Goal: Information Seeking & Learning: Get advice/opinions

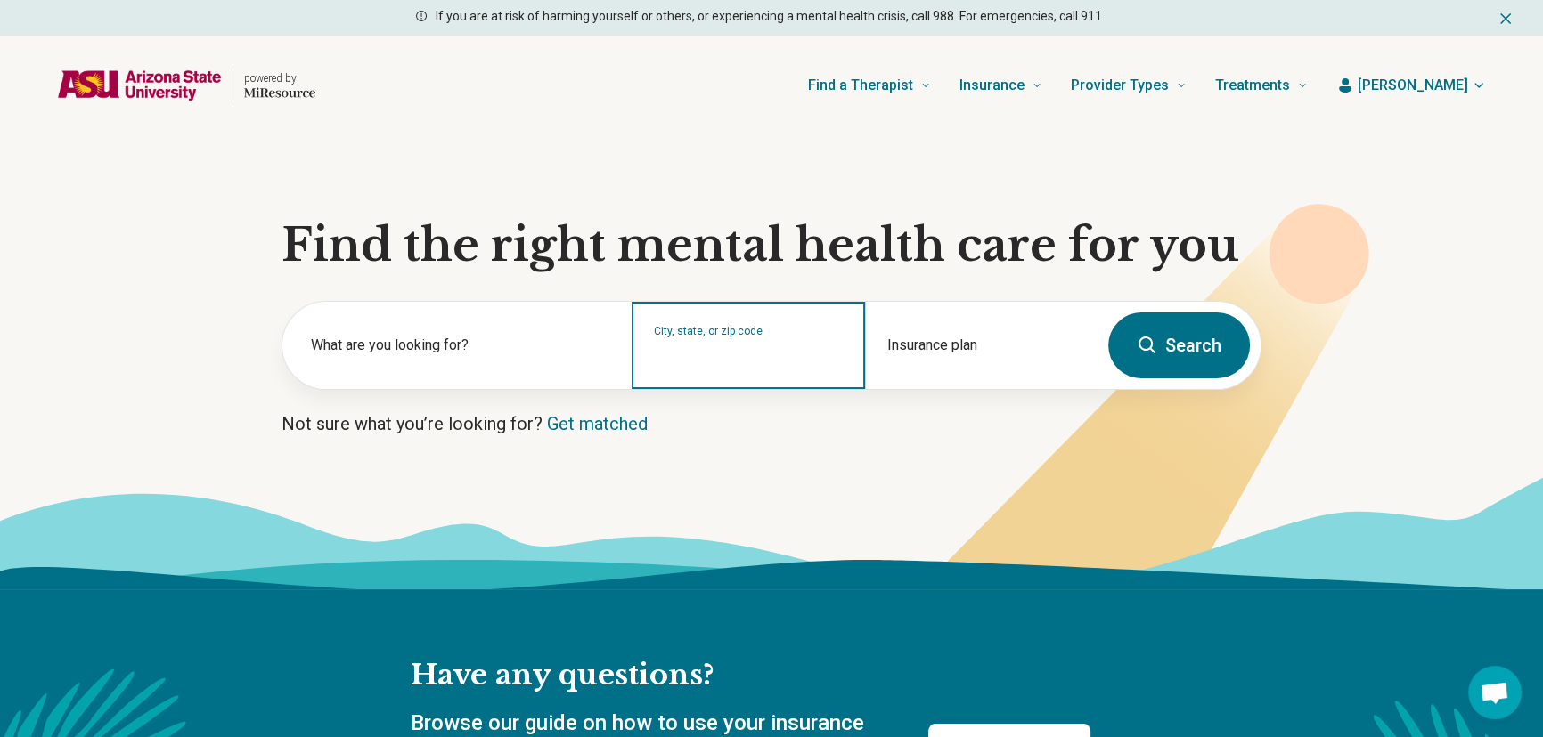
click at [740, 353] on input "City, state, or zip code" at bounding box center [748, 356] width 189 height 21
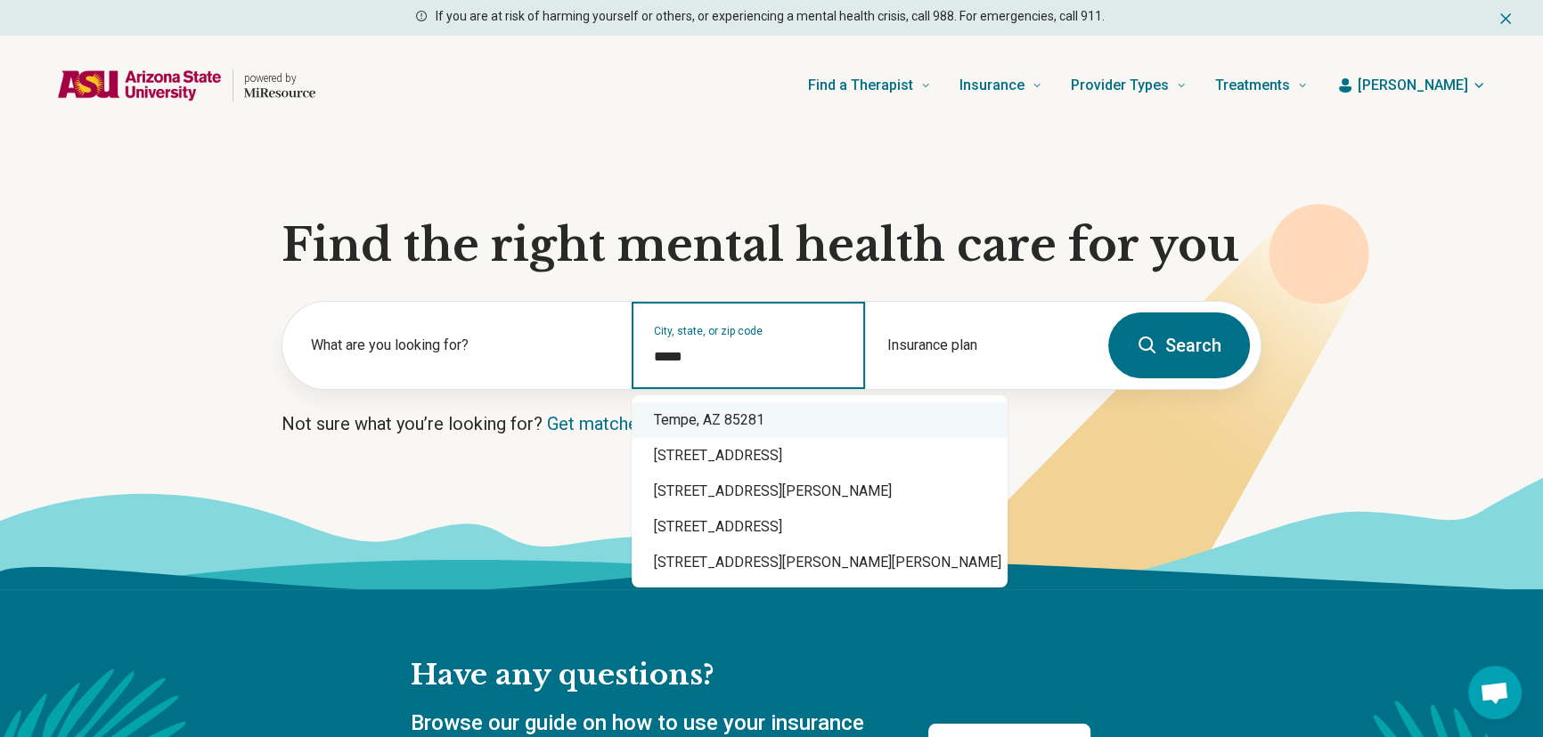
click at [747, 415] on div "Tempe, AZ 85281" at bounding box center [819, 421] width 376 height 36
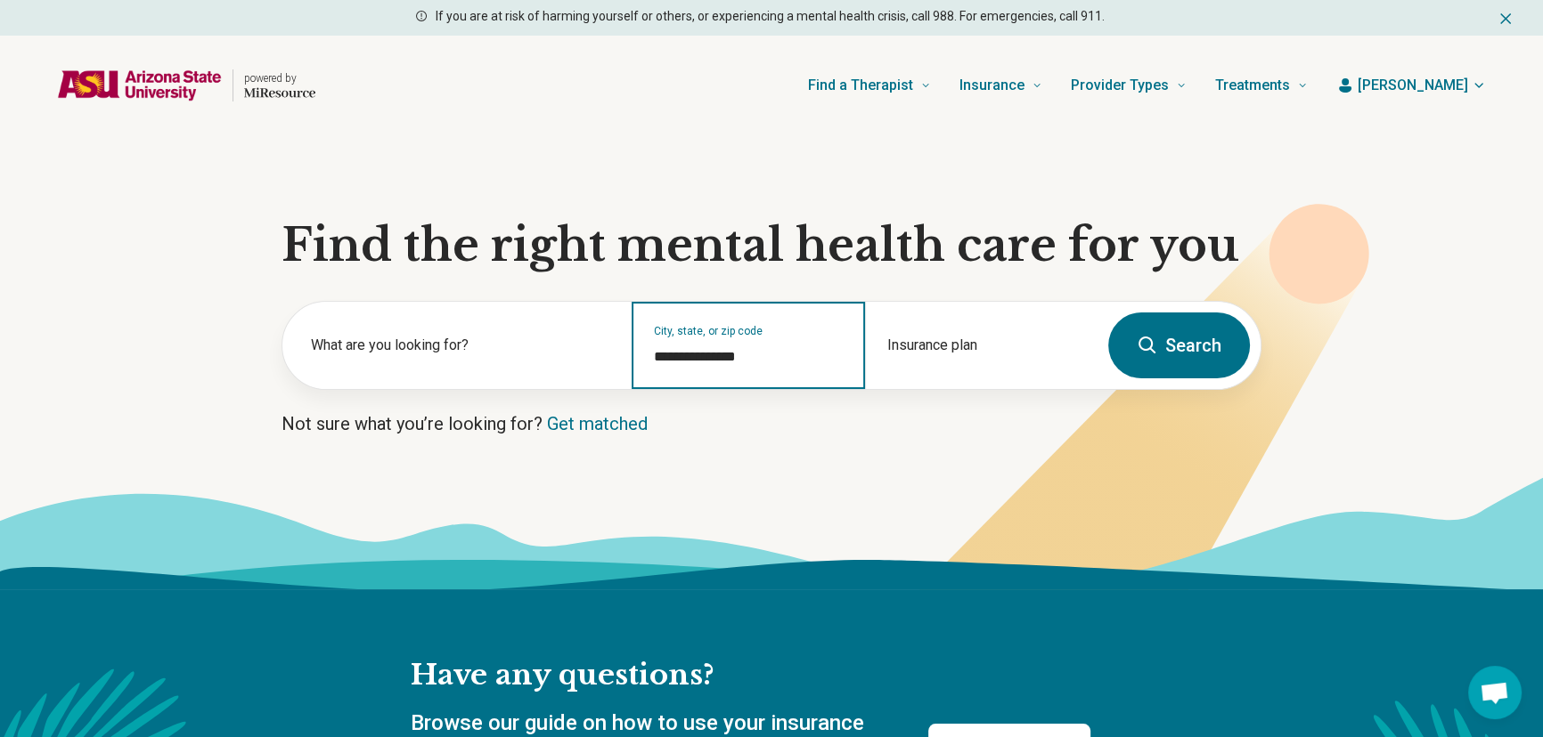
type input "**********"
click at [1221, 335] on button "Search" at bounding box center [1179, 346] width 142 height 66
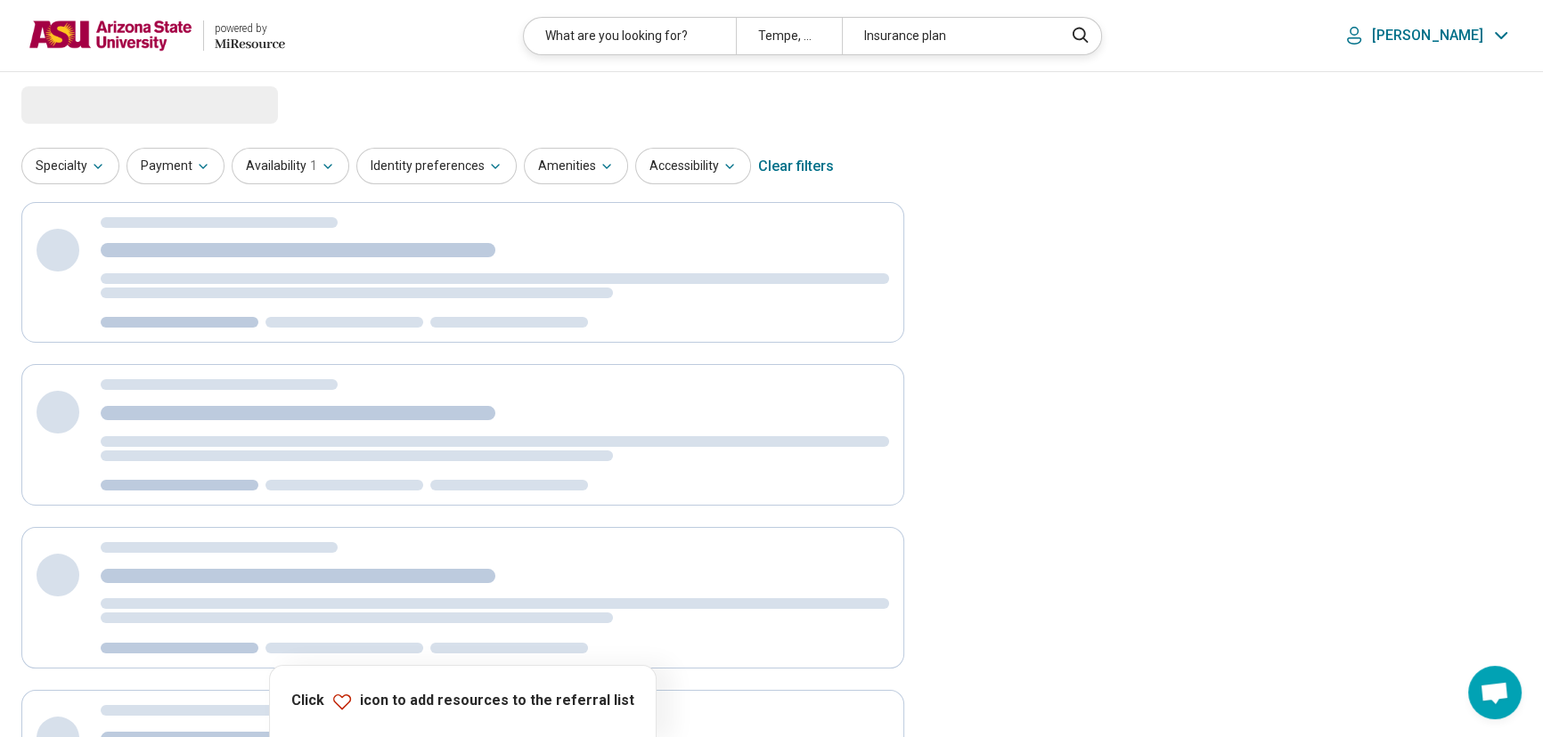
select select "***"
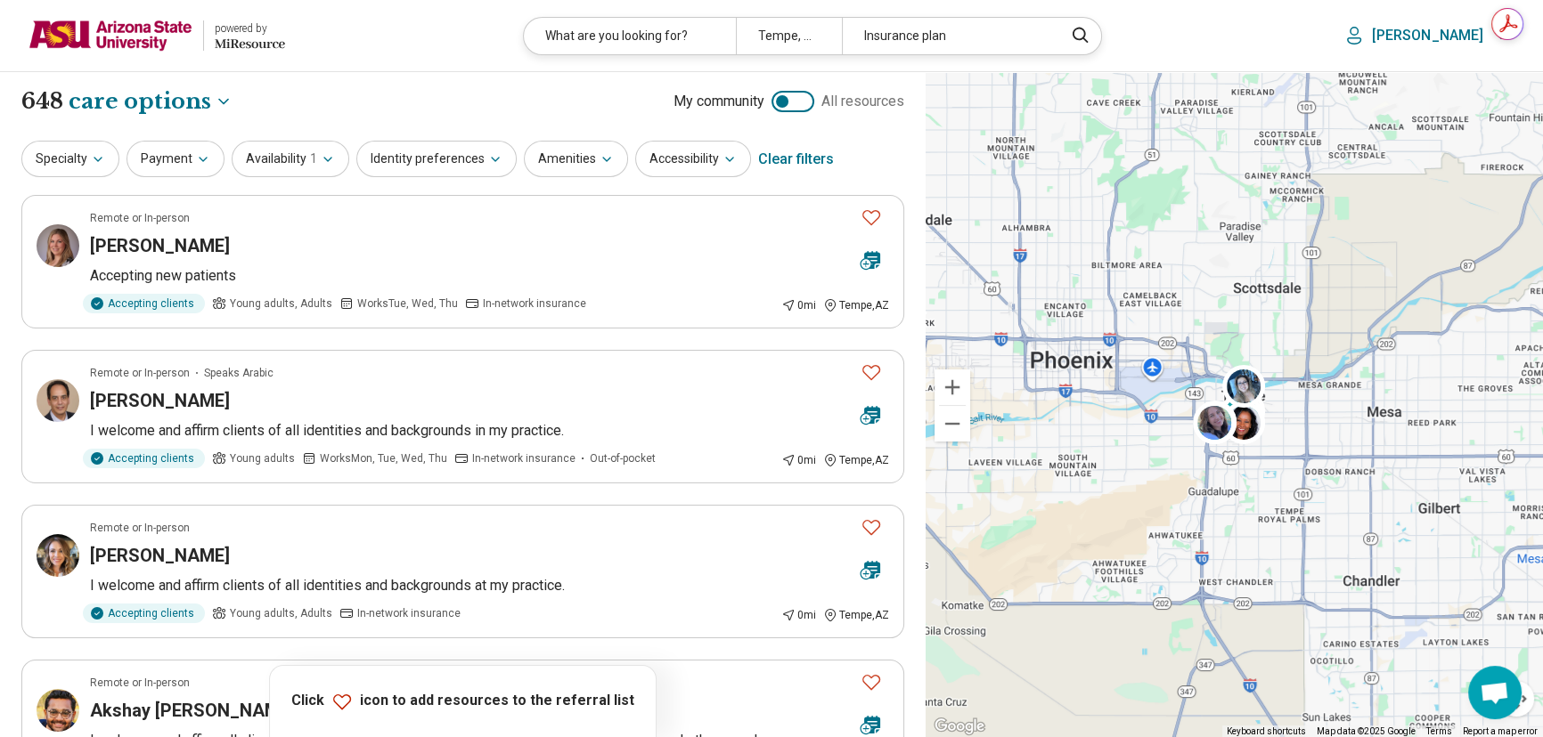
click at [85, 175] on button "Specialty" at bounding box center [70, 159] width 98 height 37
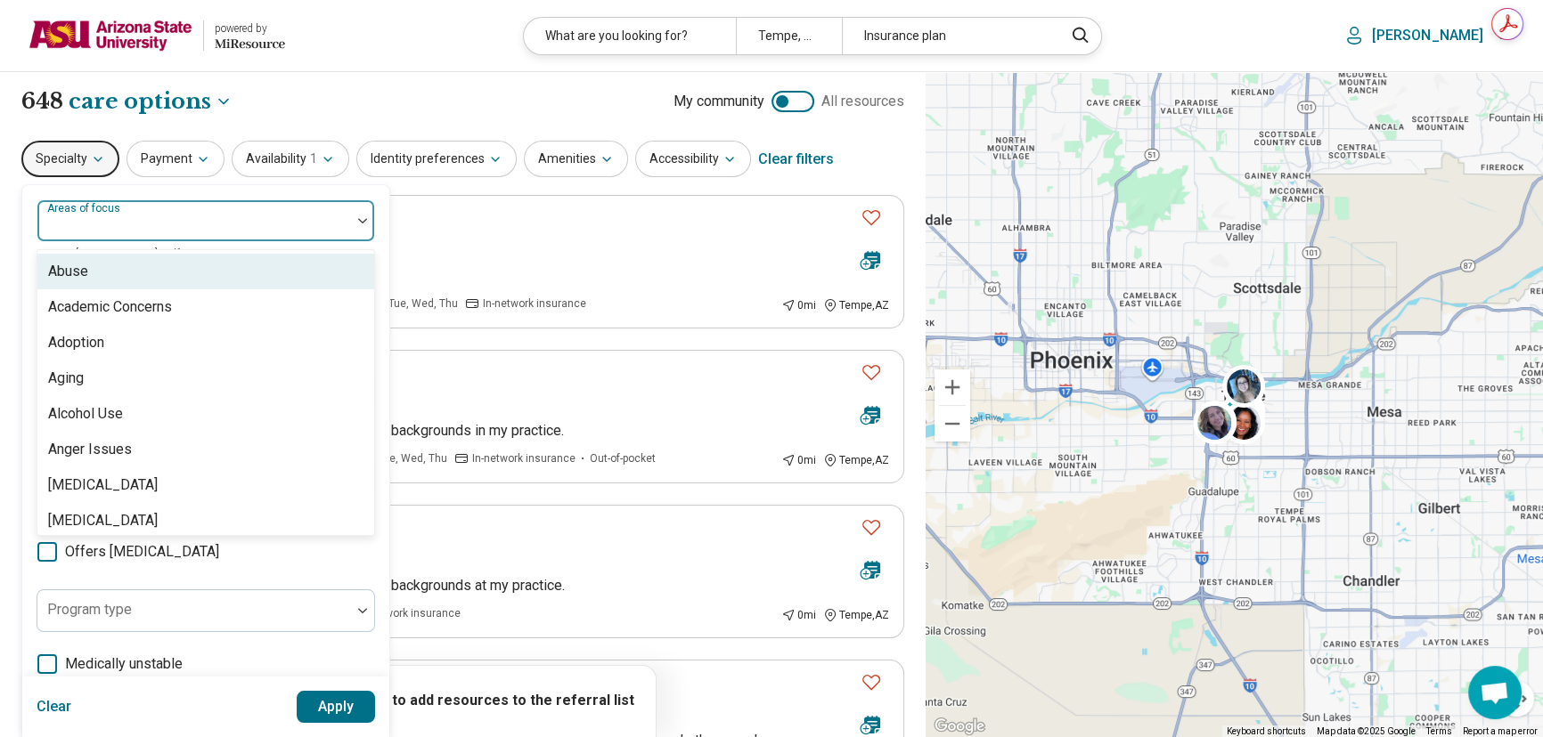
click at [108, 220] on div "Areas of focus" at bounding box center [206, 221] width 338 height 43
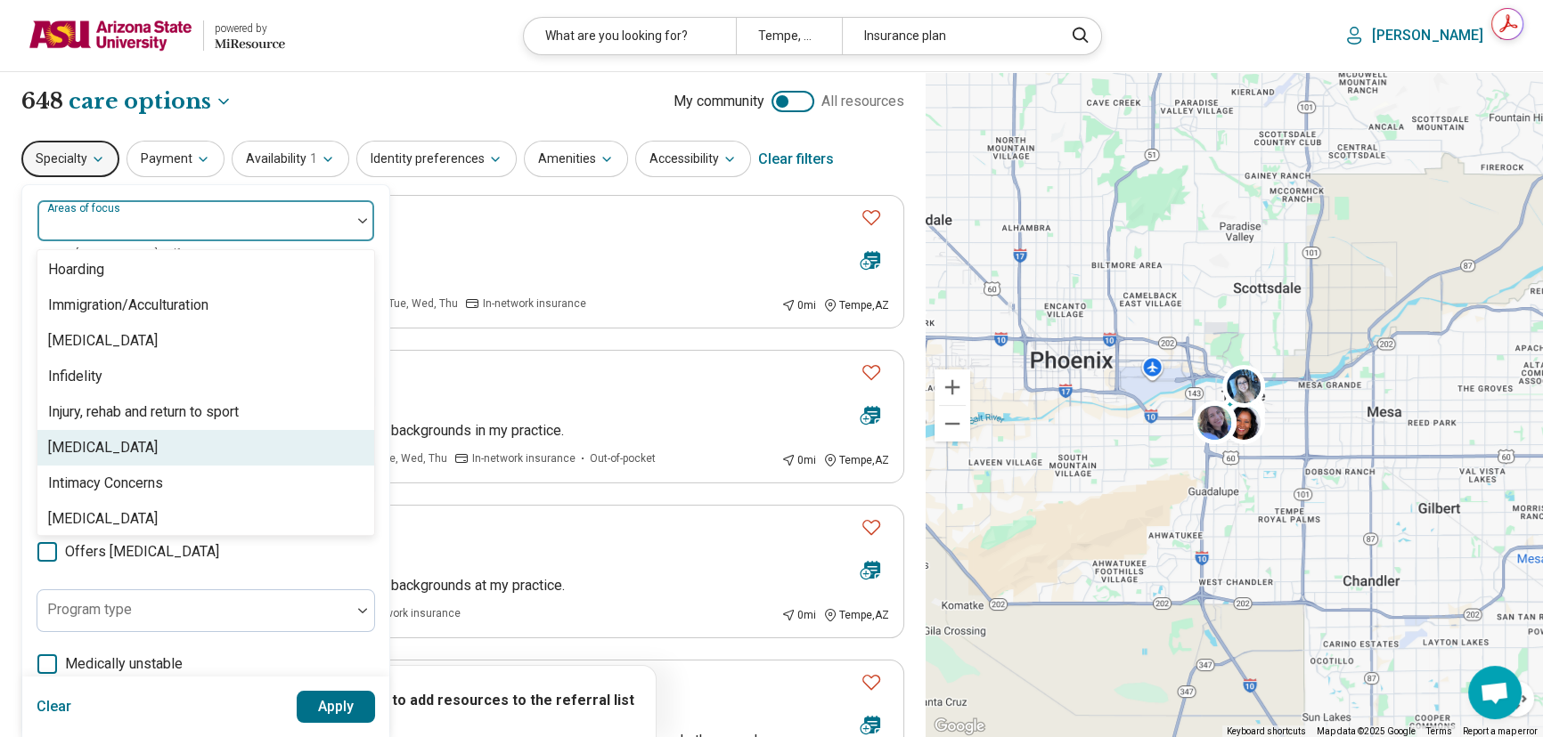
scroll to position [1619, 0]
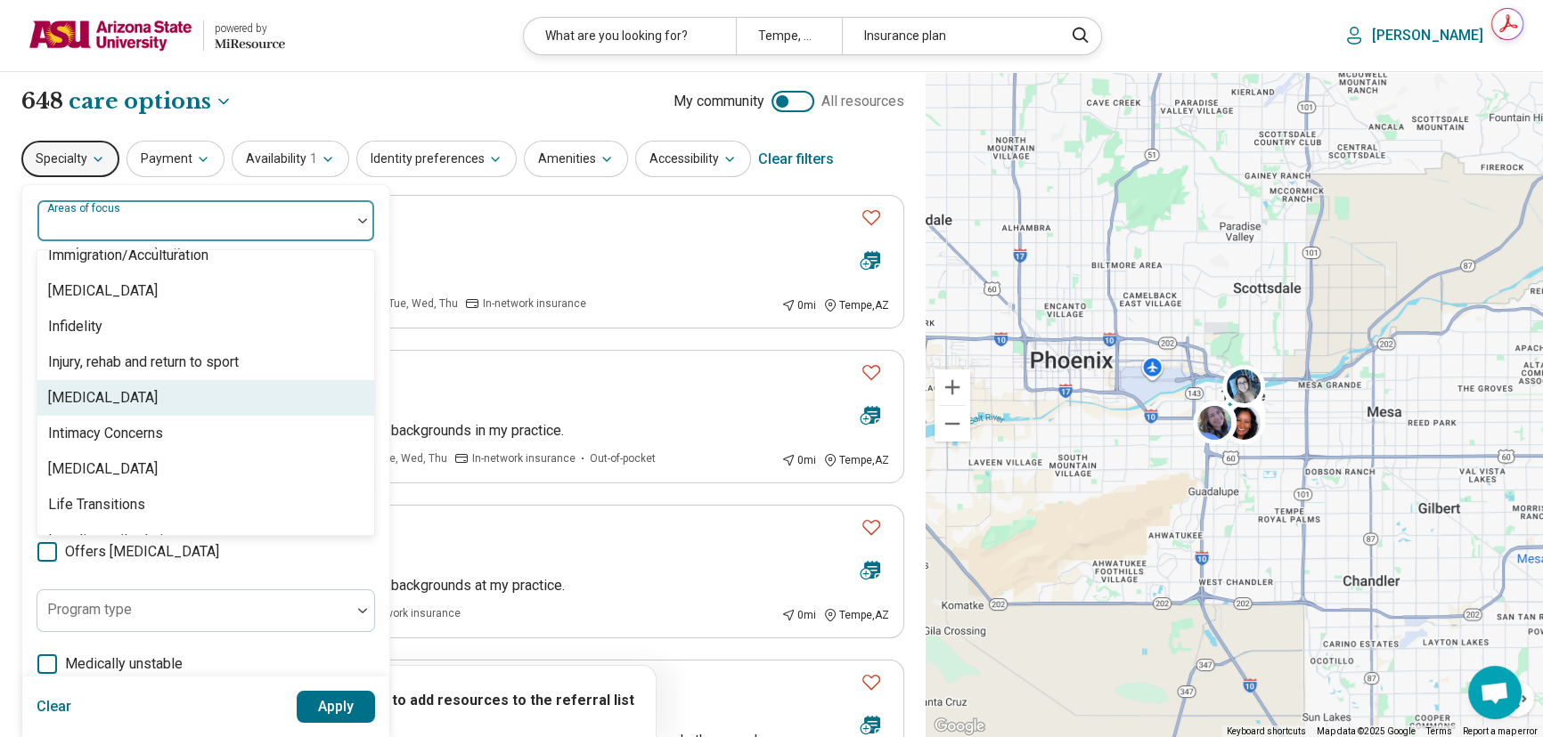
click at [130, 405] on div "[MEDICAL_DATA]" at bounding box center [205, 398] width 337 height 36
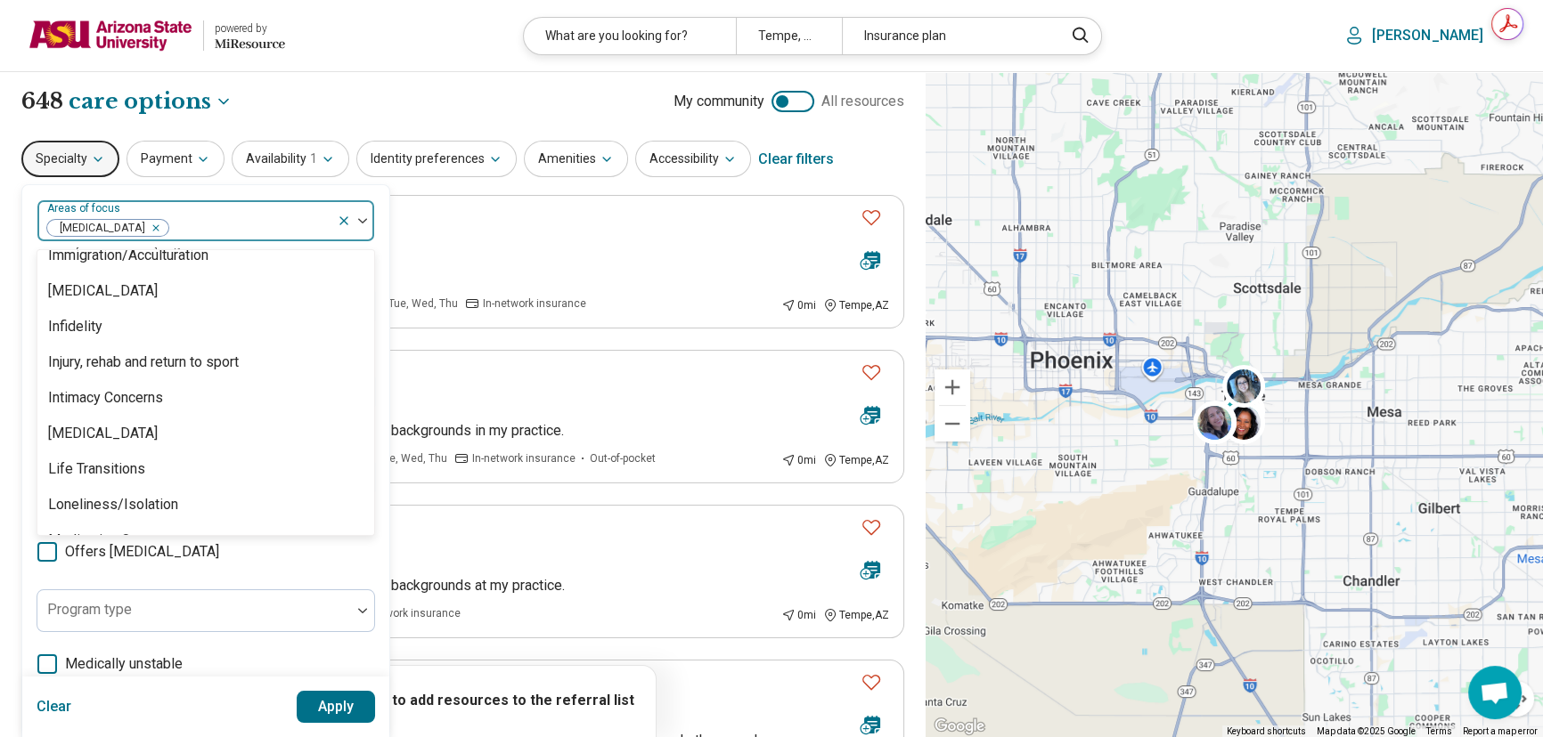
click at [365, 210] on div at bounding box center [355, 220] width 37 height 41
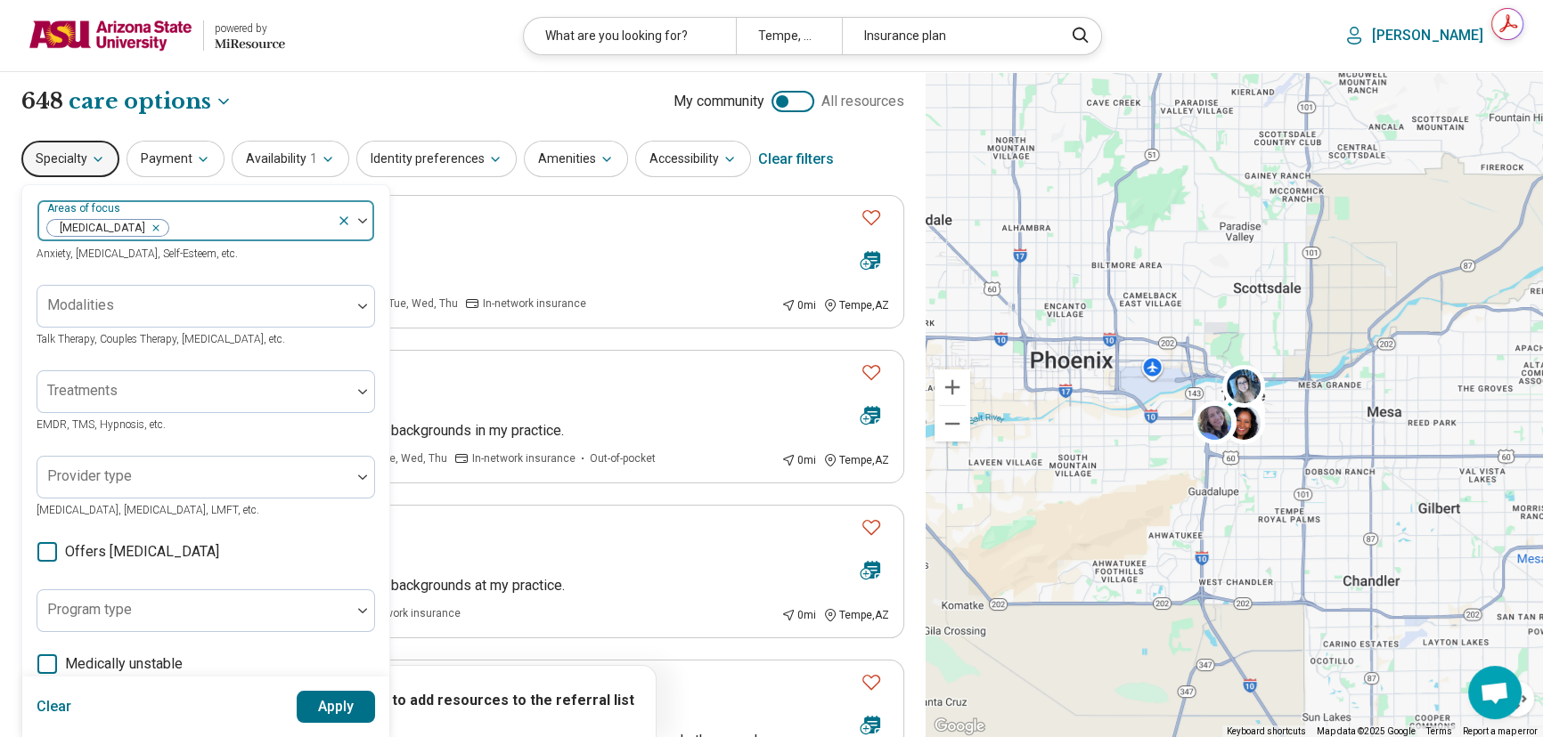
click at [362, 222] on img at bounding box center [362, 220] width 9 height 5
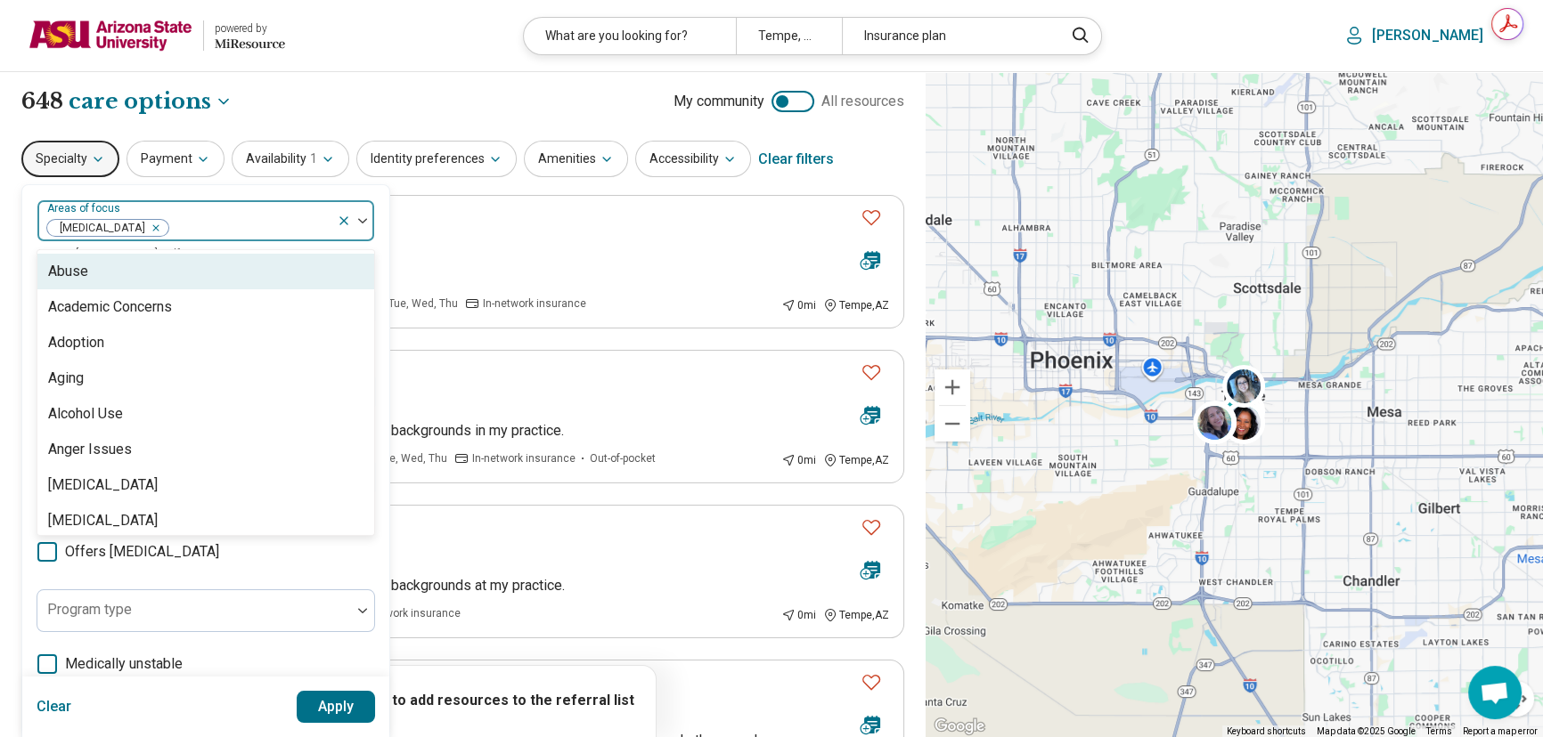
click at [360, 222] on img at bounding box center [362, 220] width 9 height 5
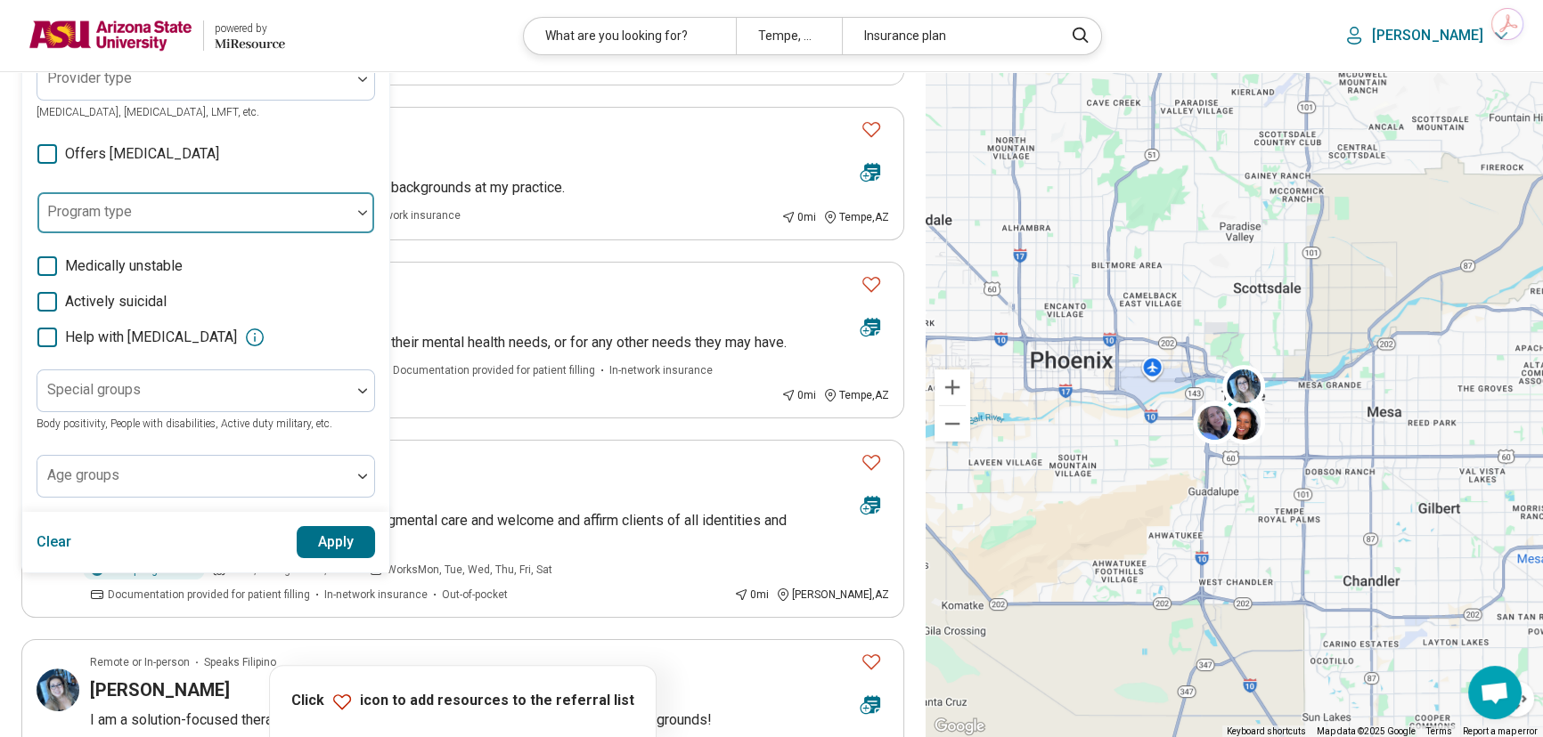
scroll to position [485, 0]
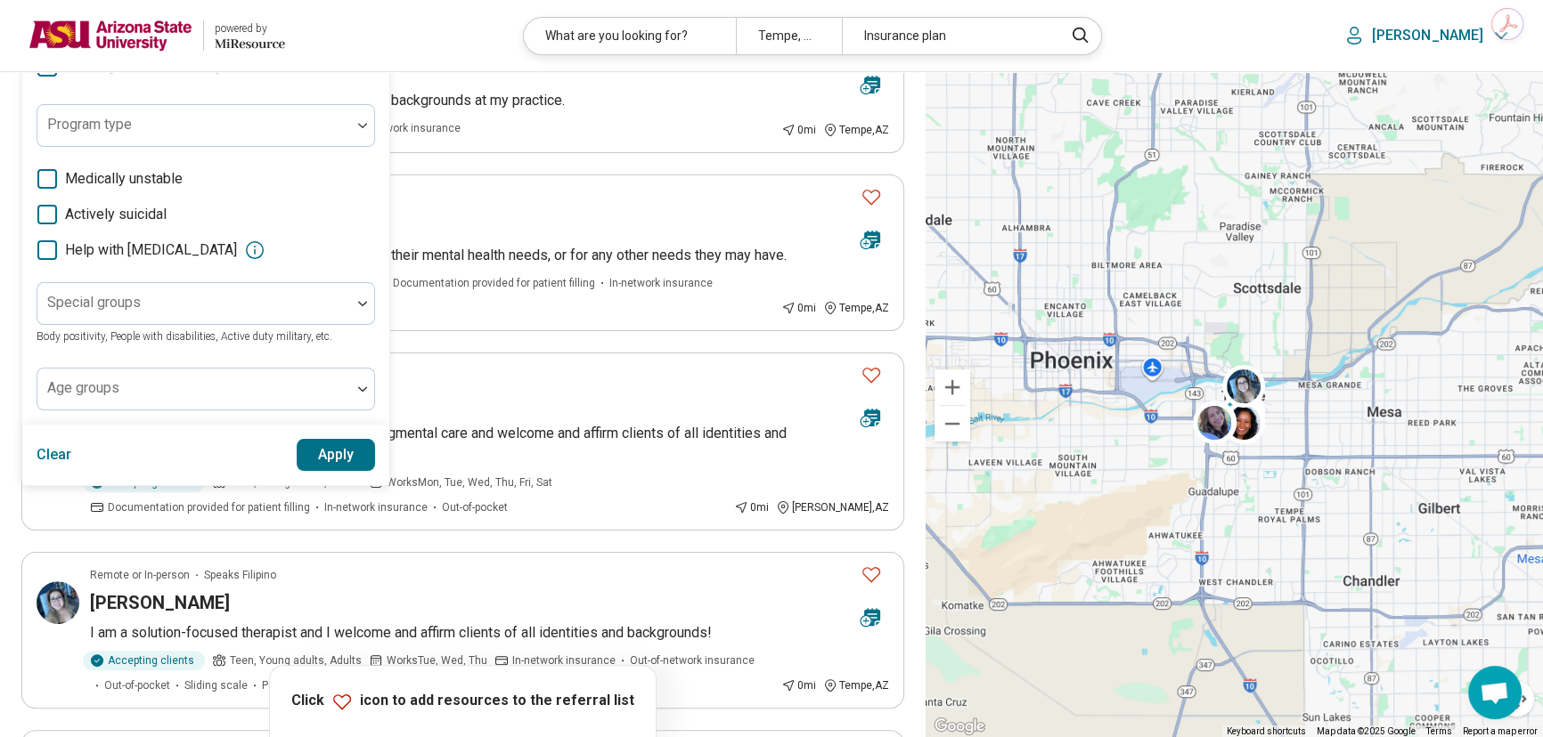
click at [321, 454] on button "Apply" at bounding box center [336, 455] width 79 height 32
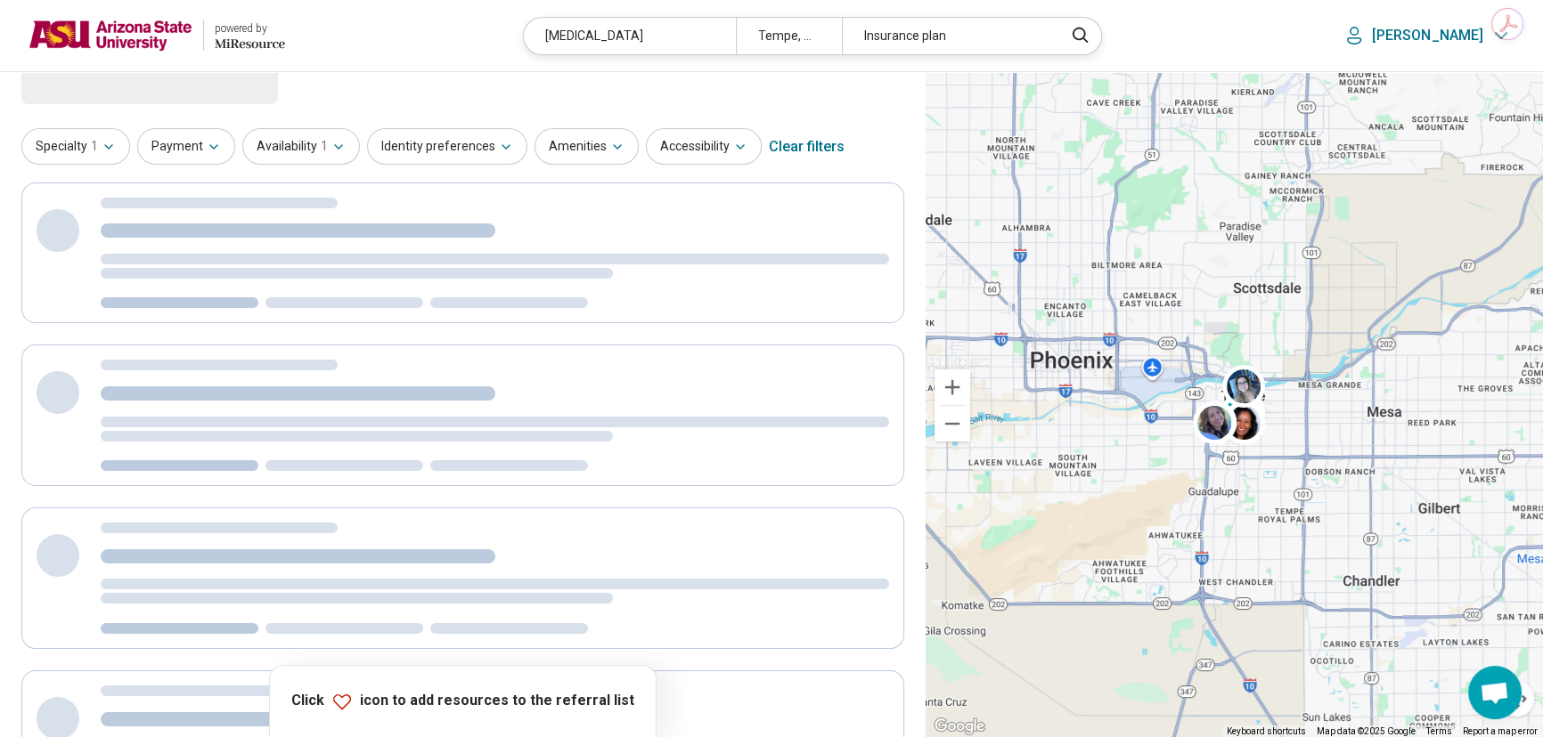
scroll to position [0, 0]
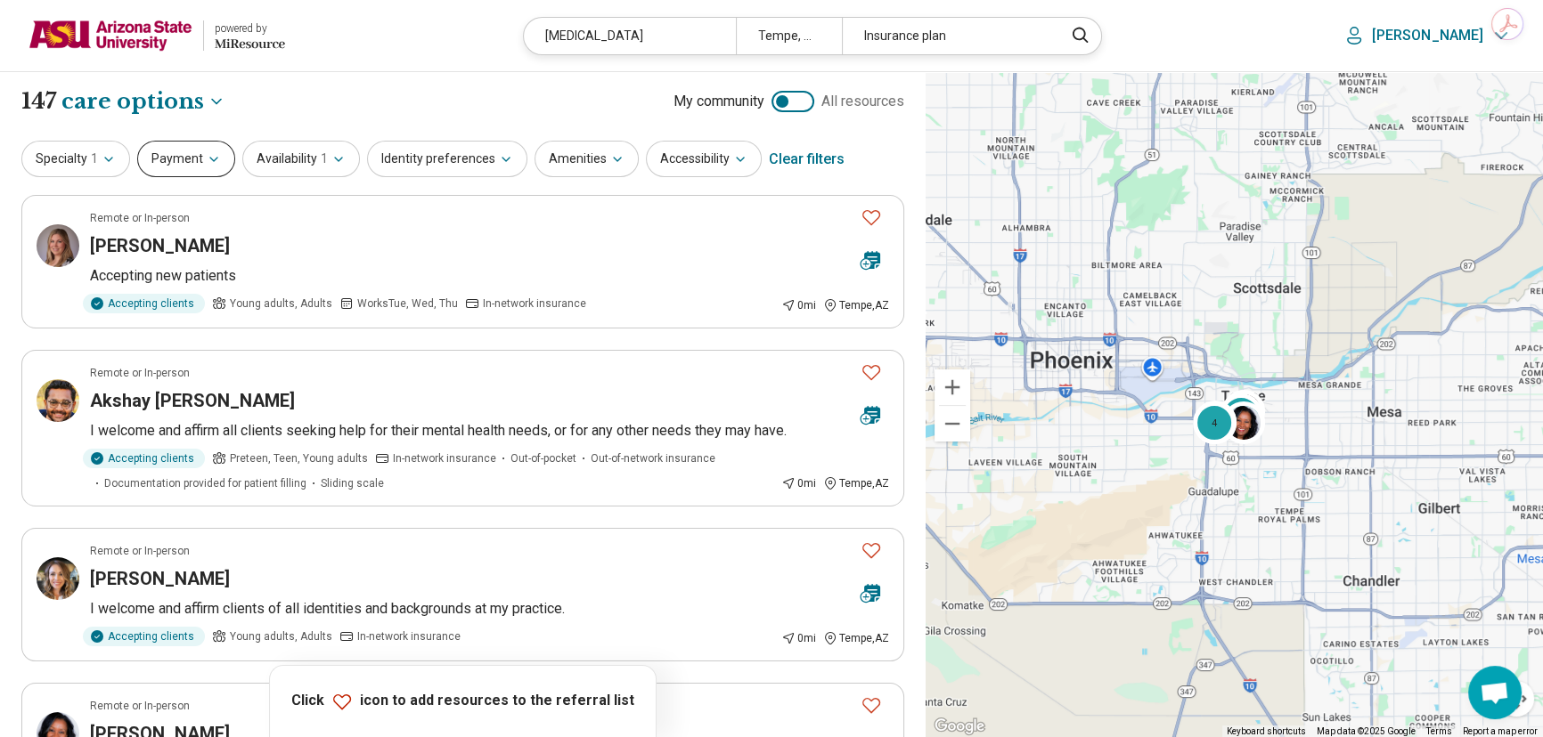
click at [172, 157] on button "Payment" at bounding box center [186, 159] width 98 height 37
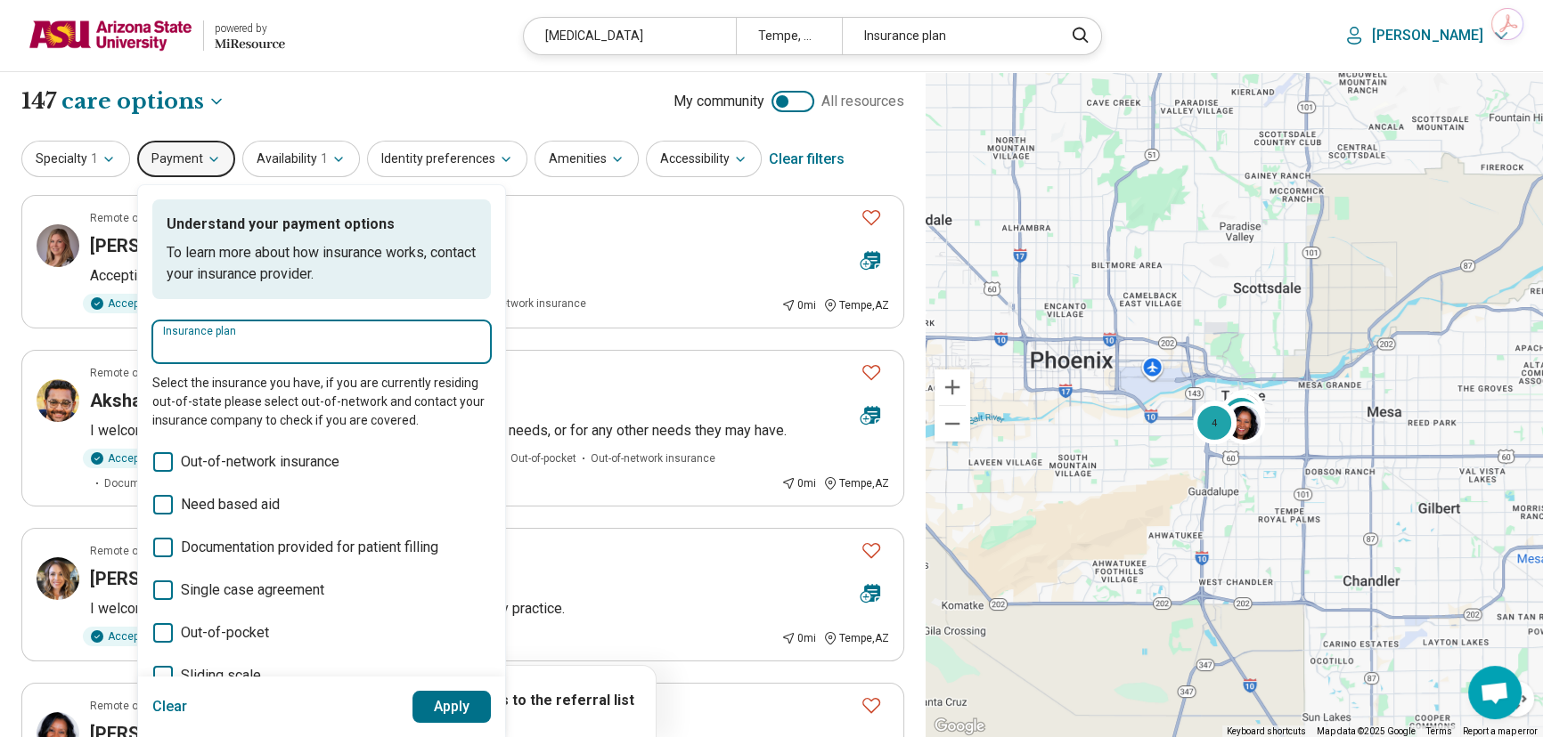
click at [225, 347] on input "Insurance plan" at bounding box center [321, 348] width 317 height 21
click at [311, 348] on input "Insurance plan" at bounding box center [321, 348] width 317 height 21
click at [342, 342] on input "Insurance plan" at bounding box center [321, 348] width 317 height 21
click at [273, 346] on input "Insurance plan" at bounding box center [321, 348] width 317 height 21
click at [275, 345] on input "Insurance plan" at bounding box center [321, 348] width 317 height 21
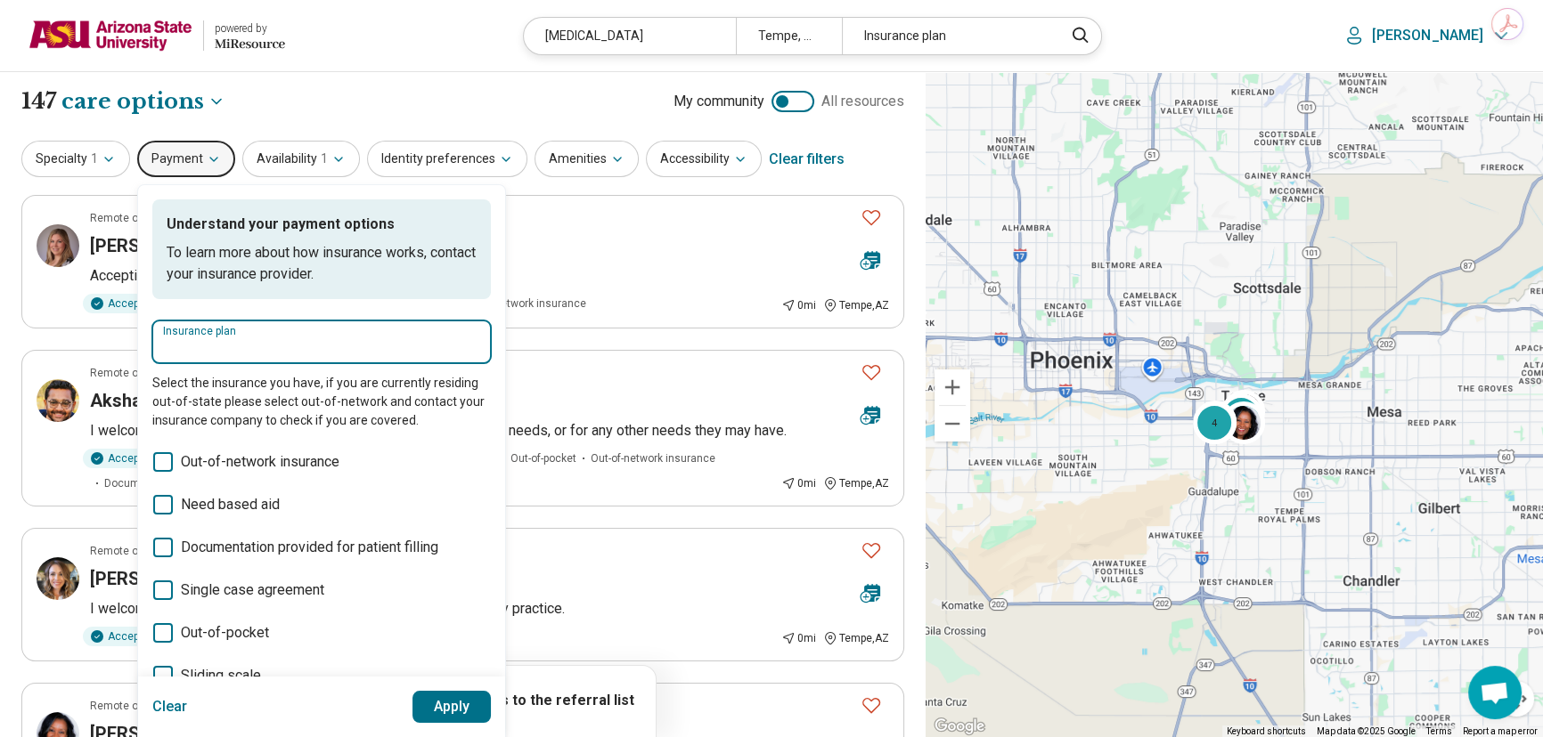
click at [279, 345] on input "Insurance plan" at bounding box center [321, 348] width 317 height 21
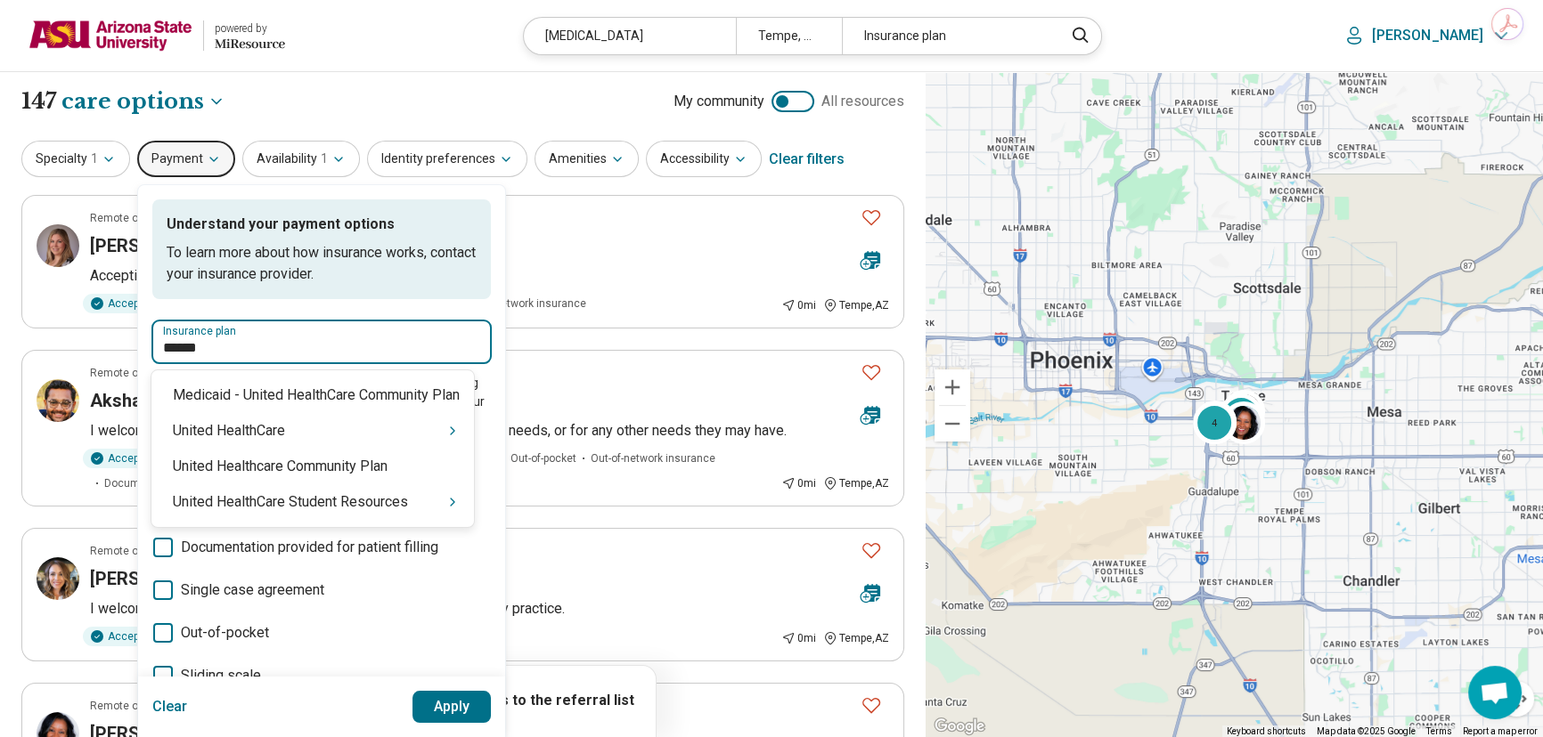
type input "******"
click at [281, 503] on div "United HealthCare Student Resources" at bounding box center [312, 503] width 322 height 36
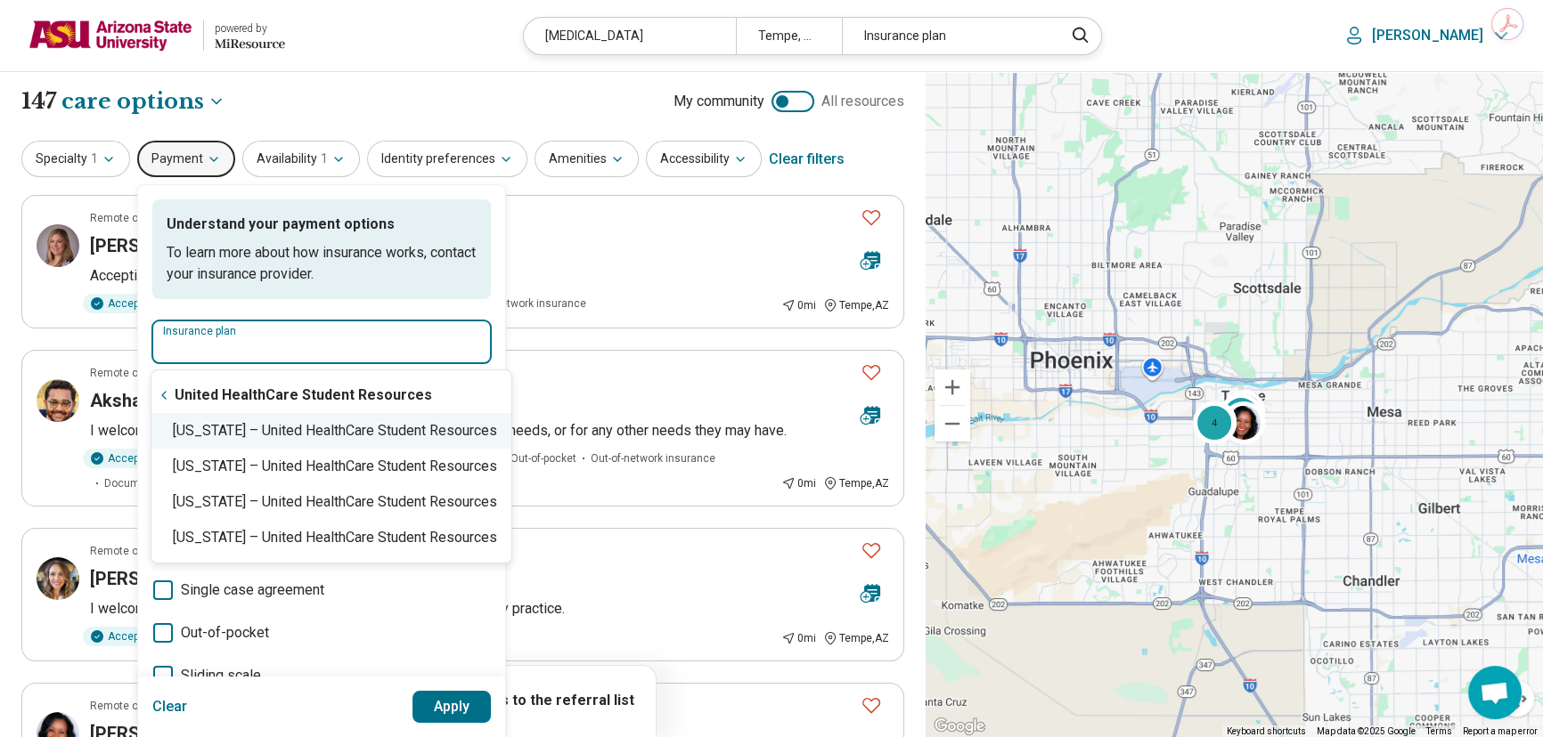
click at [258, 431] on div "[US_STATE] – United HealthCare Student Resources" at bounding box center [331, 431] width 360 height 36
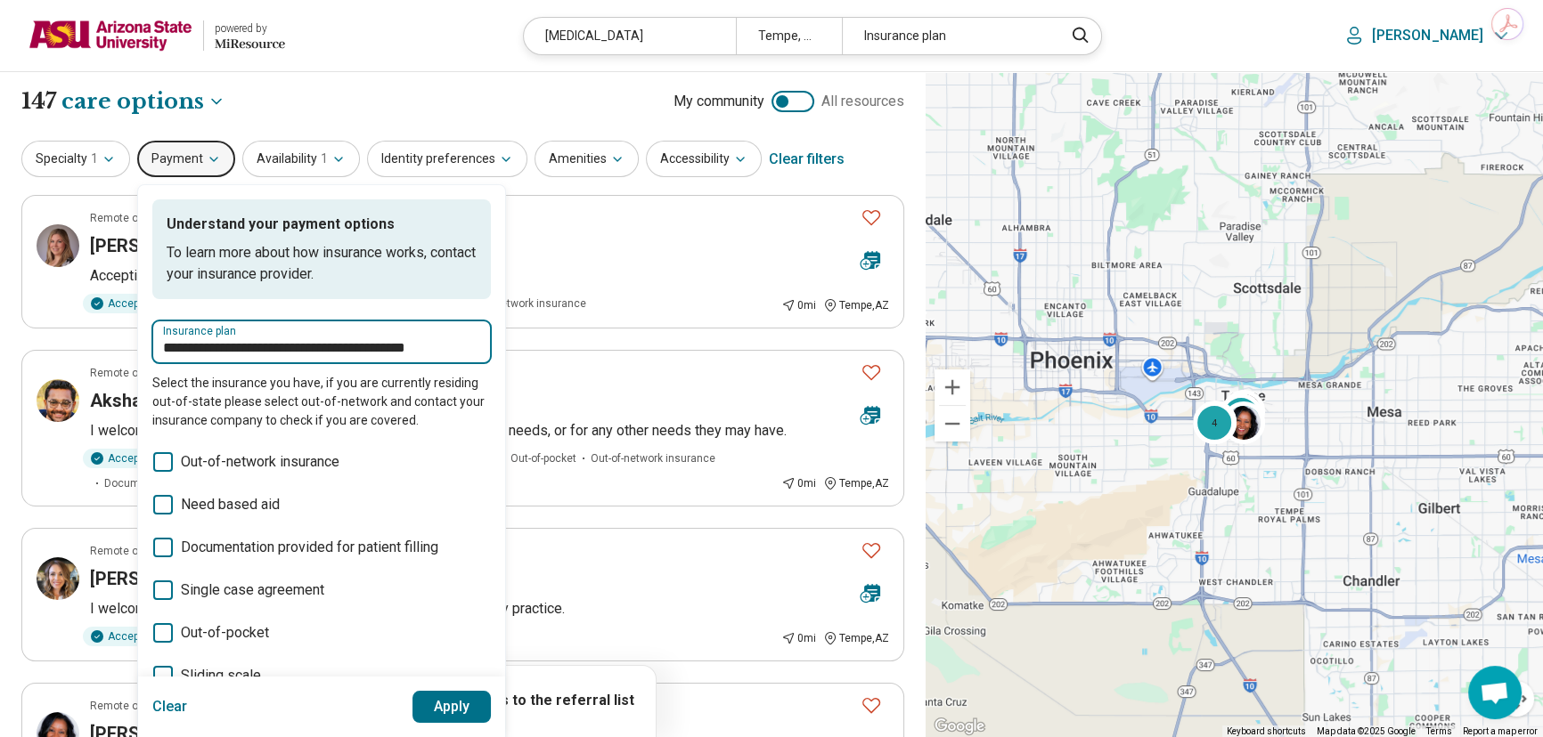
type input "**********"
click at [448, 705] on button "Apply" at bounding box center [451, 707] width 79 height 32
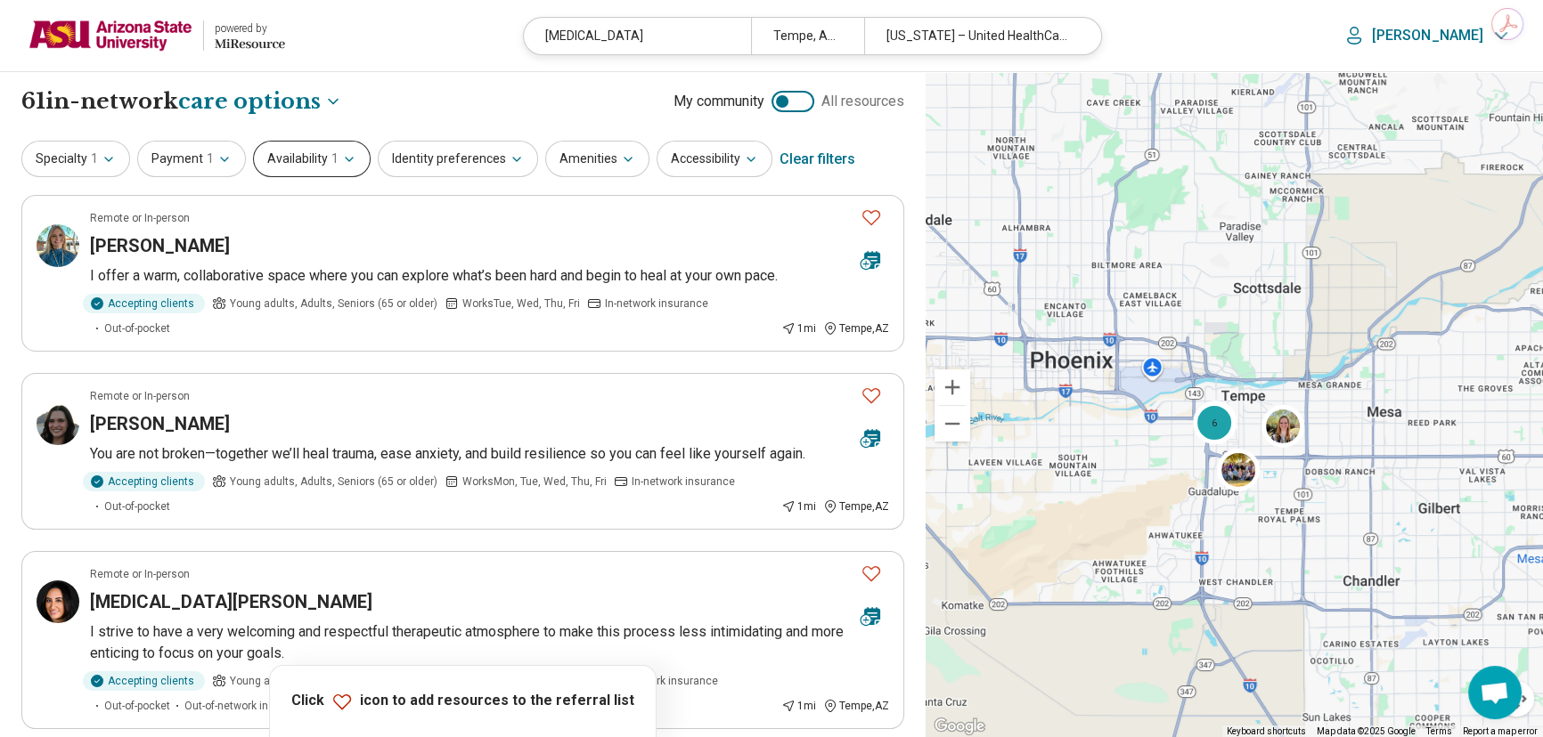
click at [319, 151] on button "Availability 1" at bounding box center [312, 159] width 118 height 37
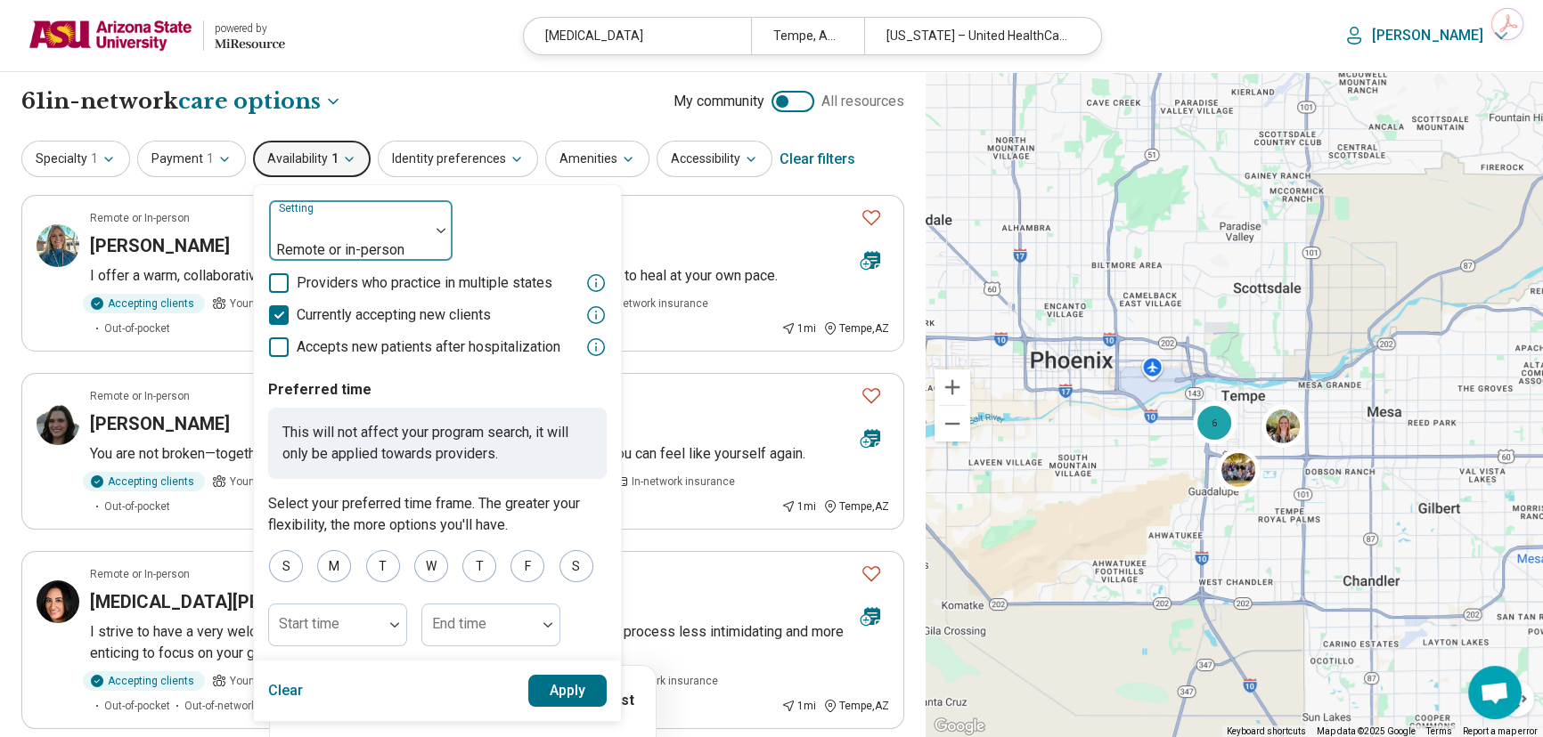
click at [301, 237] on div at bounding box center [349, 227] width 146 height 25
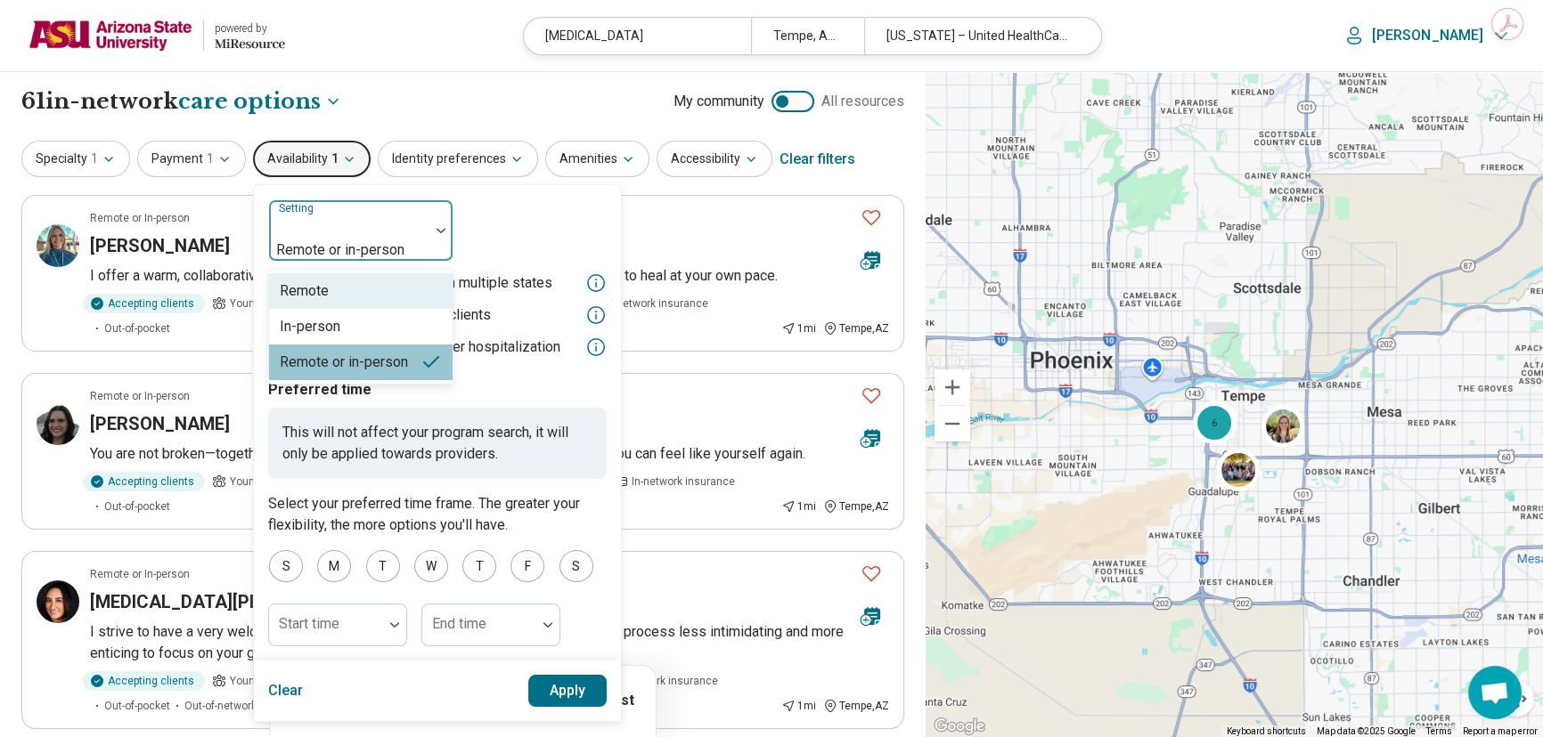
click at [326, 273] on div "Remote" at bounding box center [360, 291] width 183 height 36
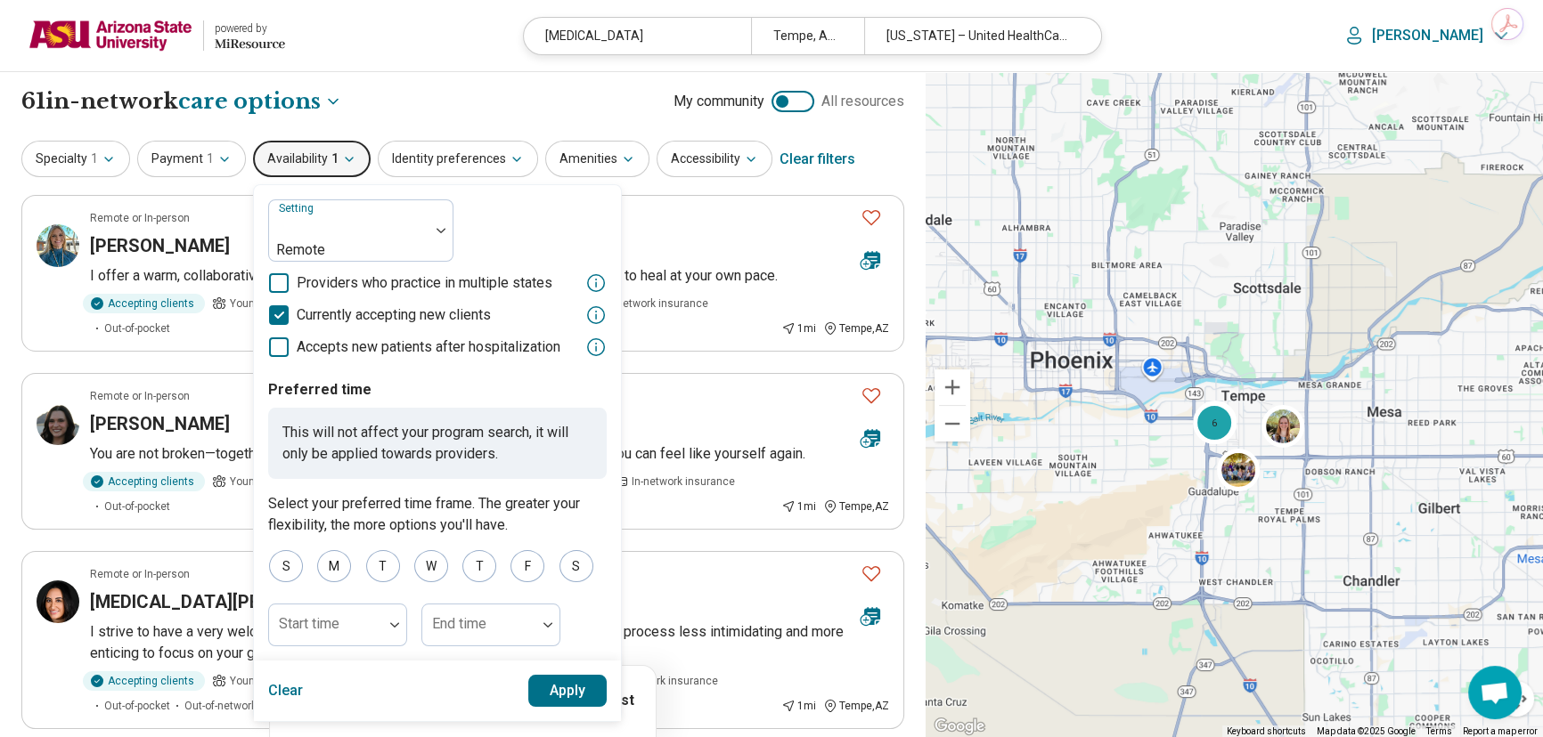
click at [572, 675] on button "Apply" at bounding box center [567, 691] width 79 height 32
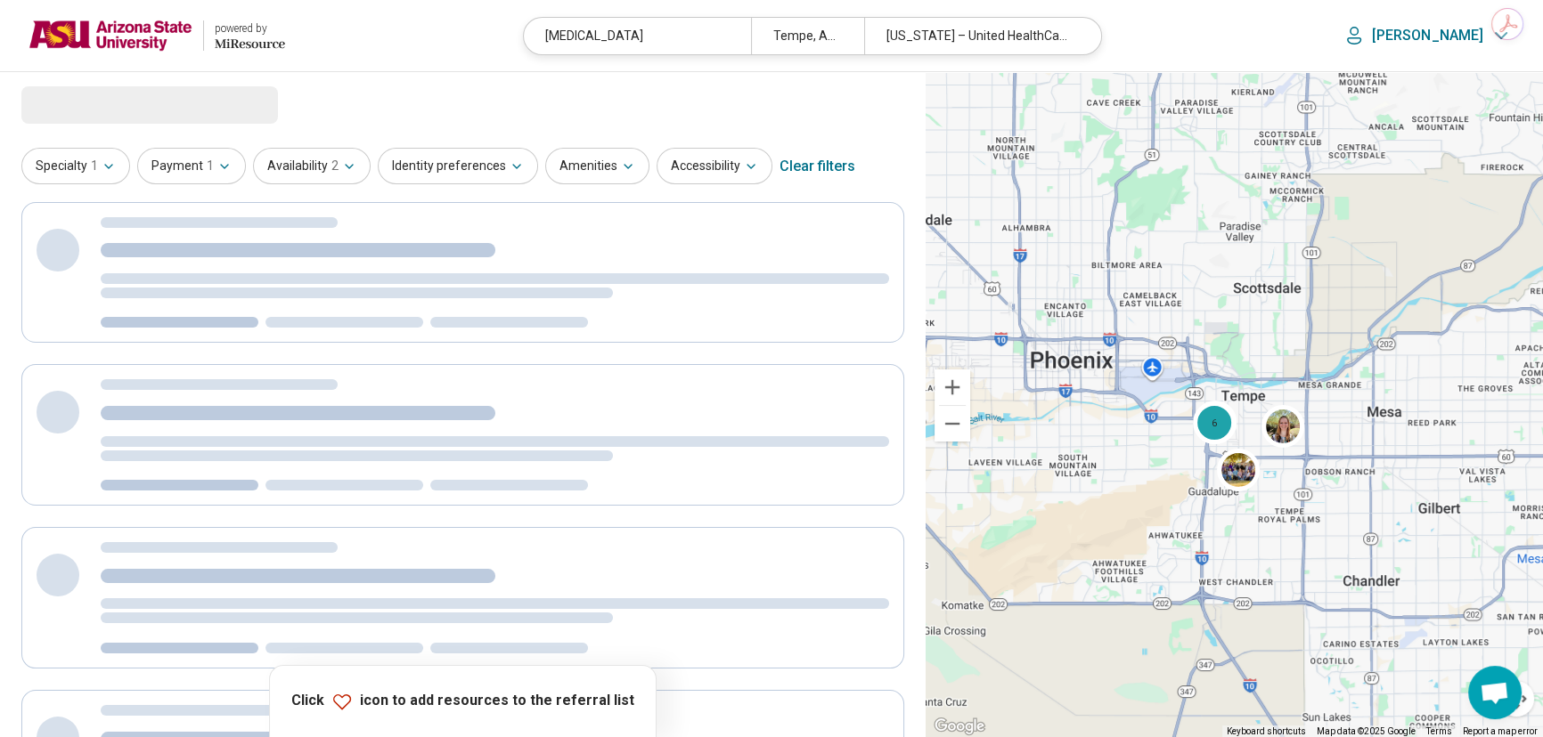
select select "***"
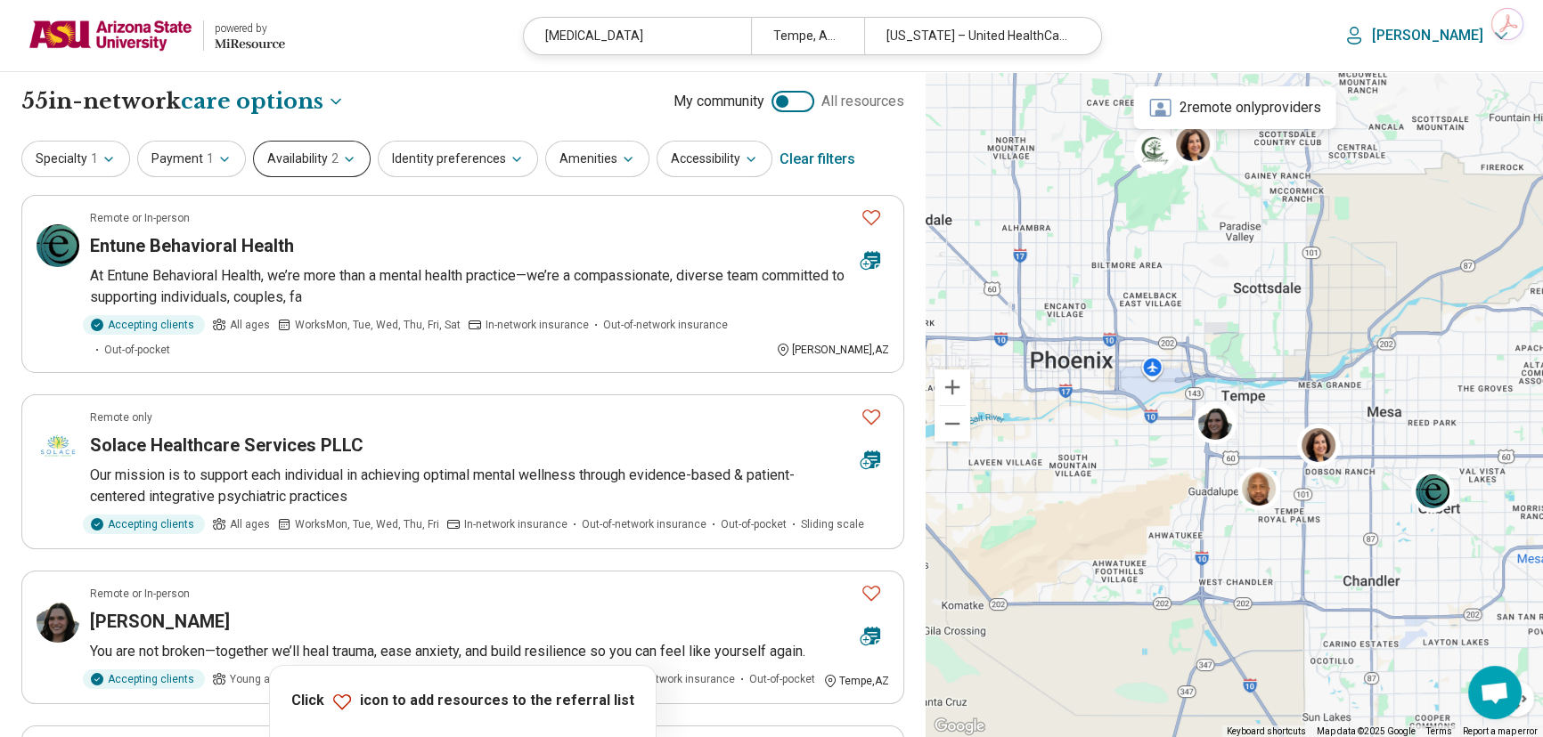
click at [342, 163] on icon "button" at bounding box center [349, 159] width 14 height 14
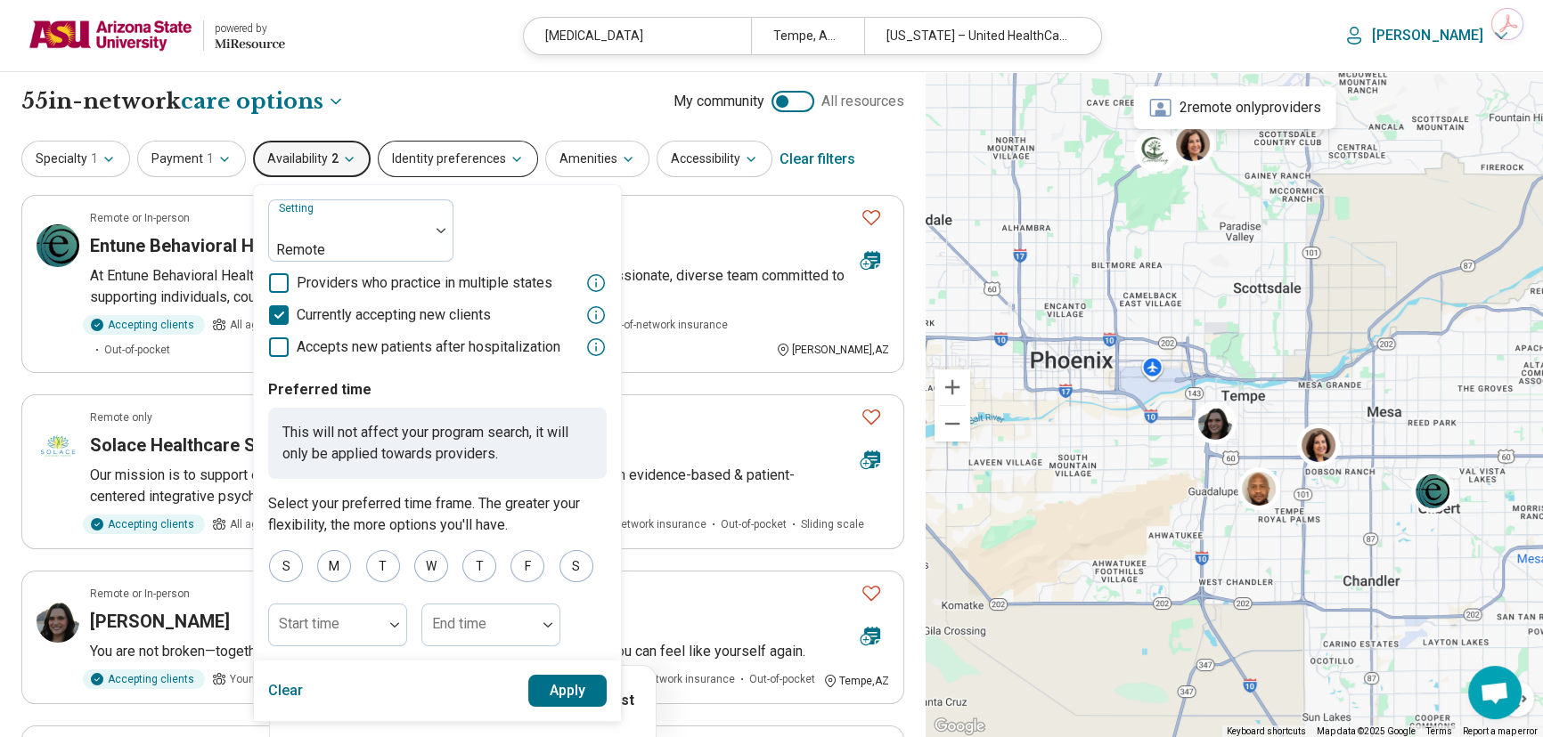
click at [403, 166] on button "Identity preferences" at bounding box center [458, 159] width 160 height 37
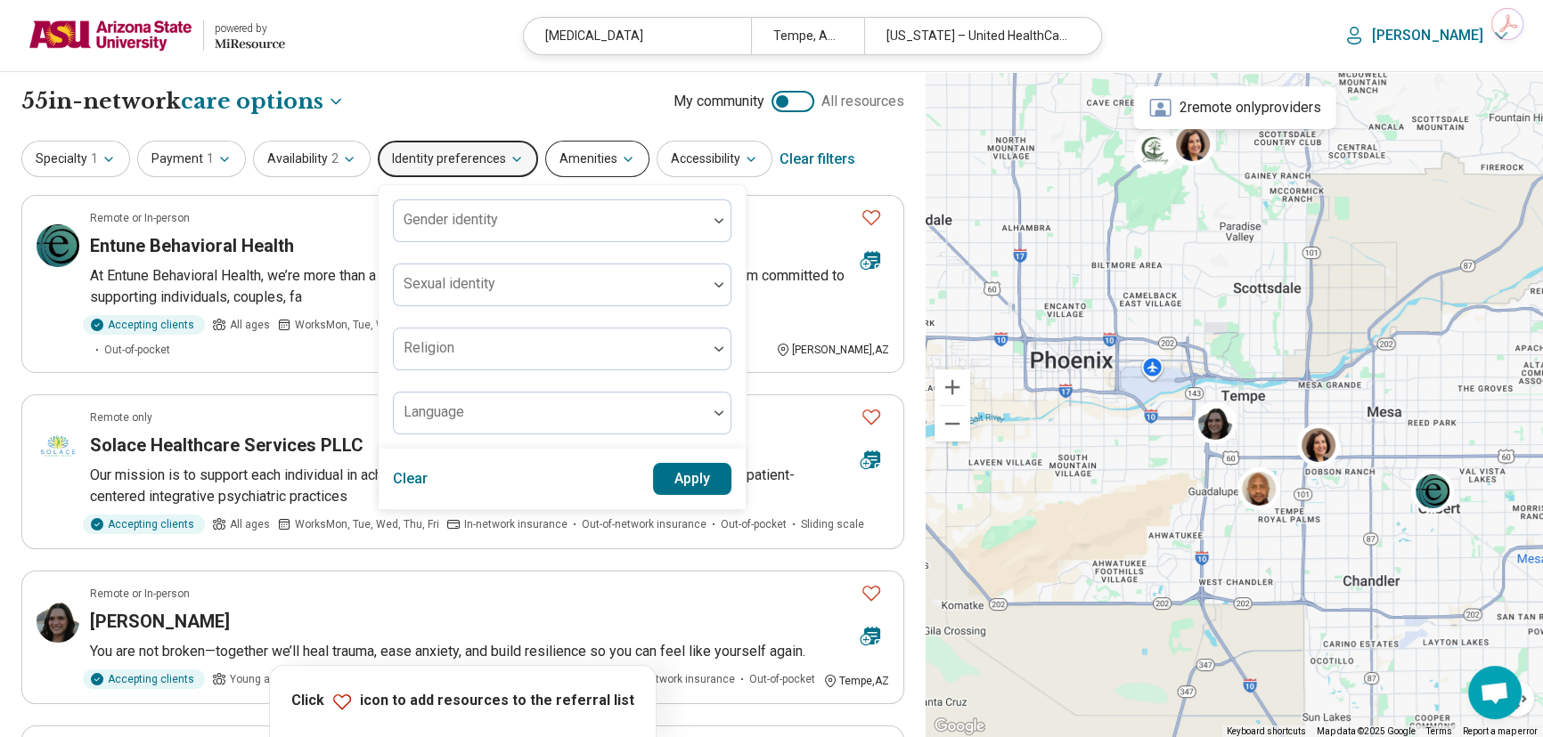
click at [564, 150] on button "Amenities" at bounding box center [597, 159] width 104 height 37
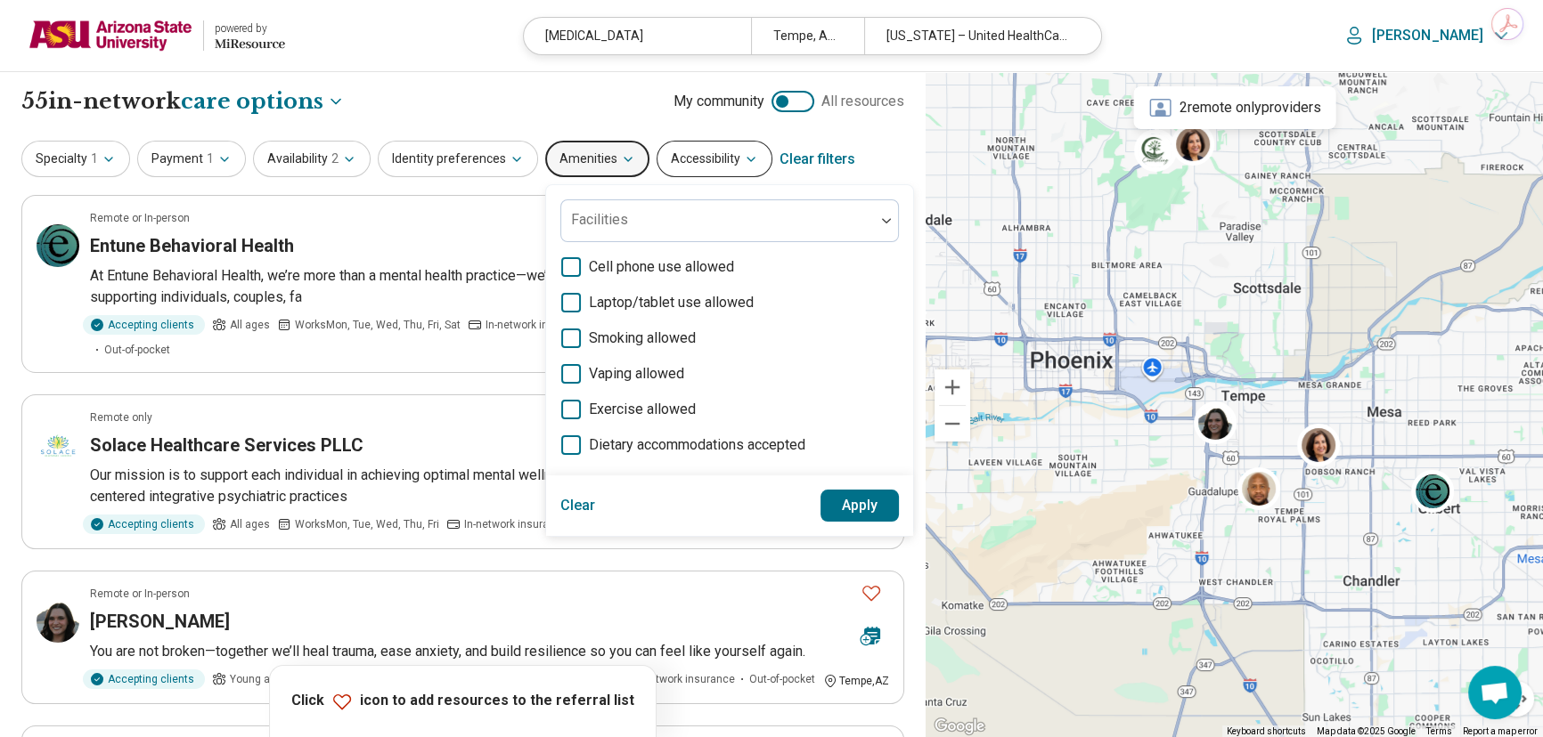
click at [722, 164] on button "Accessibility" at bounding box center [714, 159] width 116 height 37
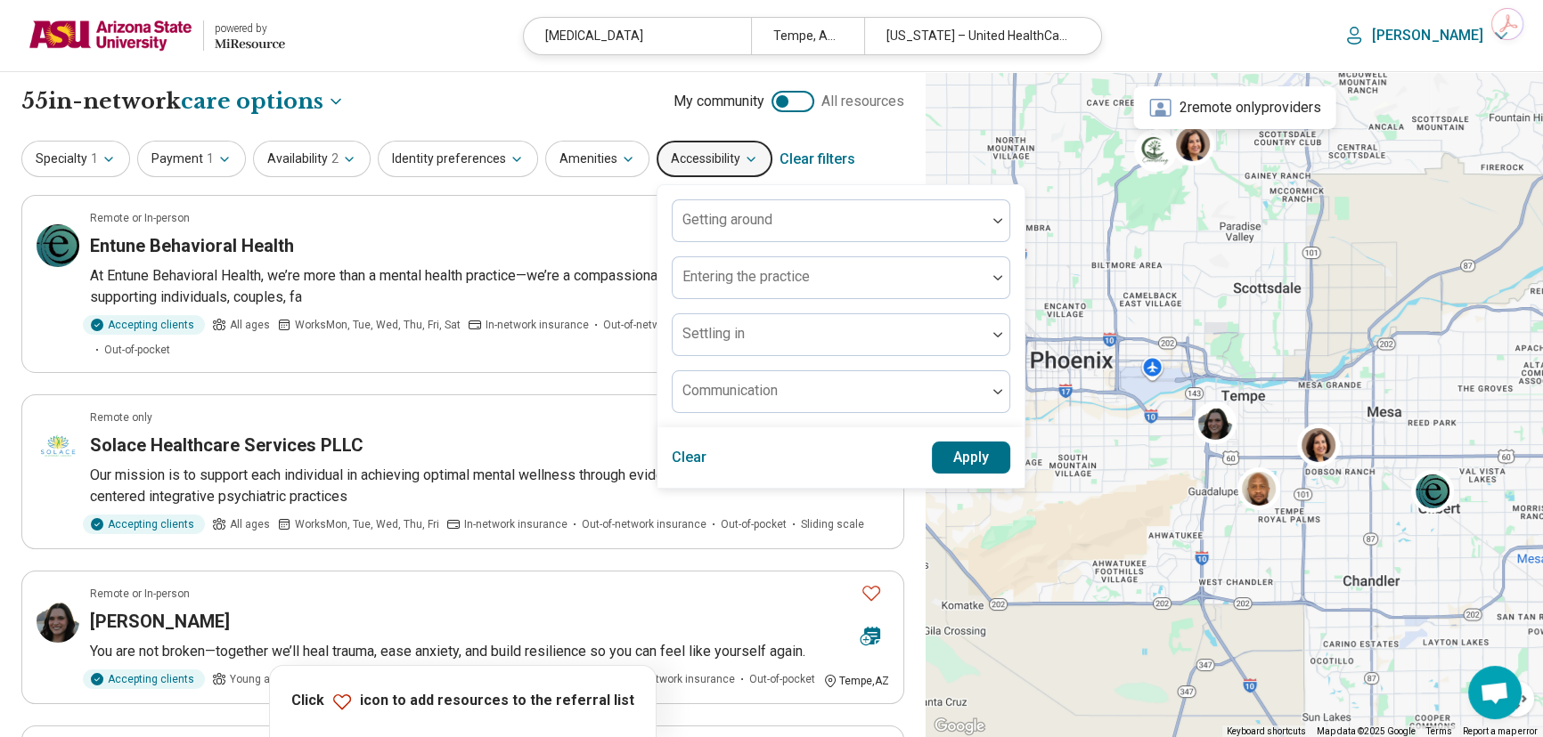
click at [470, 96] on div "**********" at bounding box center [462, 101] width 883 height 30
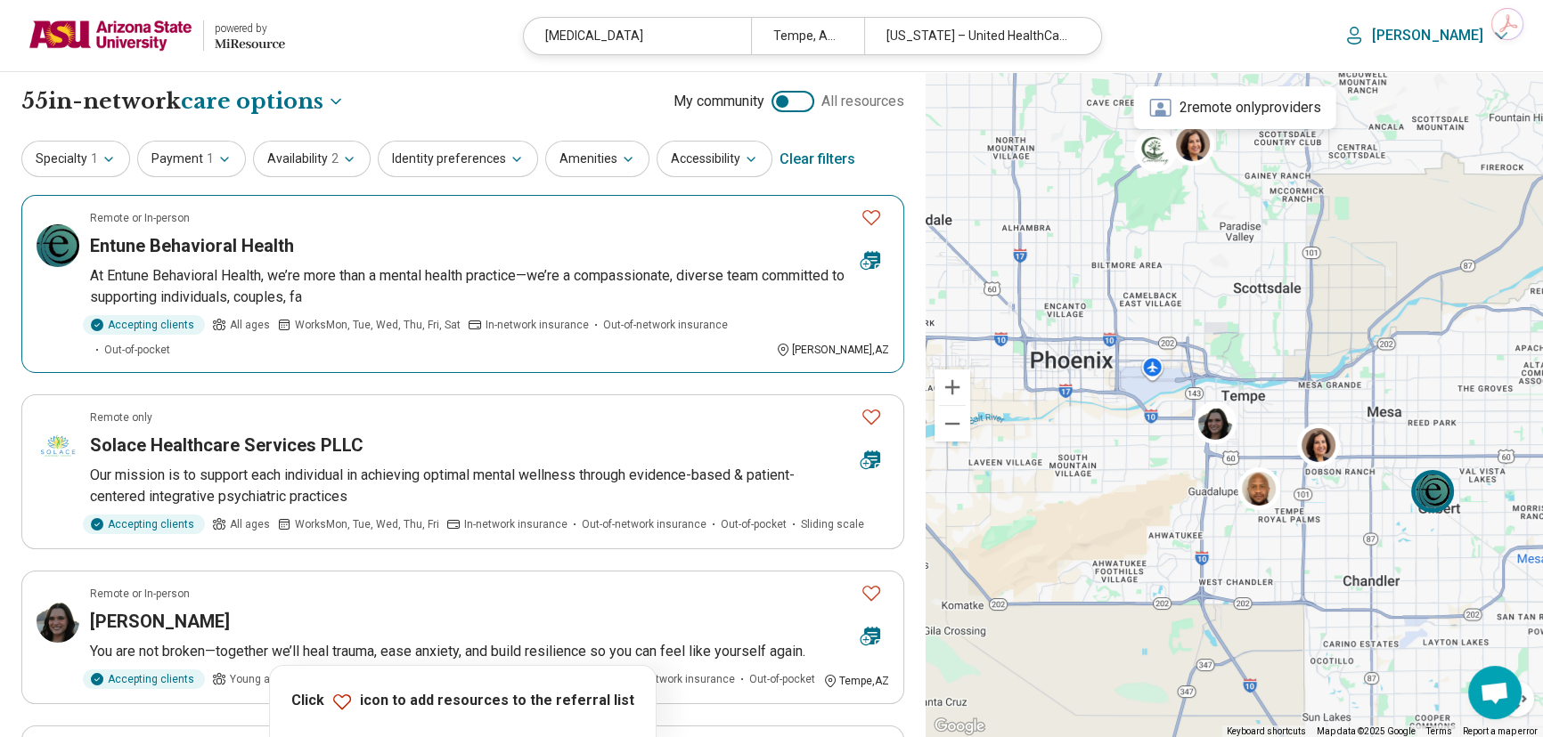
click at [196, 243] on h3 "Entune Behavioral Health" at bounding box center [192, 245] width 204 height 25
click at [104, 22] on img at bounding box center [111, 35] width 164 height 43
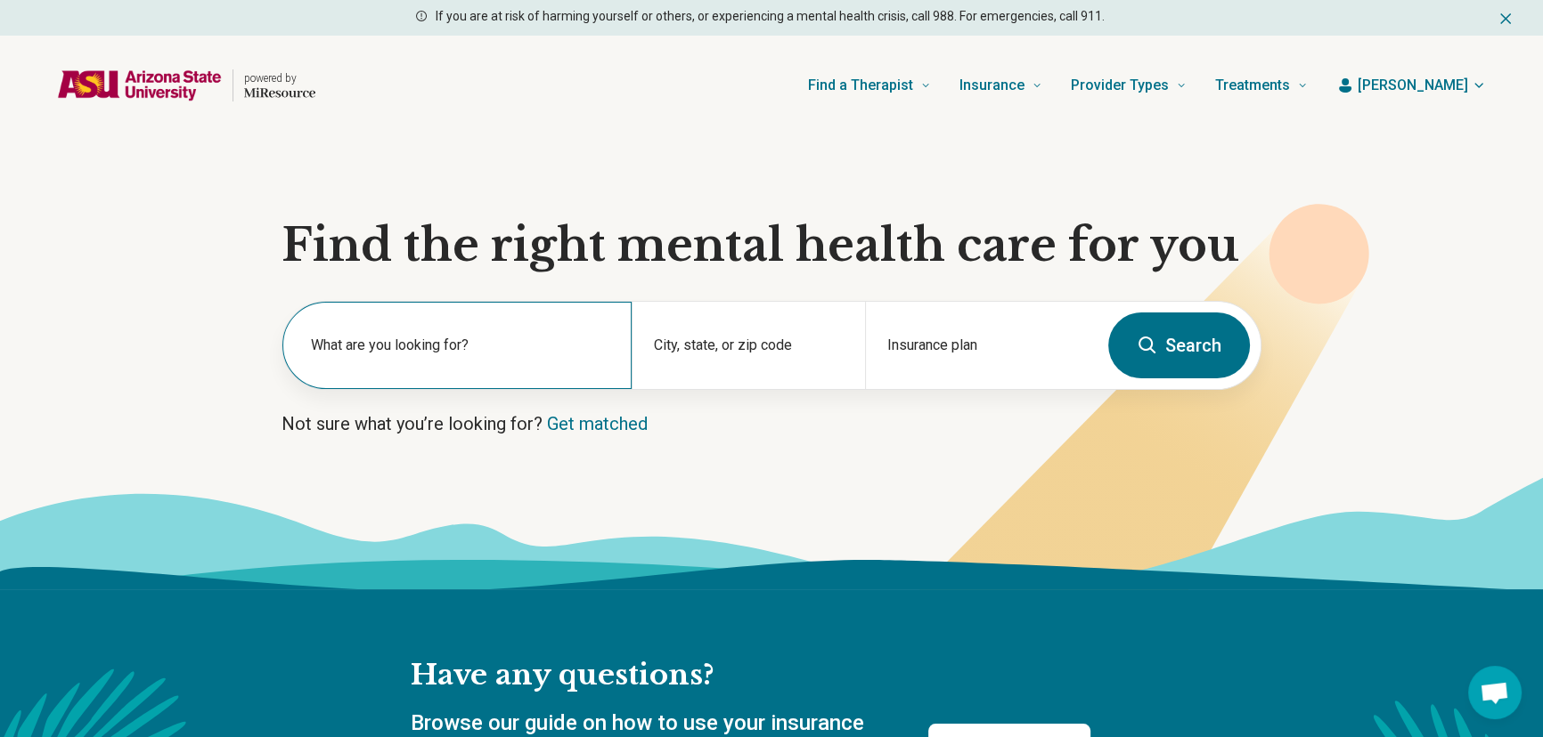
click at [467, 350] on label "What are you looking for?" at bounding box center [460, 345] width 299 height 21
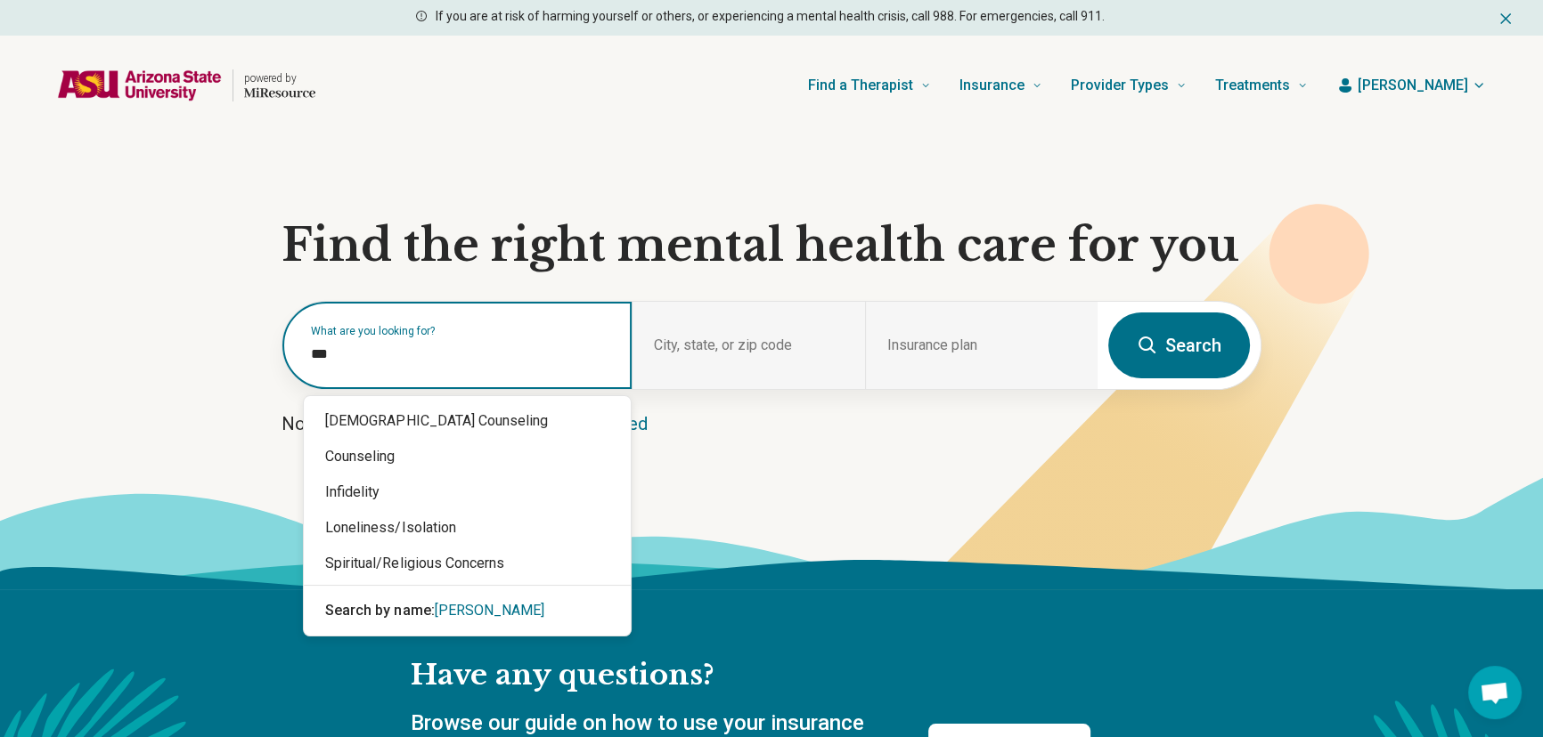
type input "****"
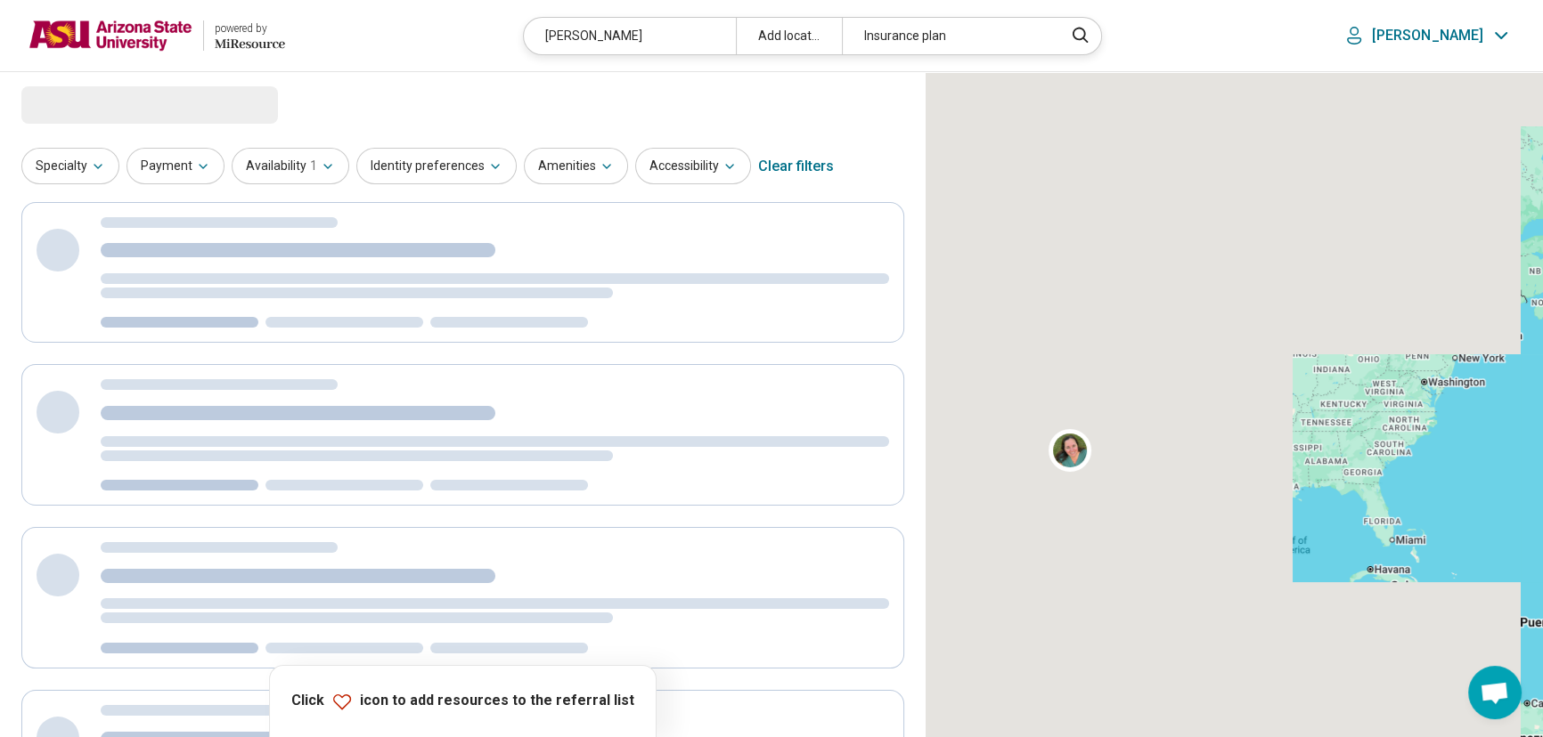
select select "***"
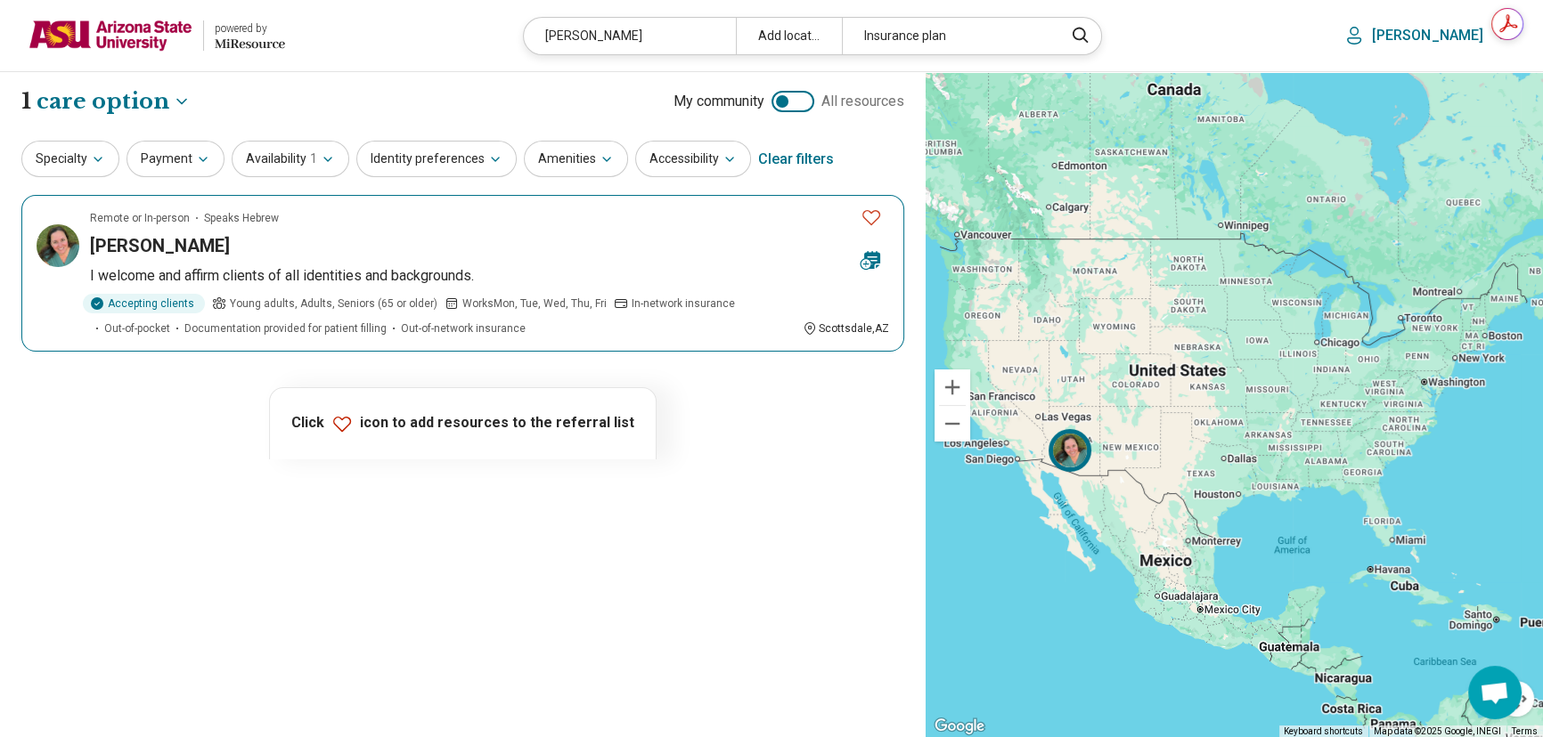
click at [170, 240] on h3 "[PERSON_NAME]" at bounding box center [160, 245] width 140 height 25
click at [133, 46] on img at bounding box center [111, 35] width 164 height 43
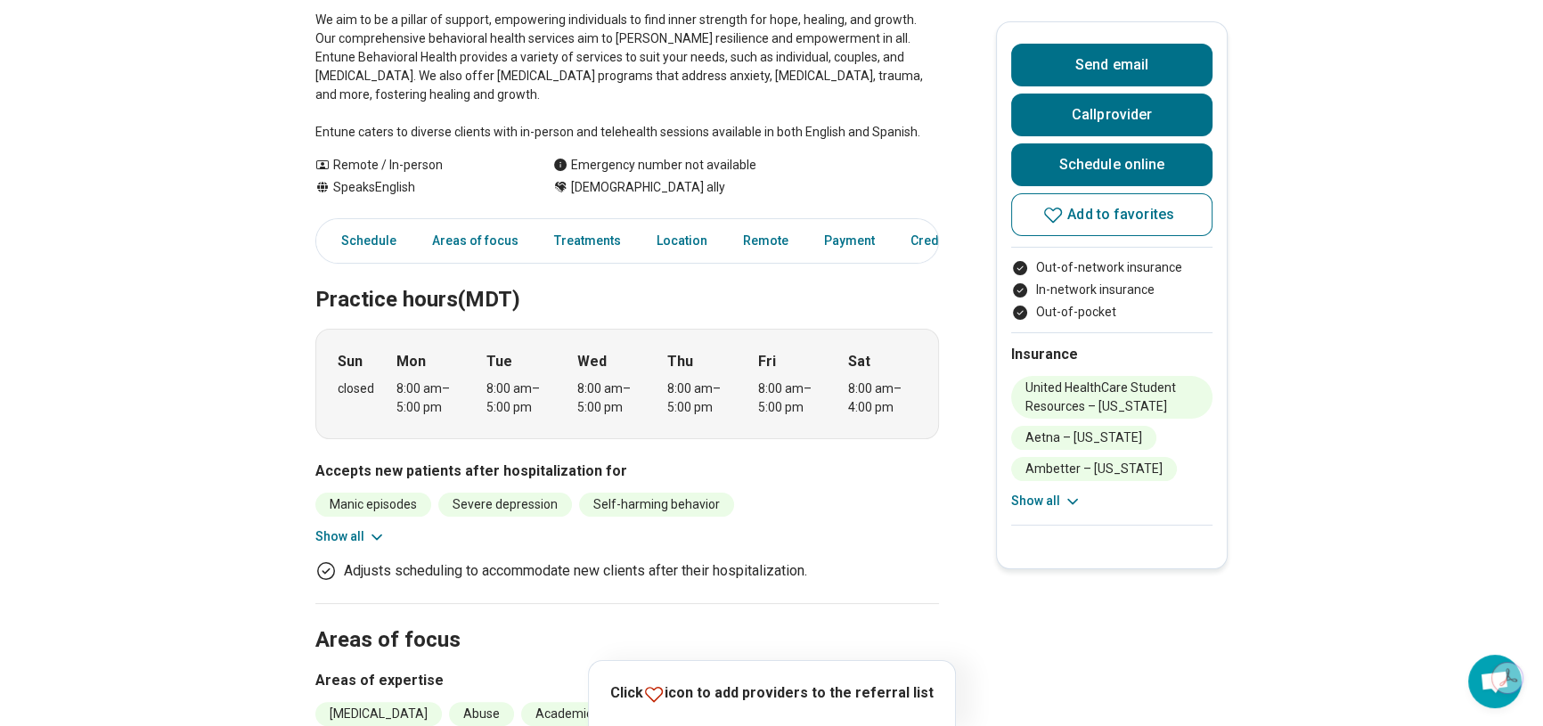
scroll to position [404, 0]
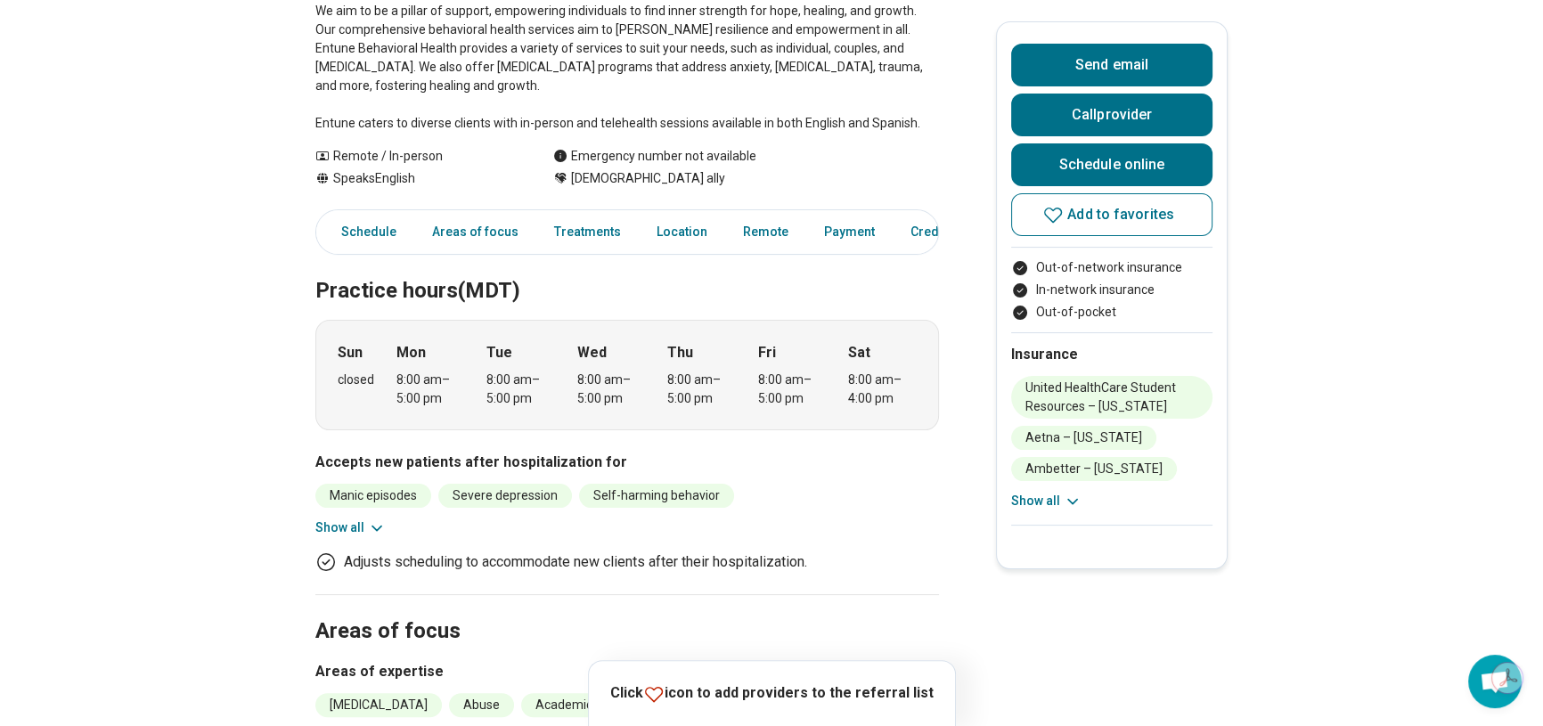
click at [352, 518] on button "Show all" at bounding box center [350, 527] width 70 height 19
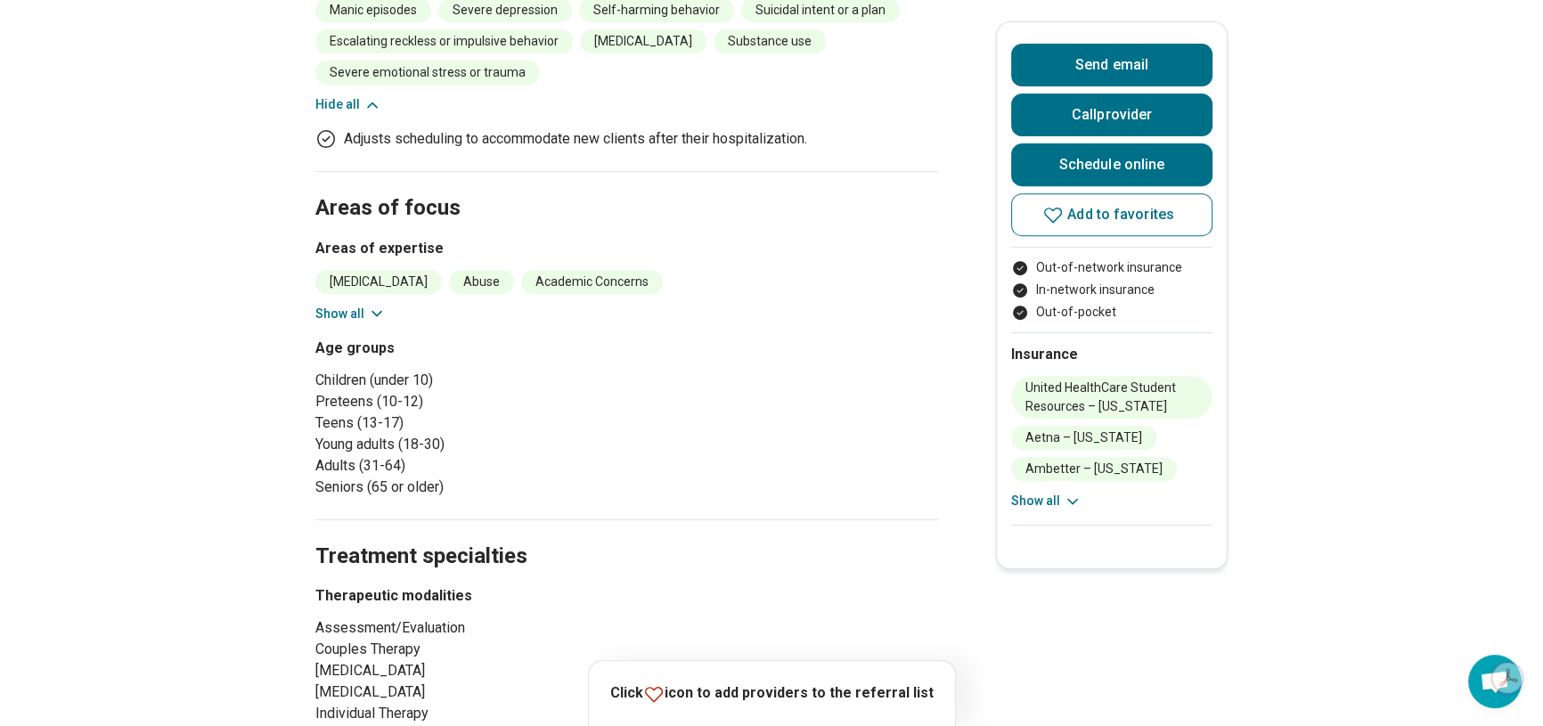
scroll to position [891, 0]
click at [339, 304] on button "Show all" at bounding box center [350, 313] width 70 height 19
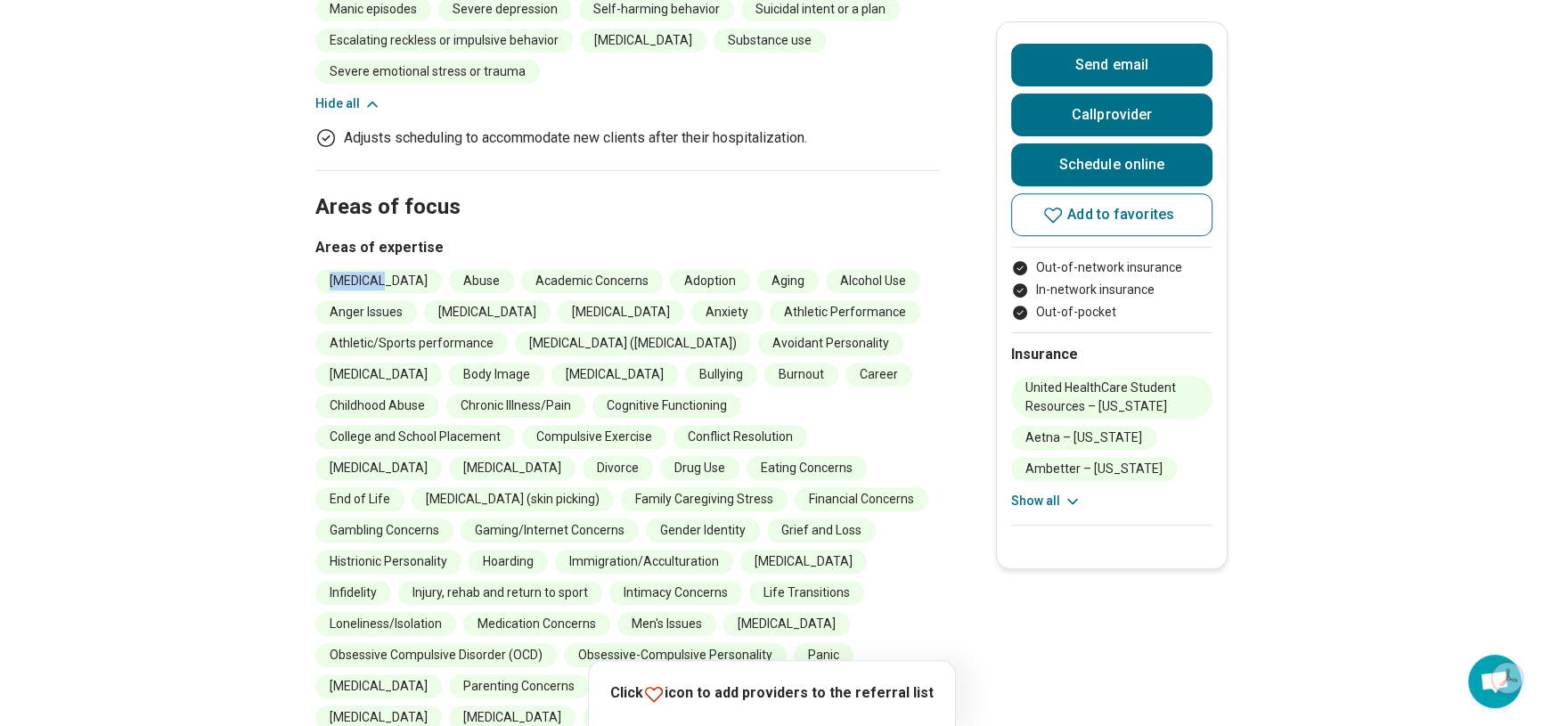
drag, startPoint x: 394, startPoint y: 259, endPoint x: 328, endPoint y: 257, distance: 65.9
click at [328, 269] on li "[MEDICAL_DATA]" at bounding box center [378, 281] width 126 height 24
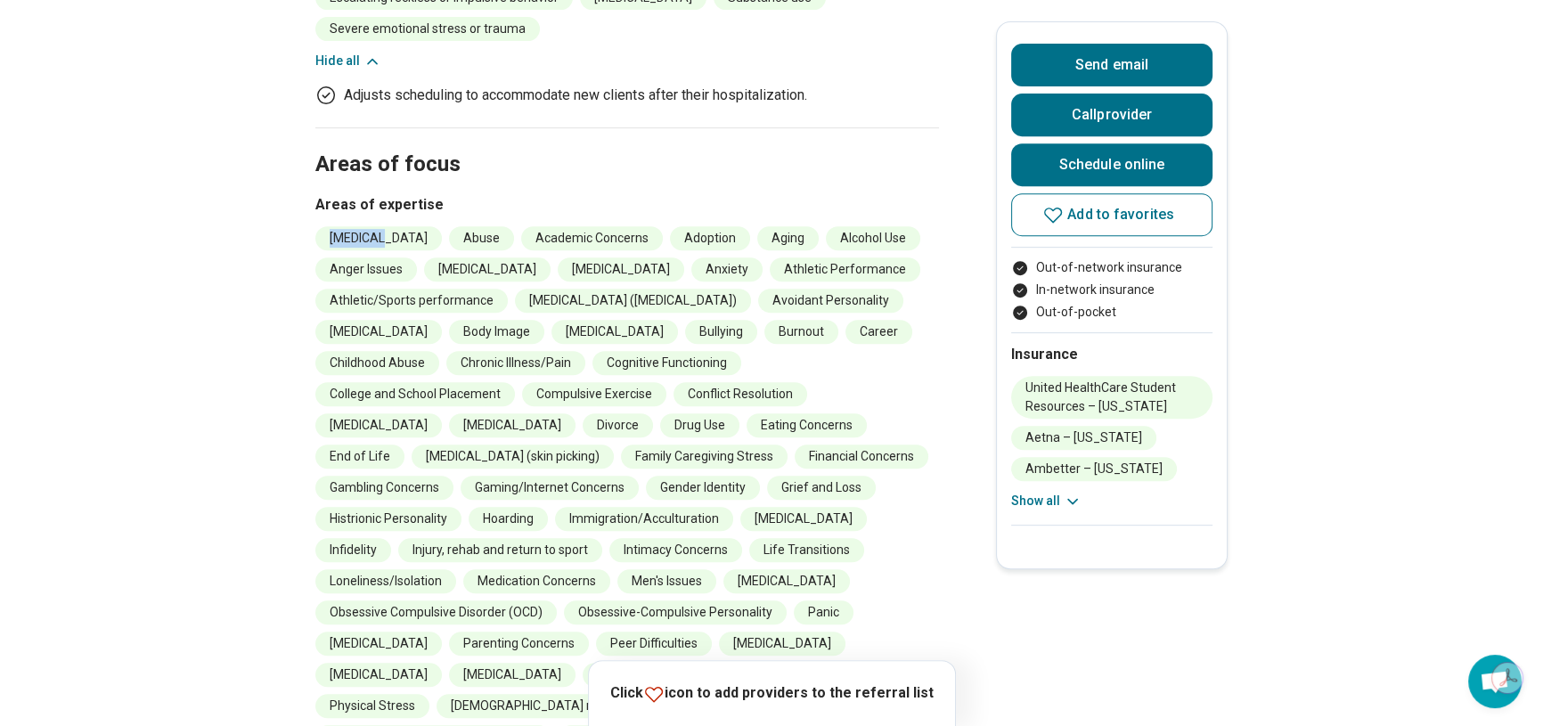
scroll to position [971, 0]
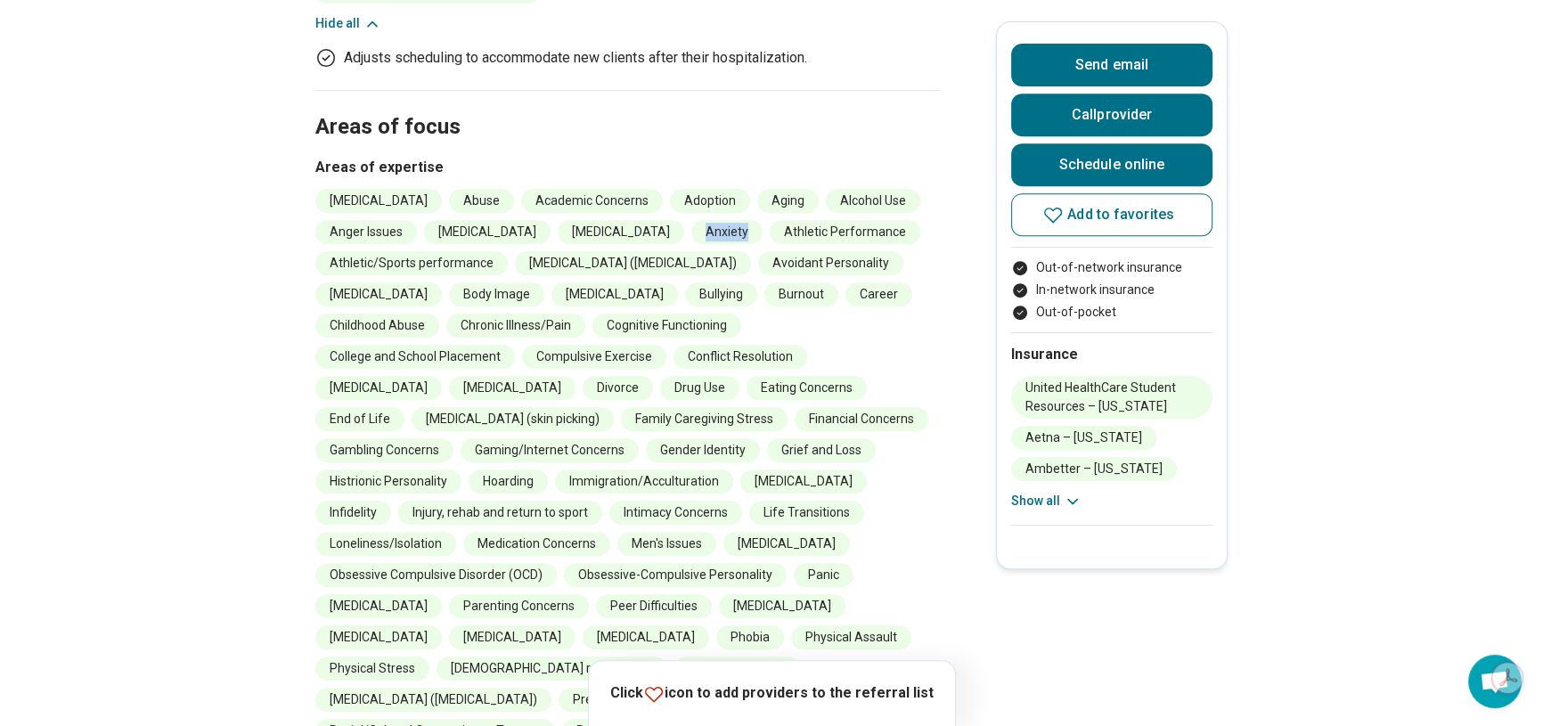
drag, startPoint x: 723, startPoint y: 206, endPoint x: 774, endPoint y: 211, distance: 51.0
click at [762, 220] on li "Anxiety" at bounding box center [726, 232] width 71 height 24
drag, startPoint x: 497, startPoint y: 365, endPoint x: 575, endPoint y: 361, distance: 78.5
click at [575, 361] on ul "Insomnia Abuse Academic Concerns Adoption Aging Alcohol Use Anger Issues Anorex…" at bounding box center [626, 575] width 623 height 772
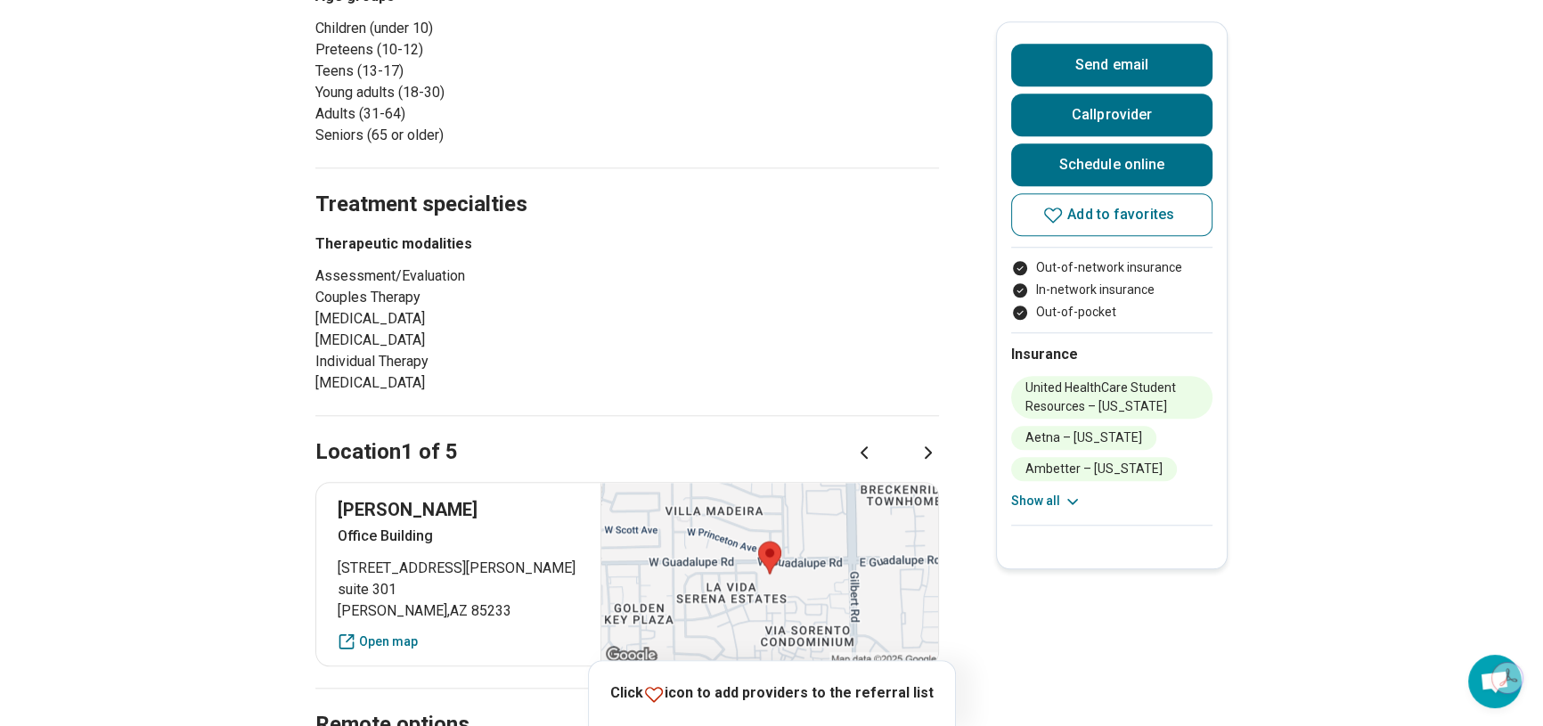
scroll to position [2024, 0]
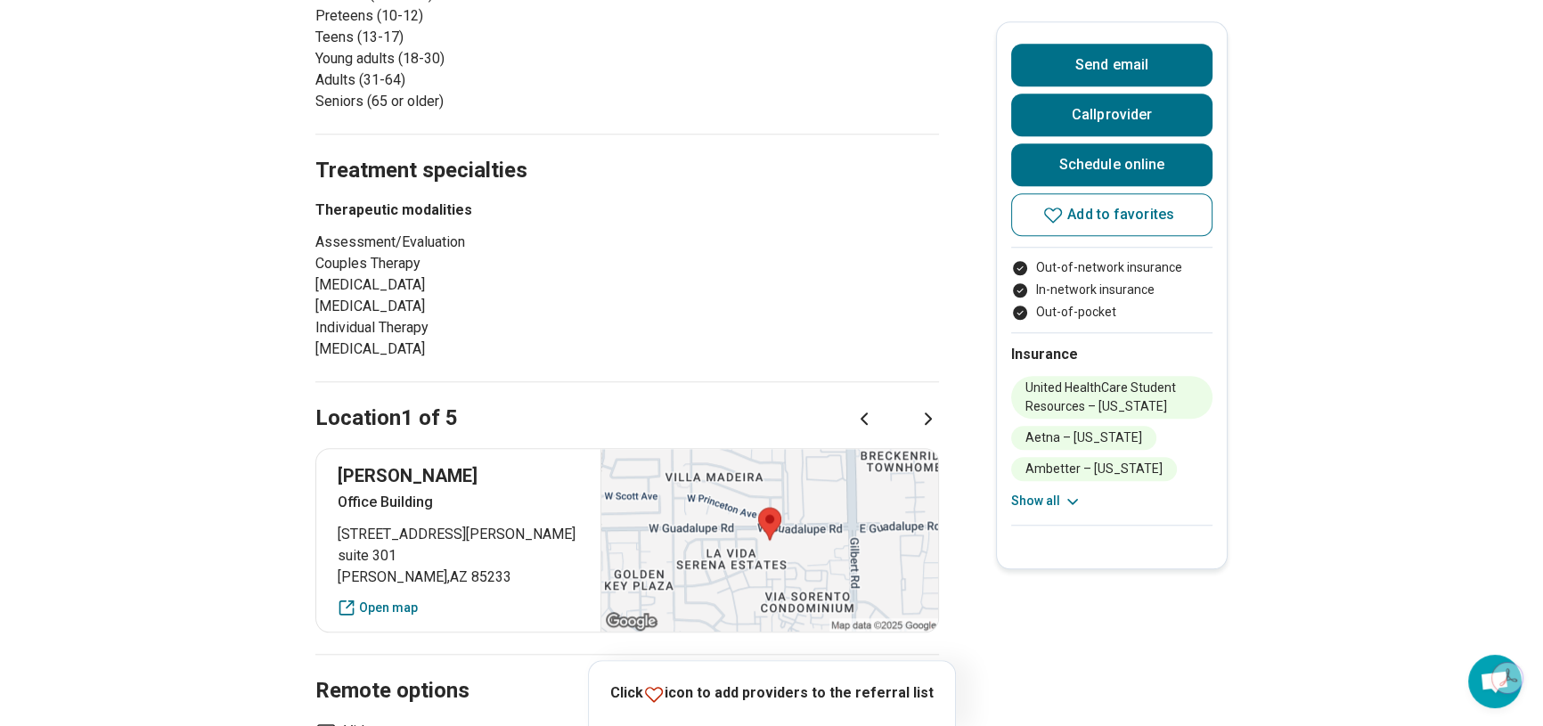
click at [928, 408] on icon at bounding box center [927, 418] width 21 height 21
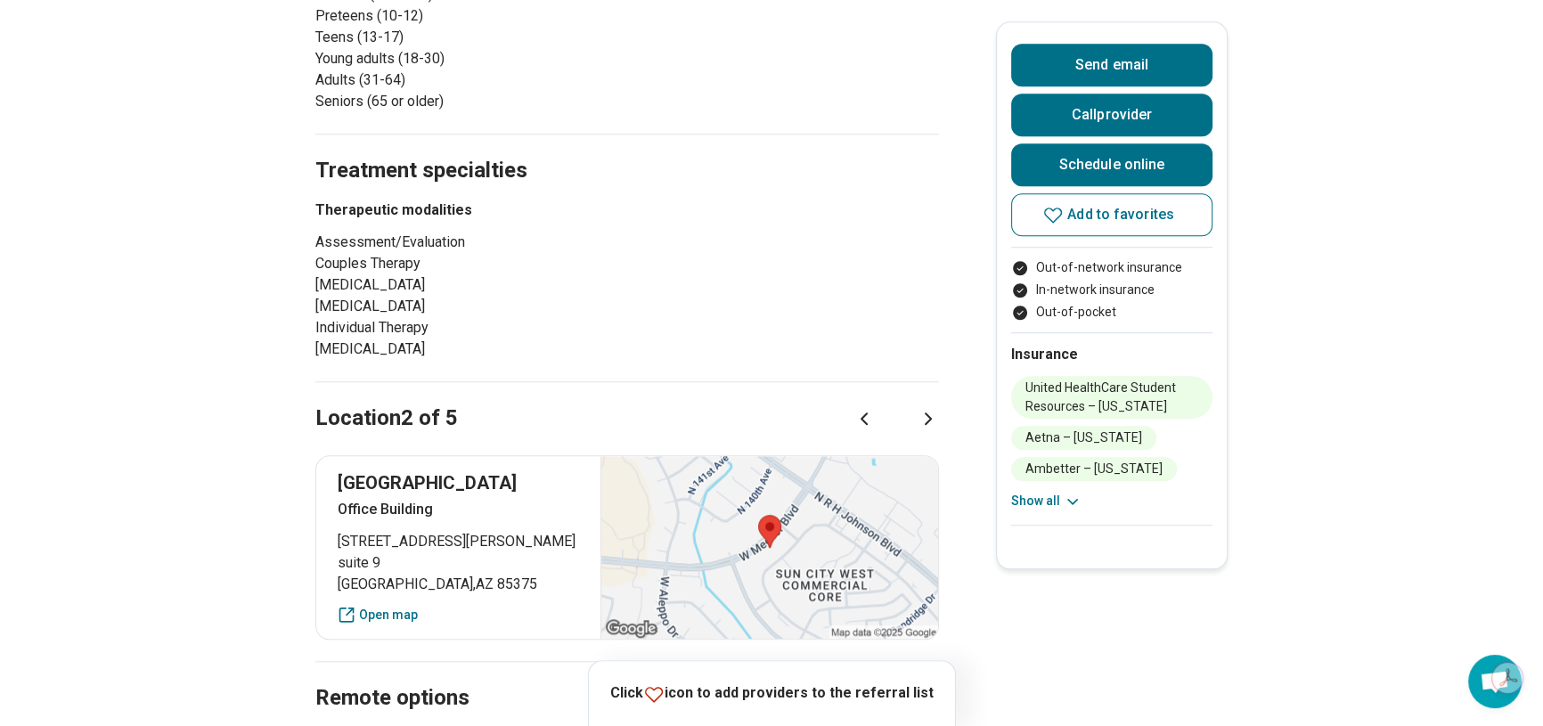
click at [934, 408] on icon at bounding box center [927, 418] width 21 height 21
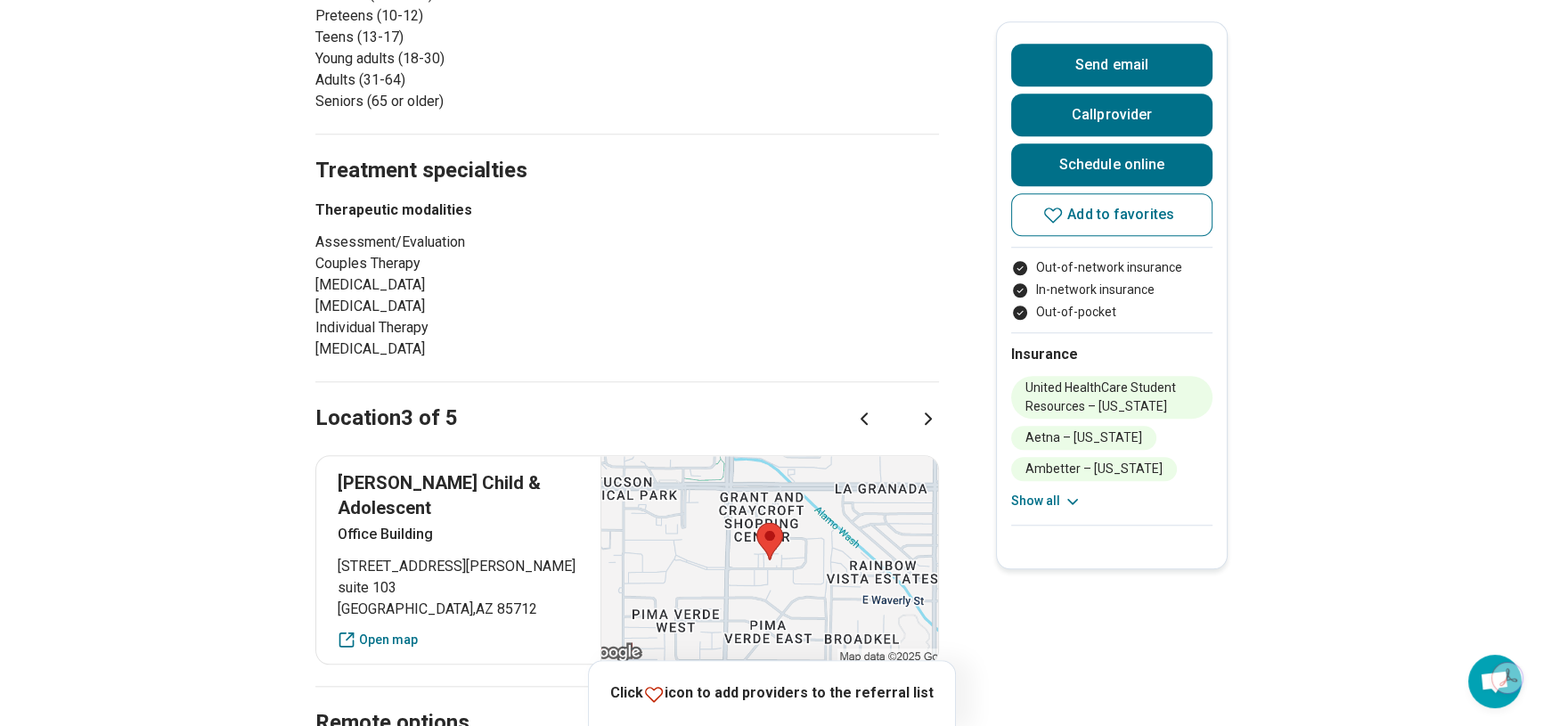
click at [929, 408] on icon at bounding box center [927, 418] width 21 height 21
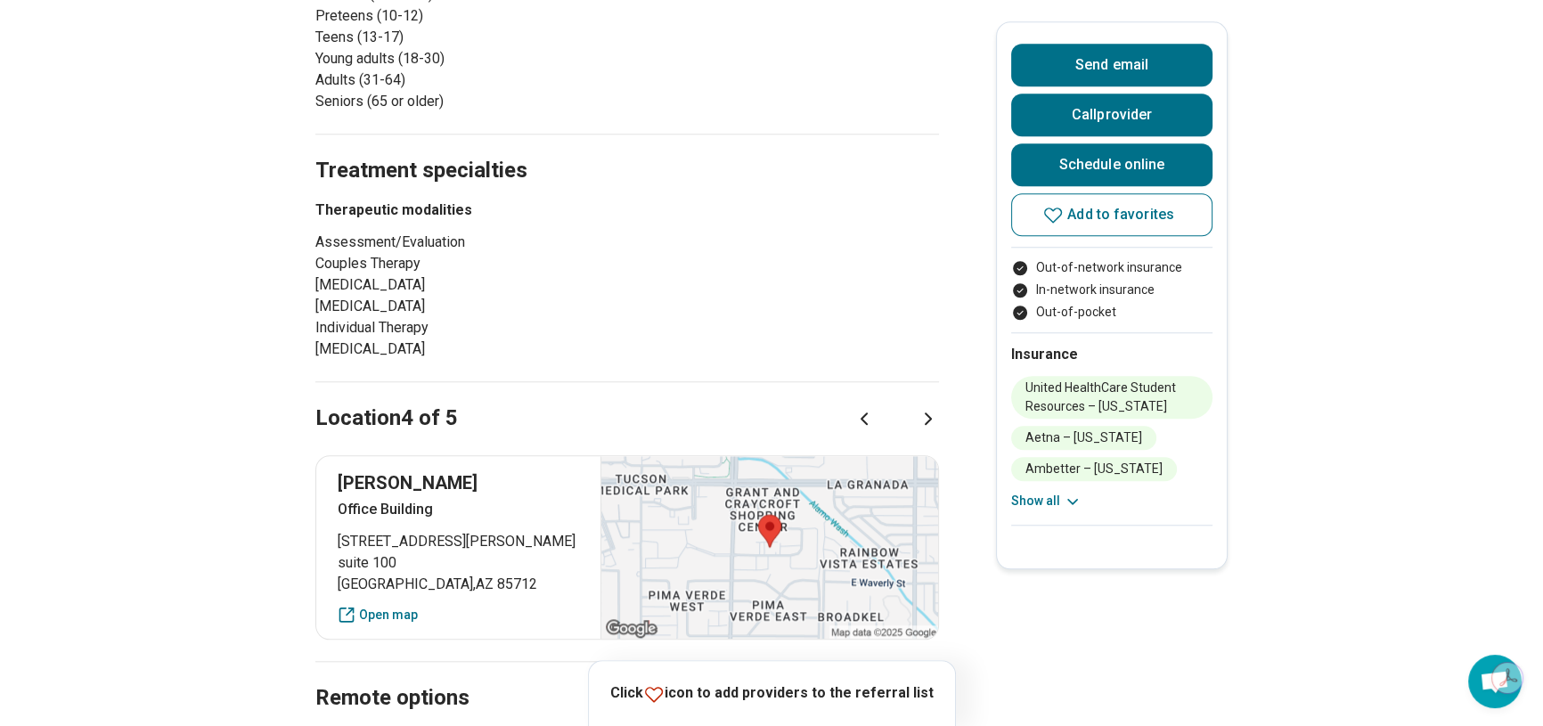
click at [930, 408] on icon at bounding box center [927, 418] width 21 height 21
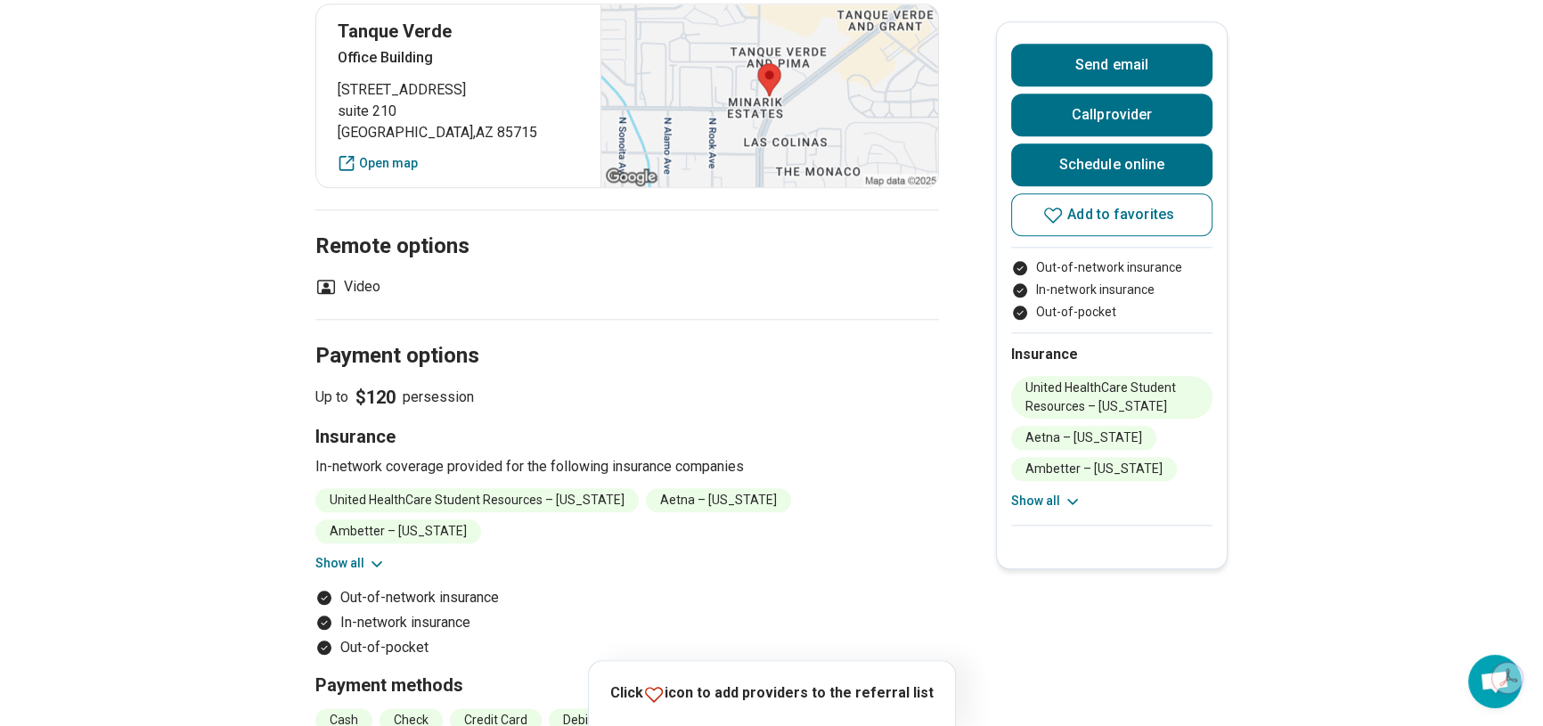
scroll to position [2510, 0]
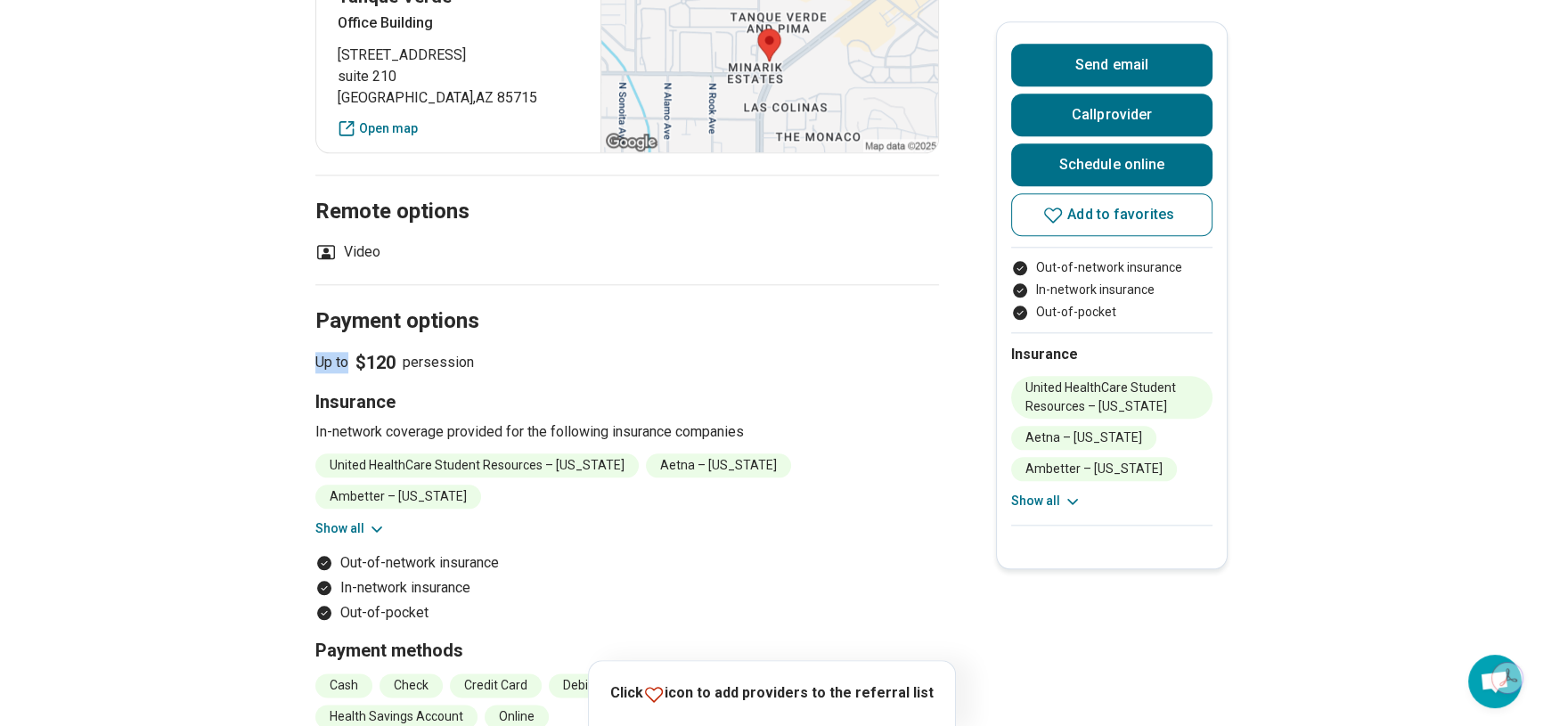
drag, startPoint x: 311, startPoint y: 338, endPoint x: 507, endPoint y: 355, distance: 196.8
drag, startPoint x: 334, startPoint y: 444, endPoint x: 600, endPoint y: 436, distance: 266.4
click at [600, 453] on li "United HealthCare Student Resources – [US_STATE]" at bounding box center [476, 465] width 323 height 24
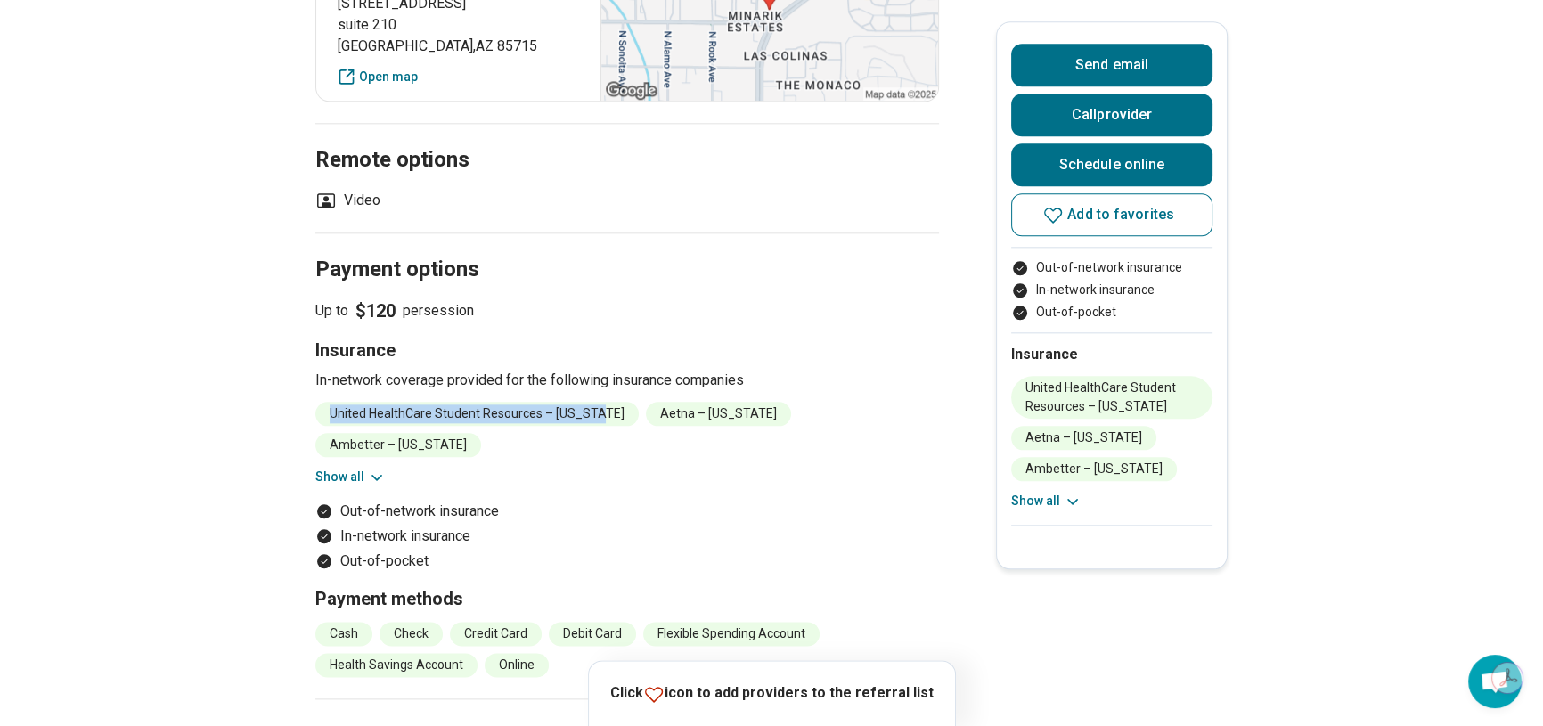
scroll to position [2591, 0]
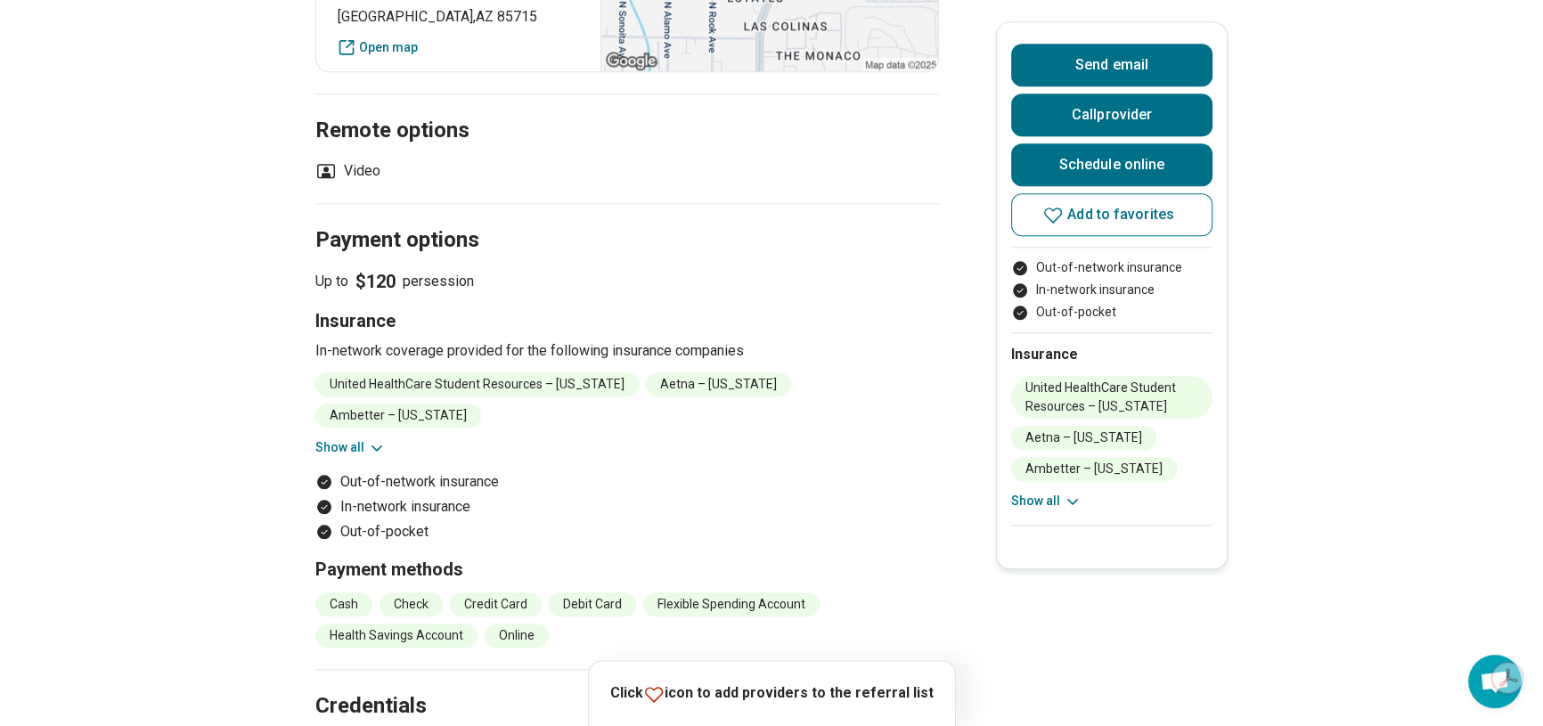
click at [595, 471] on li "Out-of-network insurance" at bounding box center [626, 481] width 623 height 21
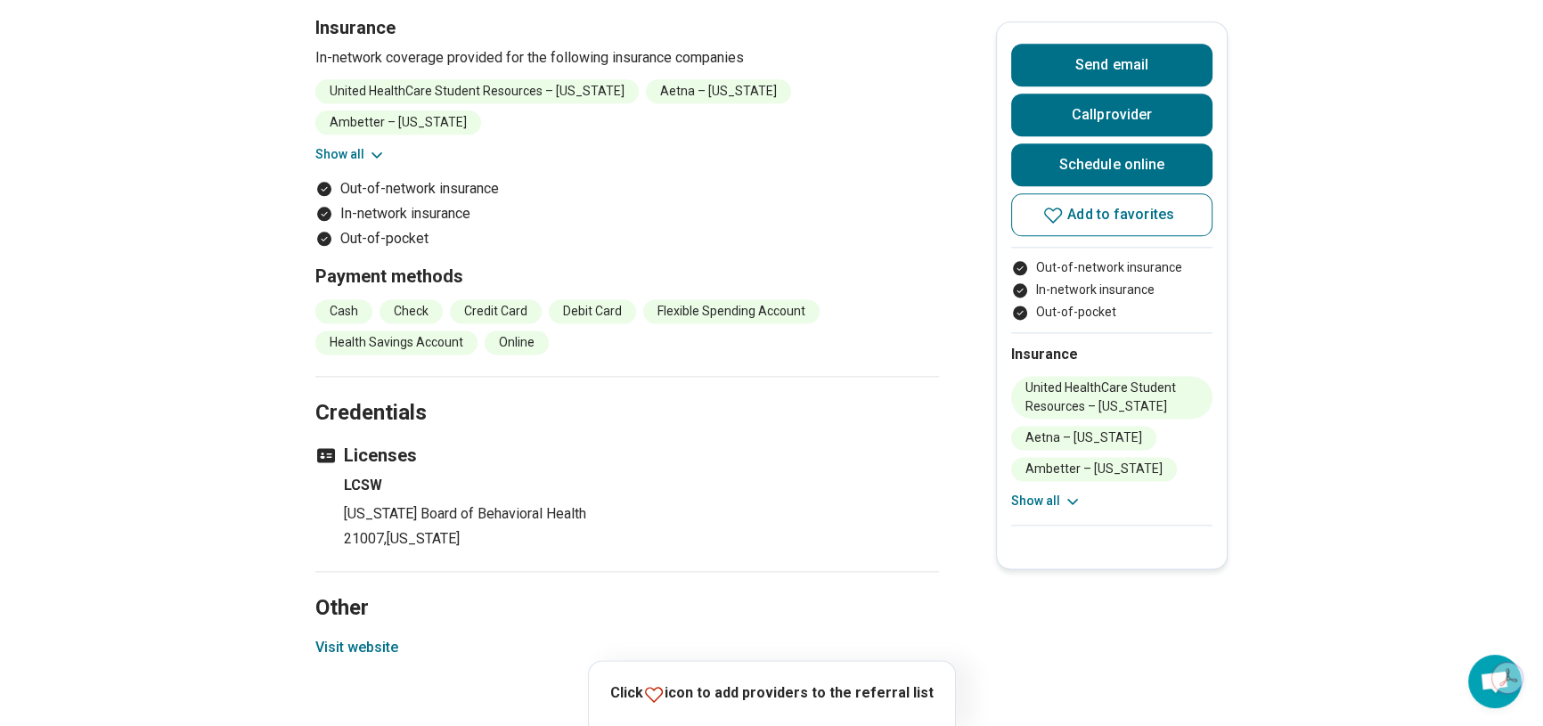
scroll to position [2914, 0]
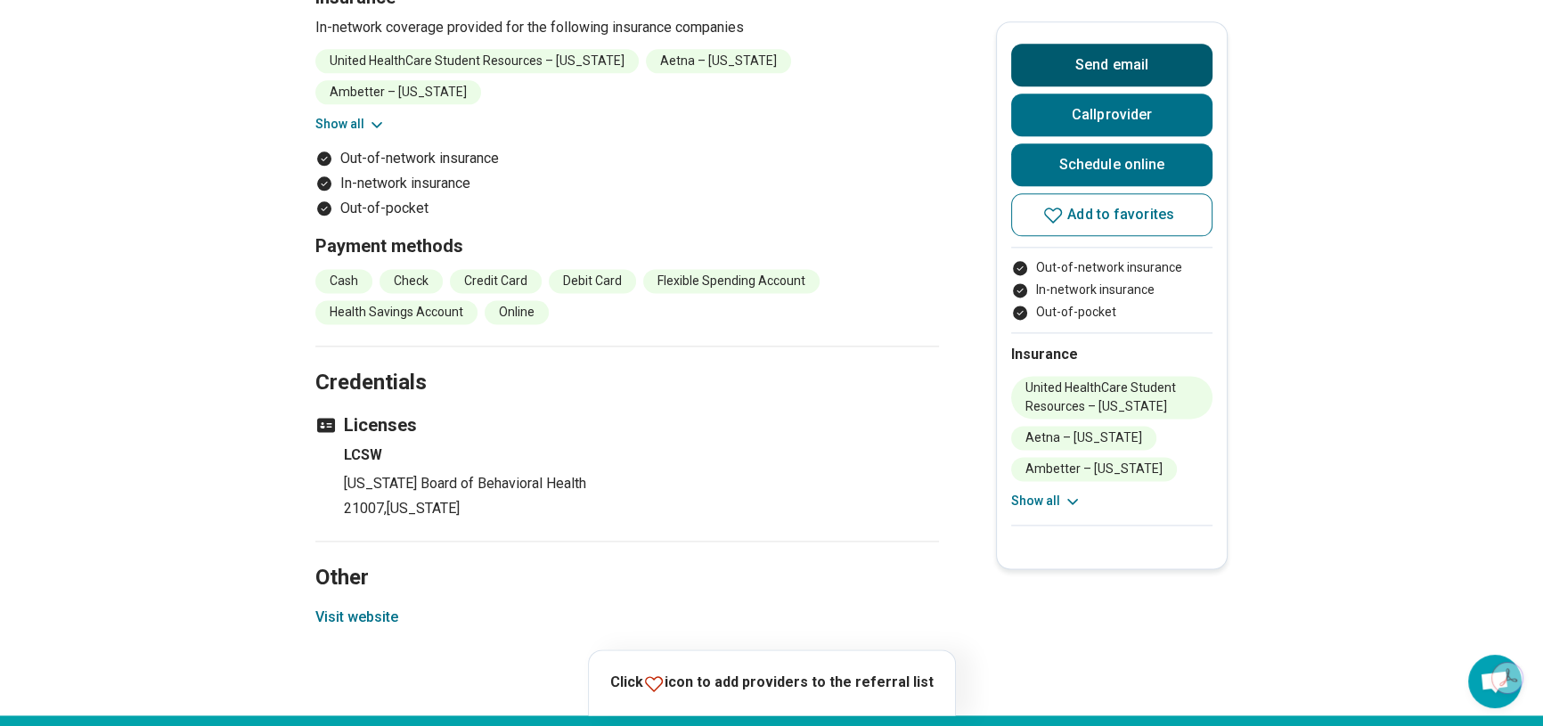
click at [1062, 54] on button "Send email" at bounding box center [1111, 65] width 201 height 43
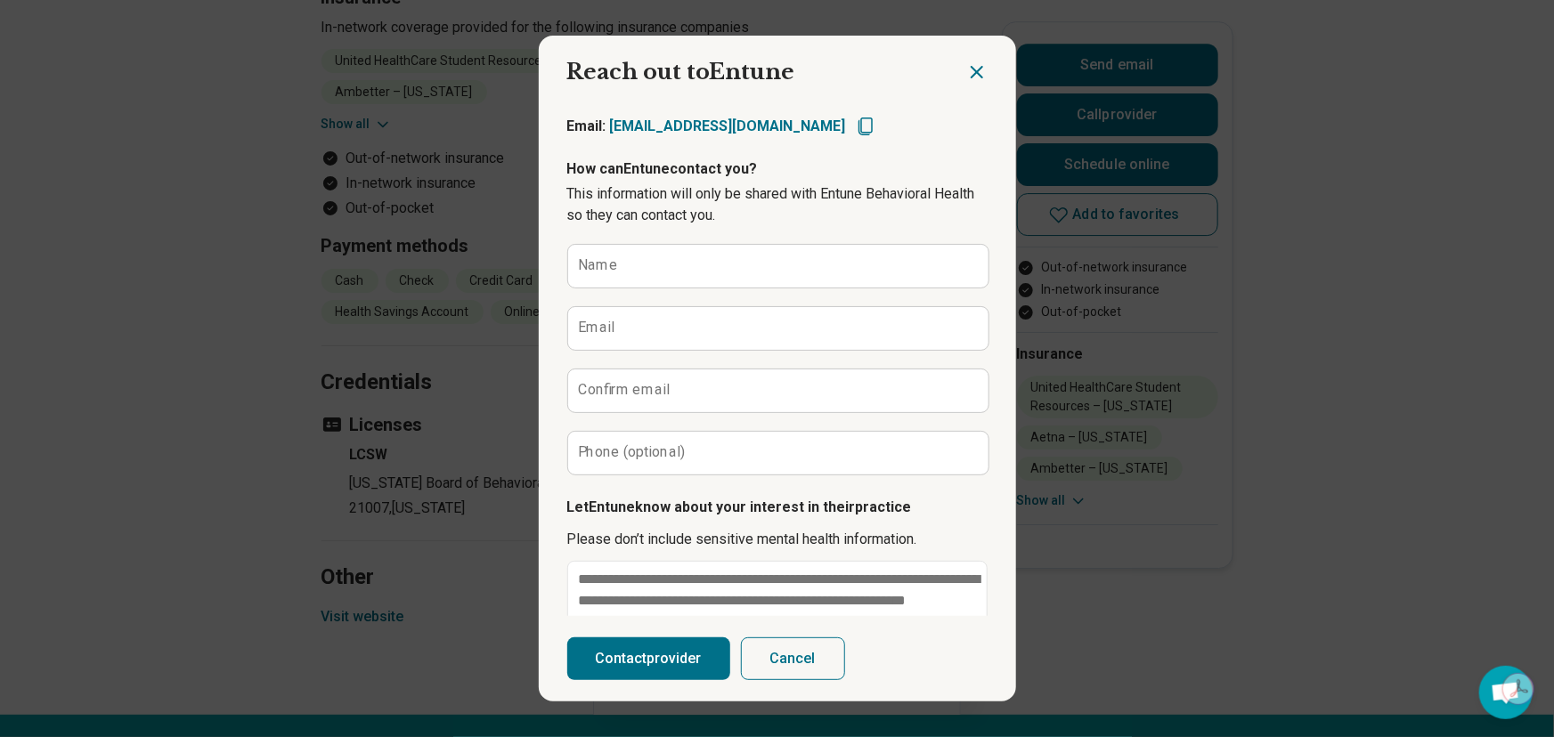
click at [989, 71] on div at bounding box center [991, 65] width 50 height 59
click at [972, 71] on icon "Close dialog" at bounding box center [977, 72] width 11 height 11
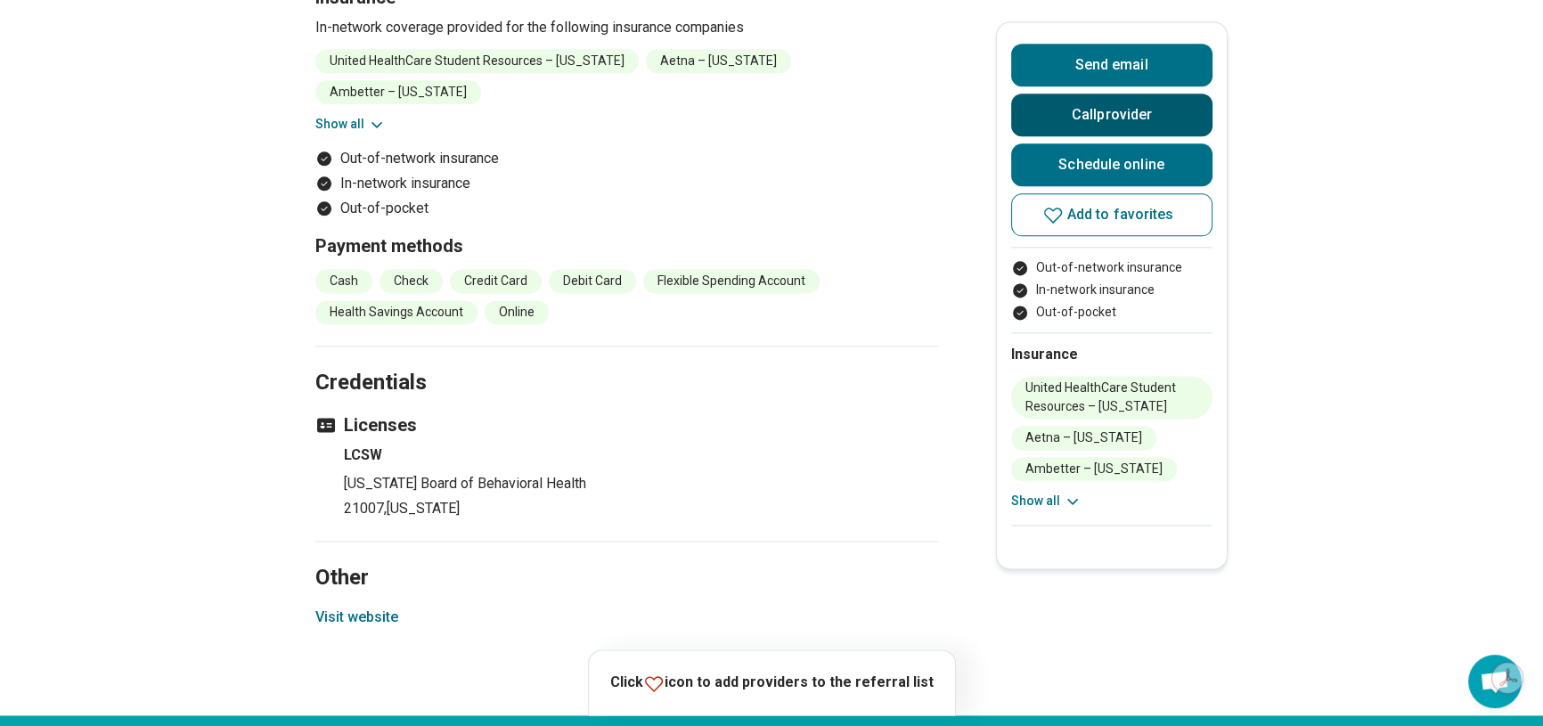
click at [1046, 110] on button "Call provider" at bounding box center [1111, 115] width 201 height 43
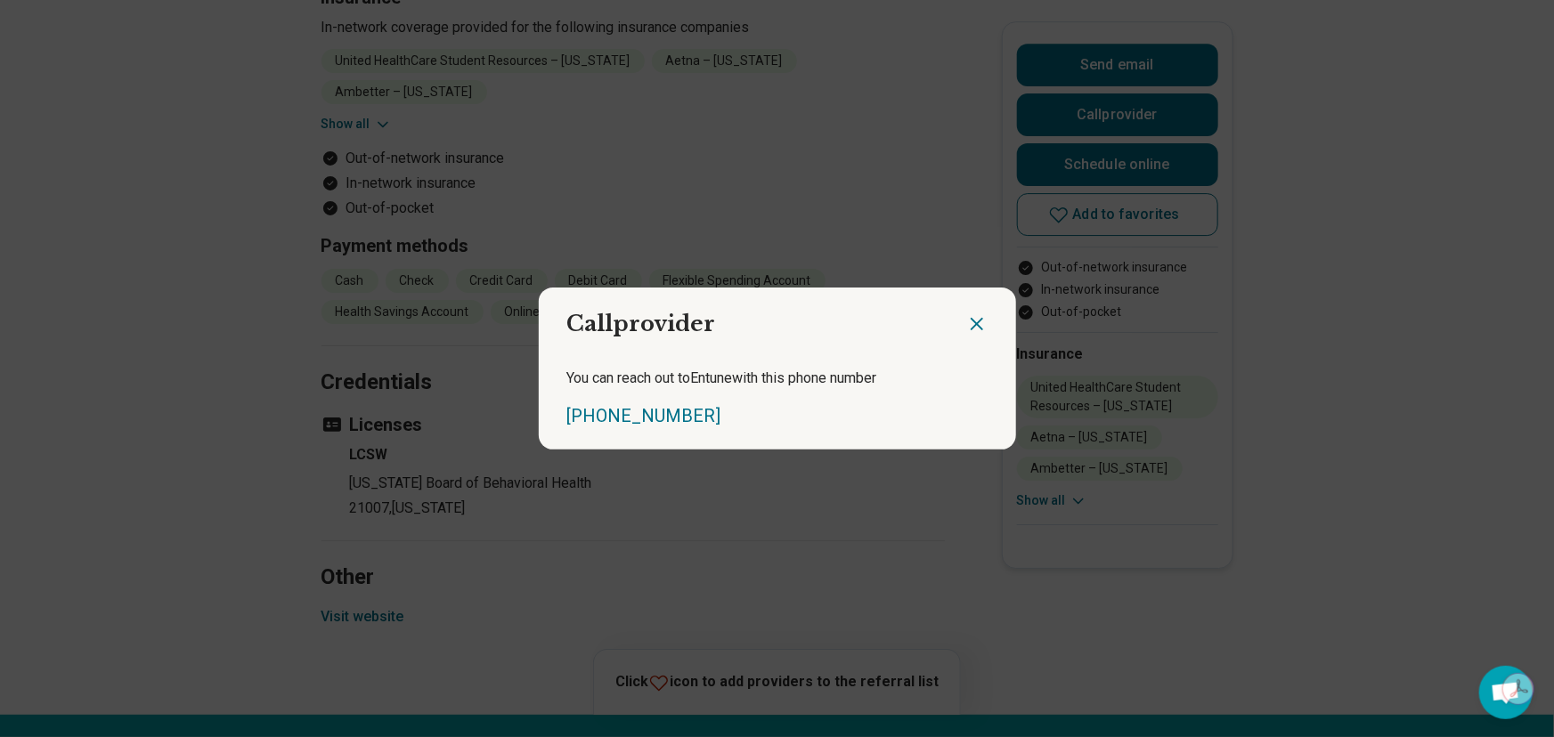
click at [972, 323] on icon "Close dialog" at bounding box center [977, 324] width 11 height 11
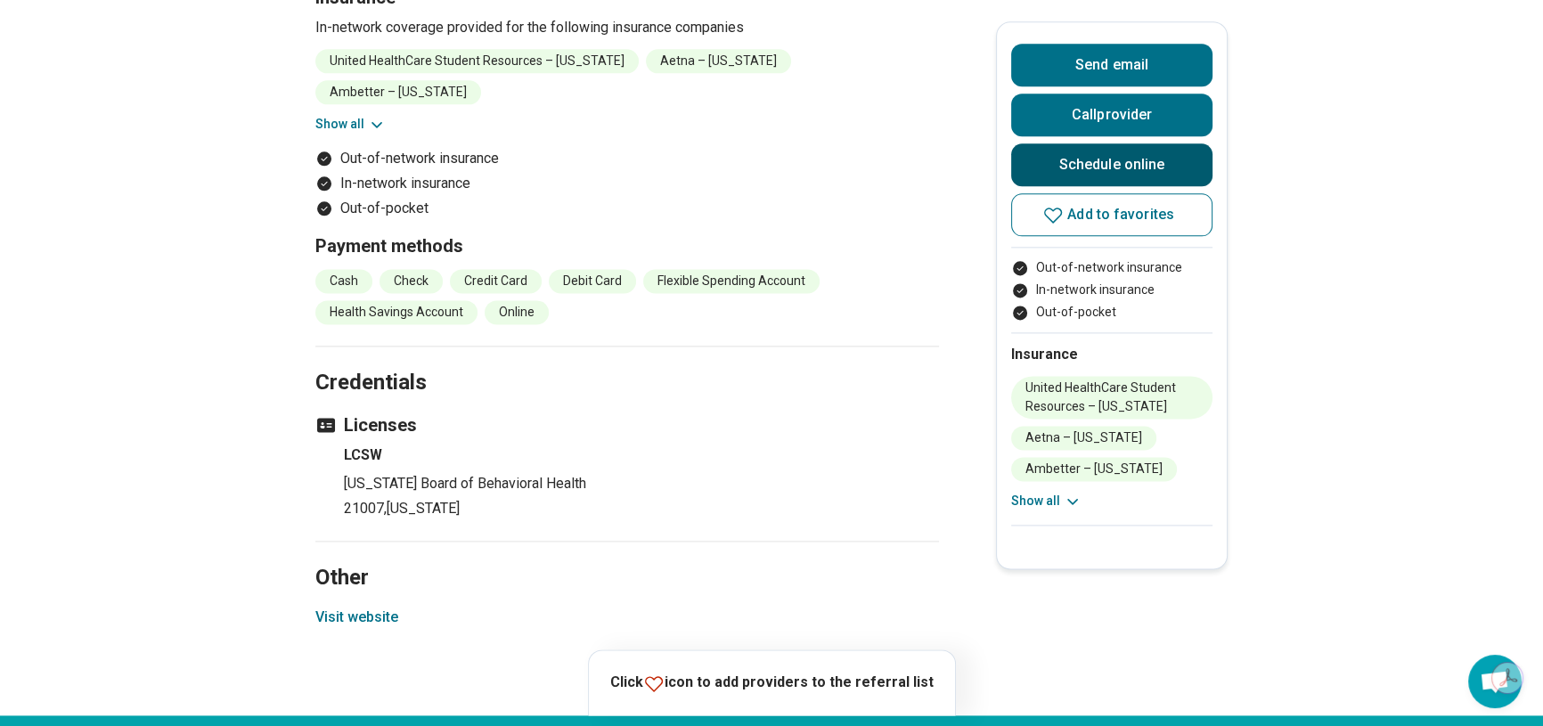
click at [1080, 171] on link "Schedule online" at bounding box center [1111, 164] width 201 height 43
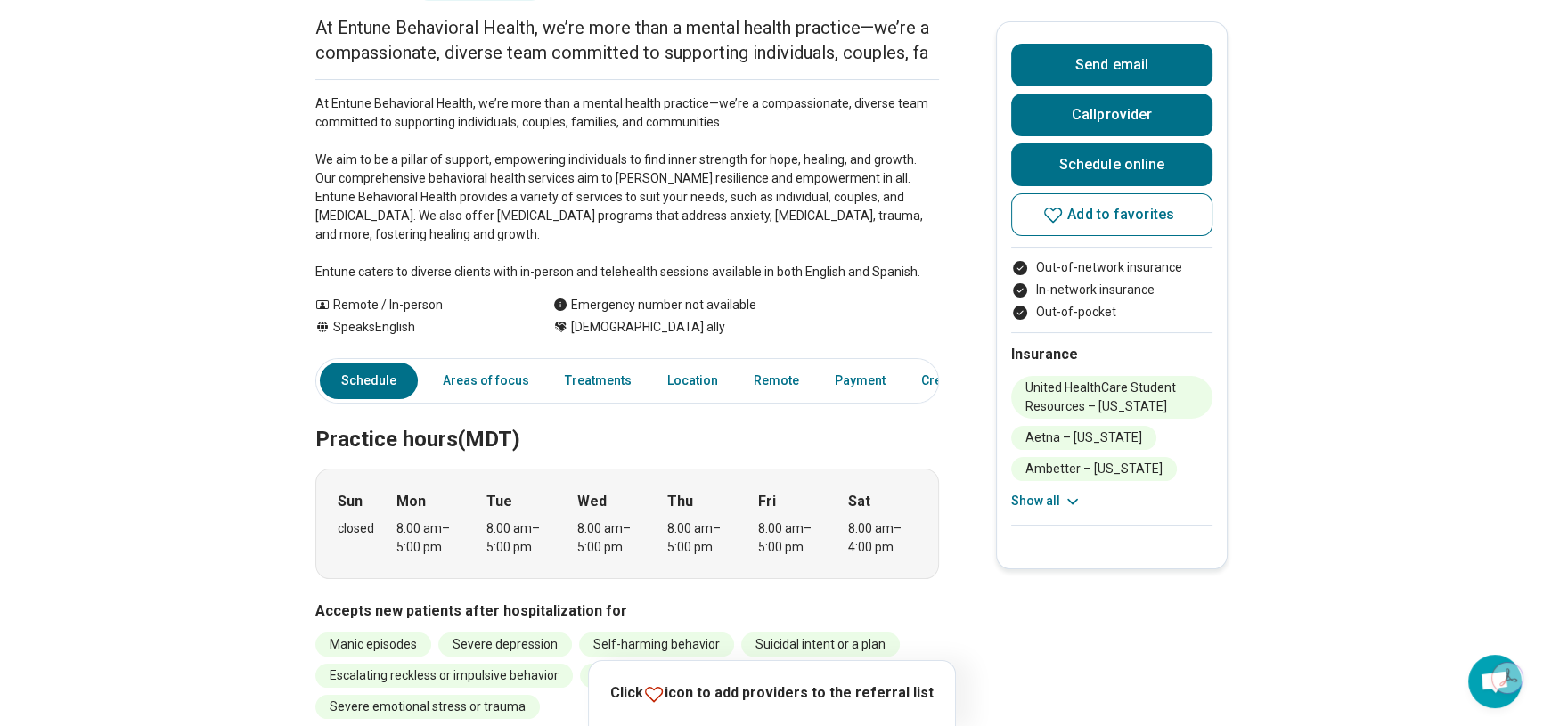
scroll to position [0, 0]
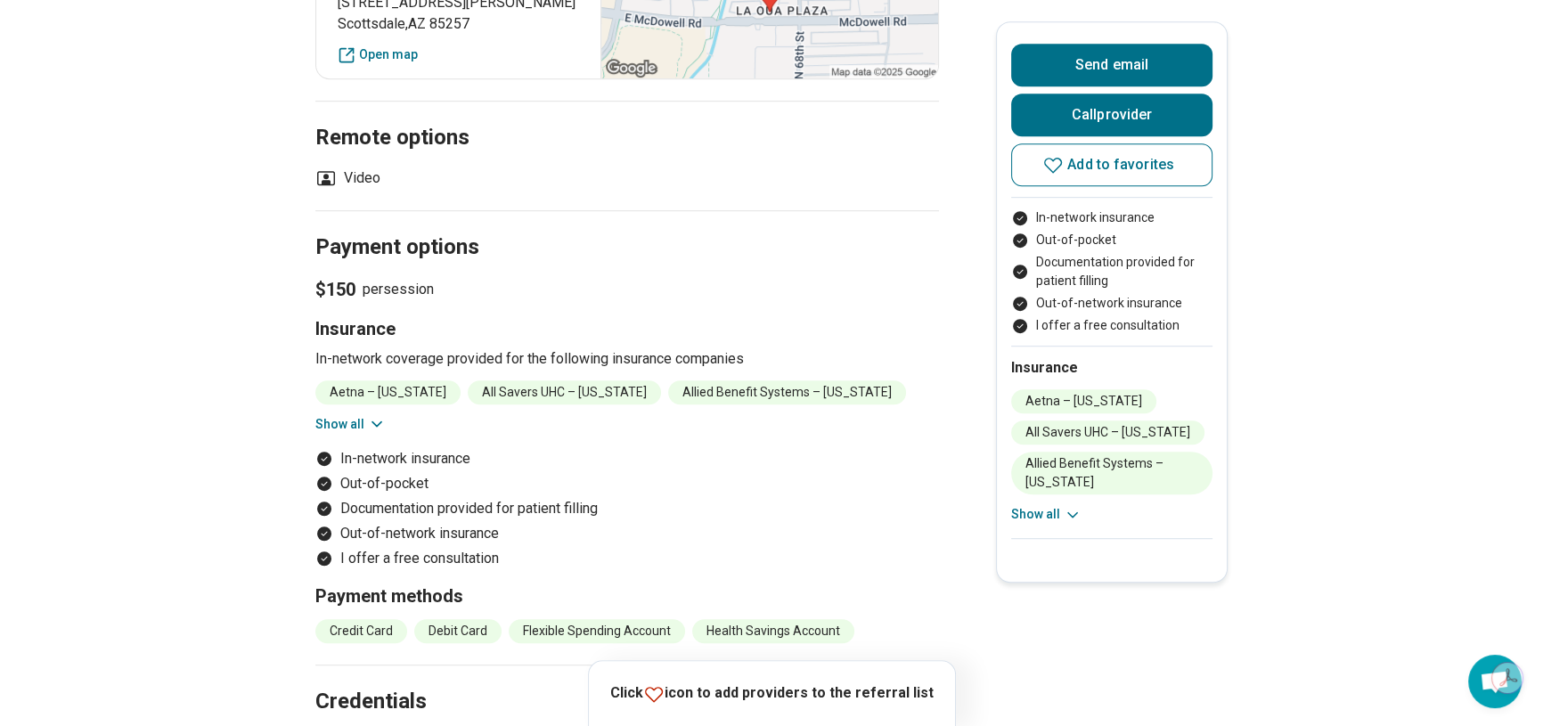
scroll to position [1376, 0]
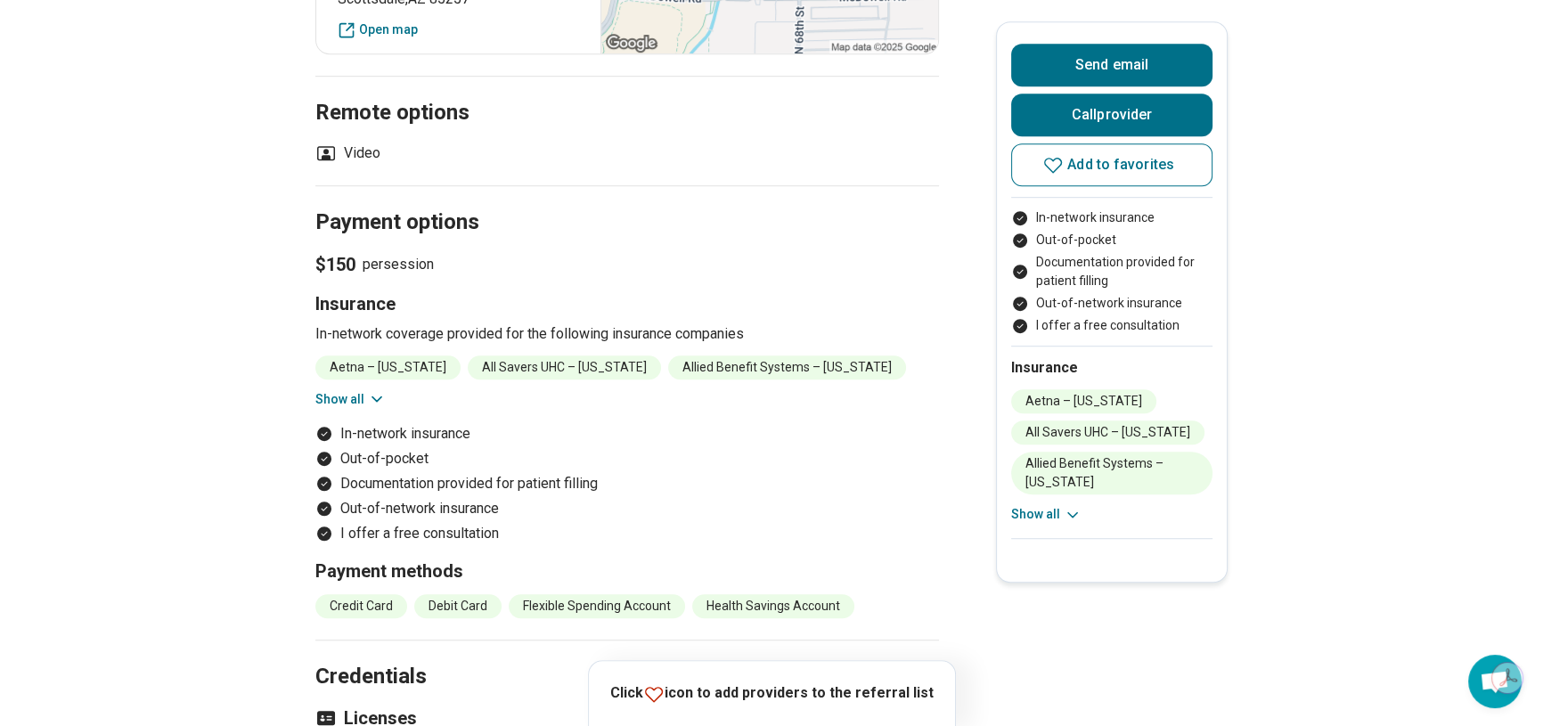
click at [374, 391] on icon at bounding box center [377, 399] width 18 height 18
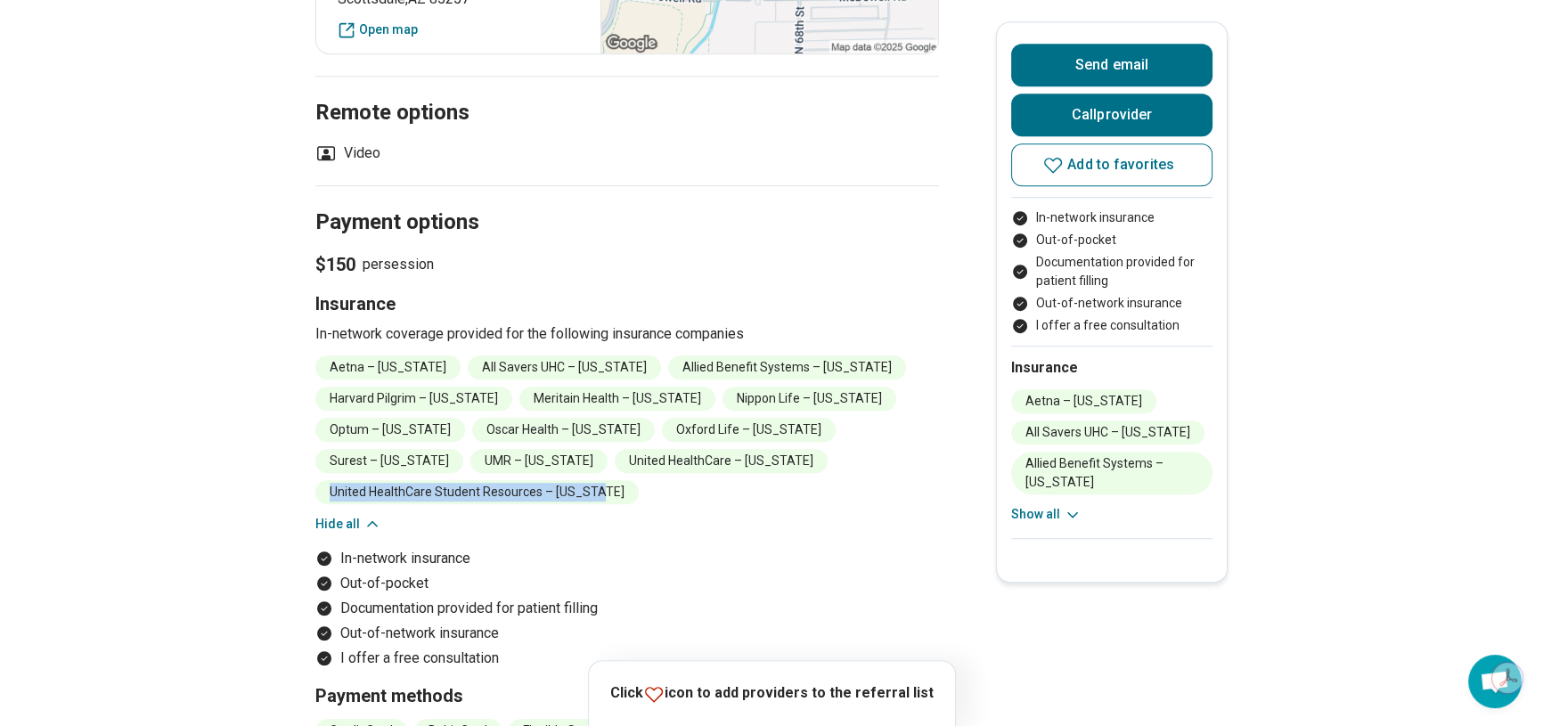
drag, startPoint x: 647, startPoint y: 461, endPoint x: 908, endPoint y: 468, distance: 261.9
click at [639, 480] on li "United HealthCare Student Resources – [US_STATE]" at bounding box center [476, 492] width 323 height 24
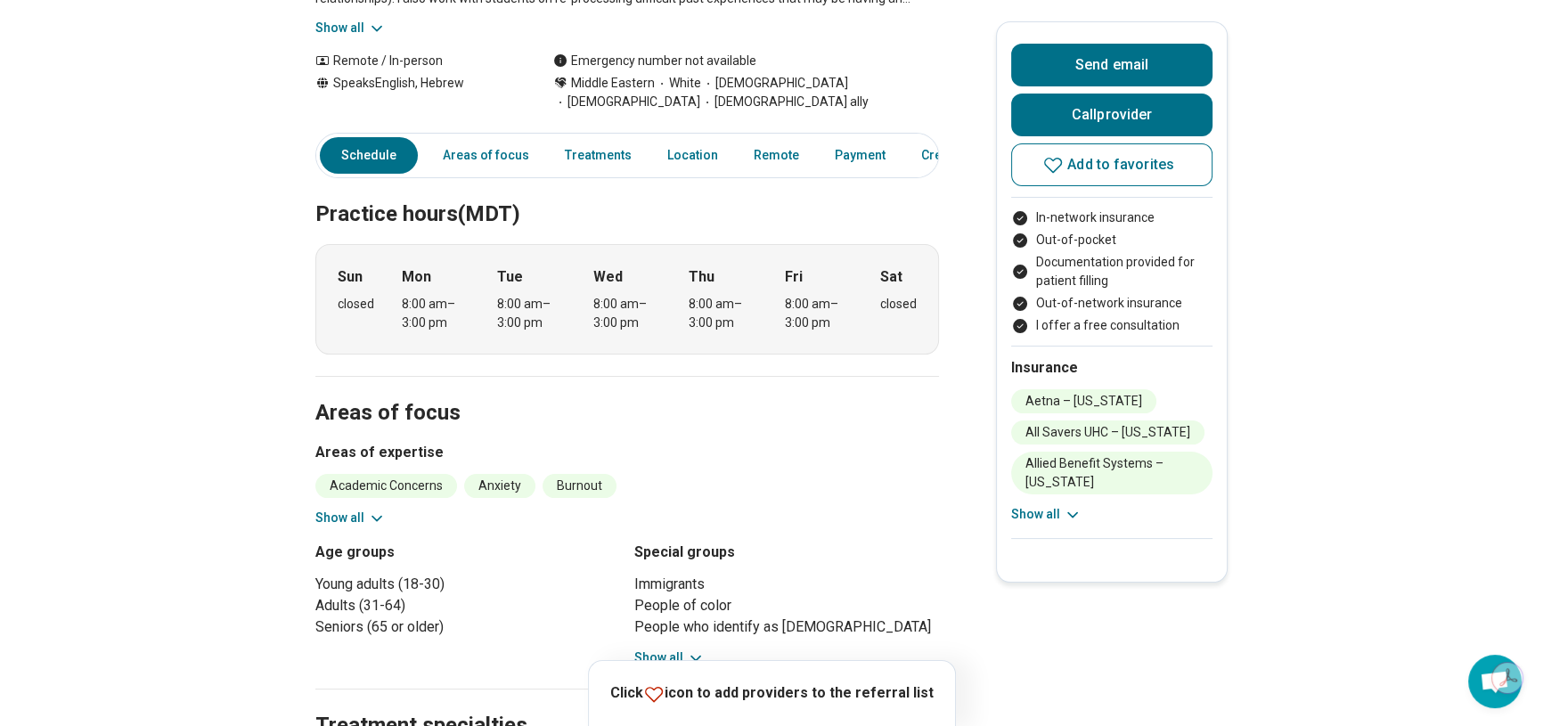
scroll to position [0, 0]
